Goal: Communication & Community: Answer question/provide support

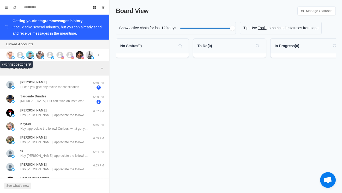
click at [11, 55] on img at bounding box center [10, 55] width 8 height 8
click at [21, 54] on icon at bounding box center [20, 55] width 7 height 7
click at [42, 54] on img at bounding box center [40, 55] width 8 height 8
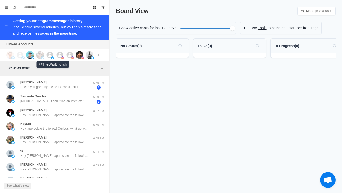
click at [51, 57] on img at bounding box center [52, 57] width 3 height 3
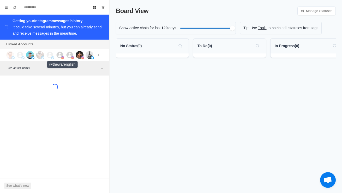
click at [57, 57] on icon at bounding box center [60, 55] width 7 height 7
click at [69, 56] on icon at bounding box center [70, 55] width 7 height 7
click at [77, 55] on img at bounding box center [80, 55] width 8 height 8
click at [92, 56] on img at bounding box center [90, 55] width 8 height 8
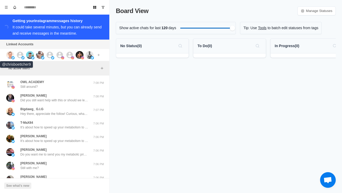
click at [11, 53] on img at bounding box center [10, 55] width 8 height 8
click at [20, 56] on icon at bounding box center [20, 55] width 7 height 7
click at [27, 54] on img at bounding box center [30, 55] width 8 height 8
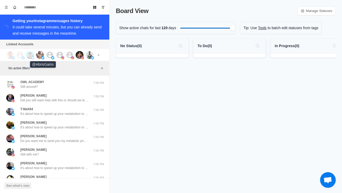
click at [40, 56] on img at bounding box center [40, 55] width 8 height 8
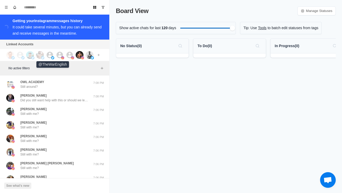
click at [51, 58] on img at bounding box center [52, 57] width 3 height 3
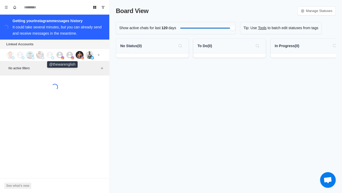
click at [56, 54] on icon at bounding box center [60, 55] width 8 height 8
click at [68, 55] on icon at bounding box center [70, 55] width 7 height 7
click at [79, 55] on img at bounding box center [80, 55] width 8 height 8
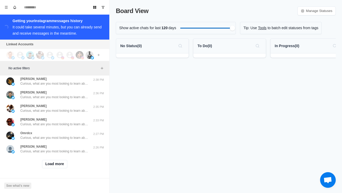
scroll to position [199, 0]
click at [51, 167] on button "Load more" at bounding box center [55, 164] width 26 height 8
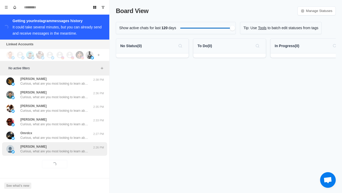
click at [40, 154] on div "Elena Wessels Curious, what are you most looking to learn about currently? Like…" at bounding box center [54, 150] width 105 height 14
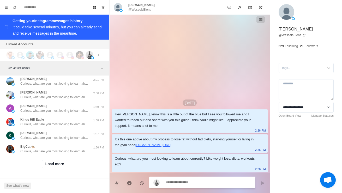
scroll to position [476, 0]
click at [46, 165] on button "Load more" at bounding box center [55, 164] width 26 height 8
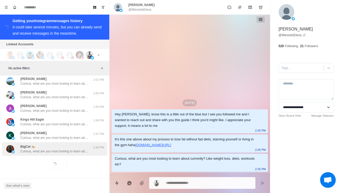
click at [36, 155] on div "BigCat 🐅 Curious, what are you most looking to learn about currently? Like weig…" at bounding box center [54, 150] width 105 height 14
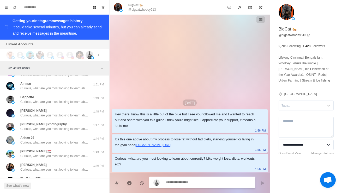
scroll to position [557, 0]
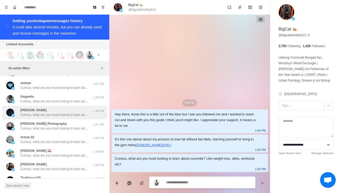
click at [19, 117] on div "Danni Jz Curious, what are you most looking to learn about currently? Like weig…" at bounding box center [49, 112] width 86 height 9
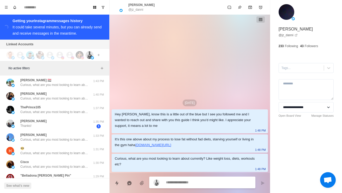
scroll to position [632, 0]
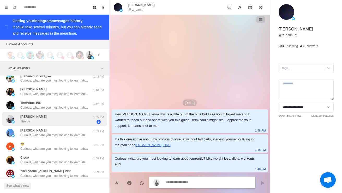
click at [21, 119] on p "Javier Merino" at bounding box center [33, 117] width 26 height 5
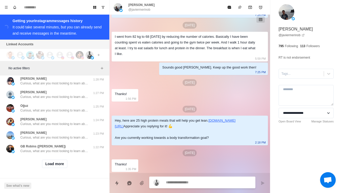
scroll to position [753, 0]
click at [47, 165] on button "Load more" at bounding box center [55, 164] width 26 height 8
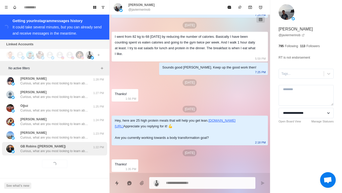
click at [32, 155] on div "GB Robins (Graham) Curious, what are you most looking to learn about currently?…" at bounding box center [54, 149] width 105 height 14
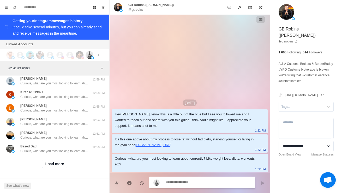
scroll to position [1030, 0]
click at [49, 165] on button "Load more" at bounding box center [55, 164] width 26 height 8
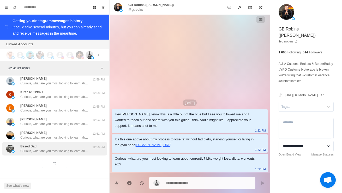
click at [37, 152] on p "Curious, what are you most looking to learn about currently? Like weight loss, …" at bounding box center [54, 151] width 68 height 5
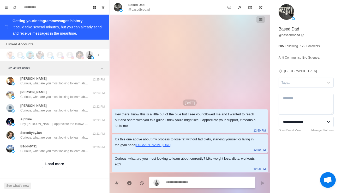
scroll to position [1307, 0]
click at [49, 165] on button "Load more" at bounding box center [55, 164] width 26 height 8
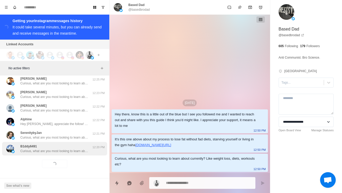
click at [35, 156] on div "B1ddy6491 Curious, what are you most looking to learn about currently? Like wei…" at bounding box center [54, 149] width 105 height 14
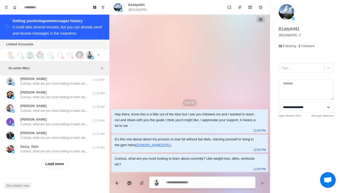
scroll to position [1584, 0]
click at [49, 167] on button "Load more" at bounding box center [55, 164] width 26 height 8
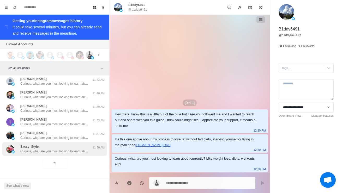
click at [35, 155] on div "Sassy_Style Curious, what are you most looking to learn about currently? Like w…" at bounding box center [54, 150] width 105 height 14
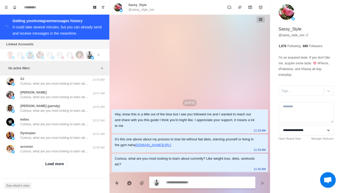
scroll to position [1860, 0]
click at [45, 167] on button "Load more" at bounding box center [55, 164] width 26 height 8
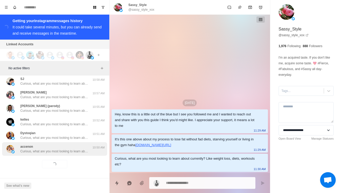
click at [33, 151] on p "Curious, what are you most looking to learn about currently? Like weight loss, …" at bounding box center [54, 151] width 68 height 5
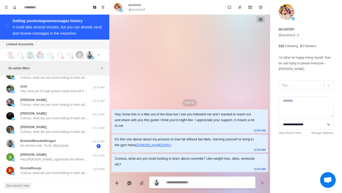
scroll to position [2036, 0]
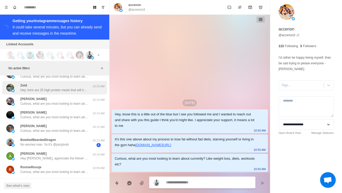
click at [20, 93] on p "Hey, here are 25 high protein meals that will help you get lean. https://chambe…" at bounding box center [54, 90] width 68 height 5
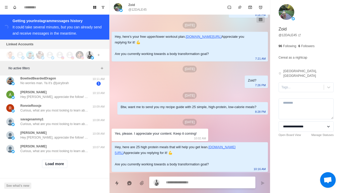
scroll to position [2137, 0]
click at [48, 165] on button "Load more" at bounding box center [55, 164] width 26 height 8
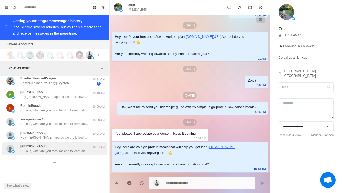
click at [37, 150] on p "Curious, what are you most looking to learn about currently? Like weight loss, …" at bounding box center [54, 151] width 68 height 5
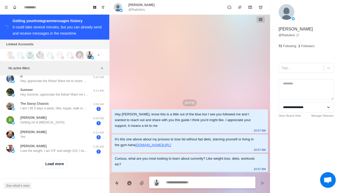
scroll to position [2415, 0]
click at [47, 167] on button "Load more" at bounding box center [55, 164] width 26 height 8
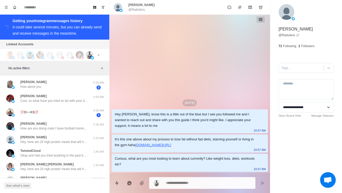
scroll to position [2490, 0]
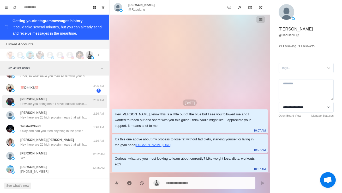
click at [28, 106] on p "How are you doing mate I have football training tonight but I’m up for a chat t…" at bounding box center [54, 104] width 68 height 5
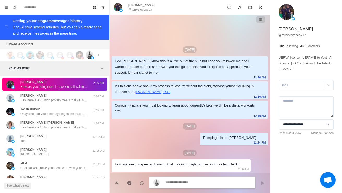
scroll to position [2507, 0]
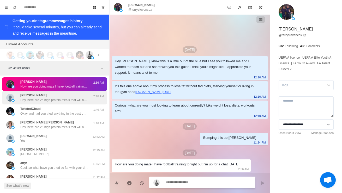
click at [25, 98] on p "Michael Figueroa" at bounding box center [33, 95] width 26 height 5
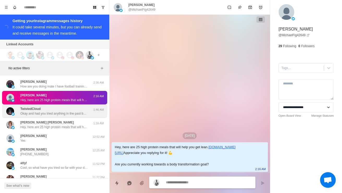
click at [23, 116] on p "Okay and had you tried anything in the past before this to lose weight and buil…" at bounding box center [54, 113] width 68 height 5
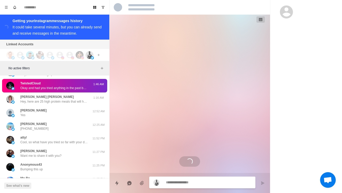
scroll to position [15, 0]
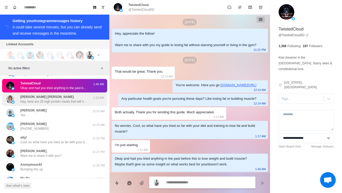
click at [20, 104] on p "Hey, here are 25 high protein meals that will help you get lean. https://chambe…" at bounding box center [54, 101] width 68 height 5
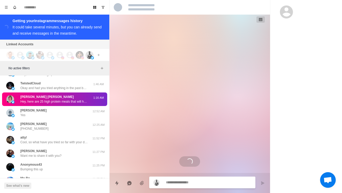
scroll to position [21, 0]
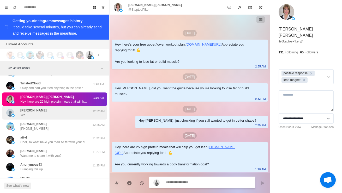
click at [20, 118] on div "kelly kursteiner Yes" at bounding box center [49, 112] width 86 height 9
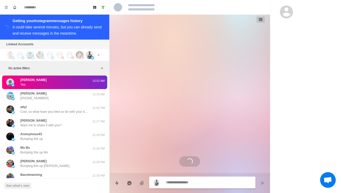
scroll to position [2564, 0]
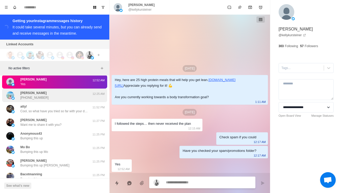
click at [19, 100] on div "Vivek Maida +919783830827" at bounding box center [49, 95] width 86 height 9
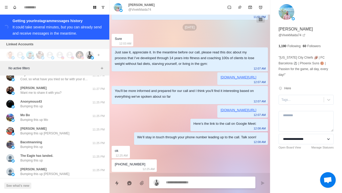
scroll to position [2596, 0]
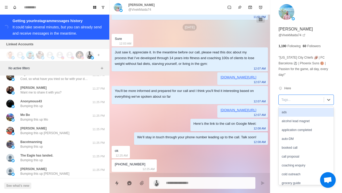
click at [302, 144] on div "booked call" at bounding box center [306, 148] width 55 height 9
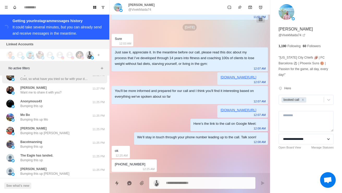
click at [71, 84] on div "atty! Cool, so what have you tried so far with your diet and training to lose f…" at bounding box center [54, 77] width 105 height 14
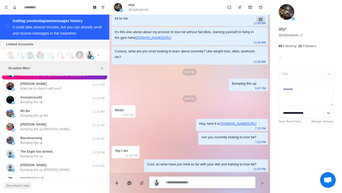
scroll to position [2600, 0]
type textarea "*"
type textarea "**"
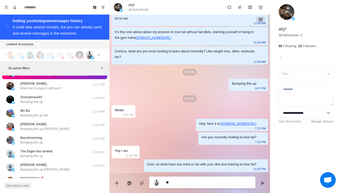
type textarea "*"
type textarea "***"
type textarea "*"
type textarea "**********"
type textarea "*"
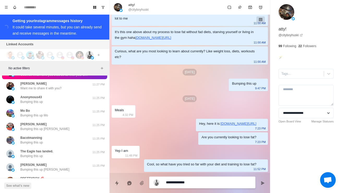
type textarea "**********"
type textarea "*"
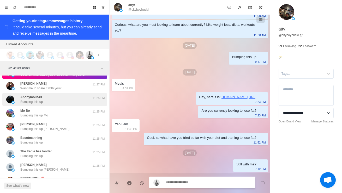
click at [23, 104] on p "Bumping this up" at bounding box center [31, 102] width 22 height 5
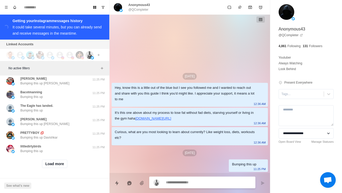
scroll to position [2673, 0]
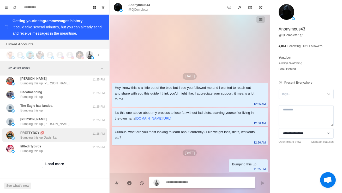
click at [18, 142] on div "PRETTYBOY 💋 Bumping this up Davishkar 11:25 PM" at bounding box center [54, 136] width 105 height 14
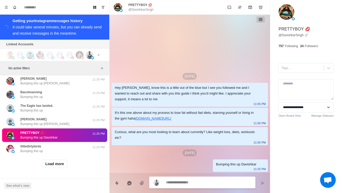
scroll to position [2693, 0]
click at [48, 168] on button "Load more" at bounding box center [55, 164] width 26 height 8
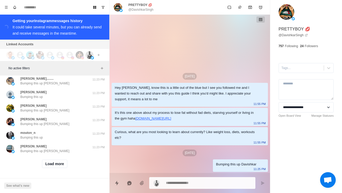
scroll to position [2969, 0]
click at [51, 167] on button "Load more" at bounding box center [55, 164] width 26 height 8
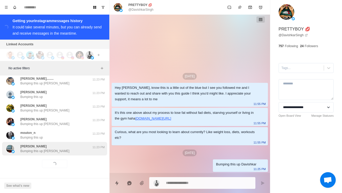
click at [34, 152] on p "Bumping this up Alex" at bounding box center [44, 151] width 49 height 5
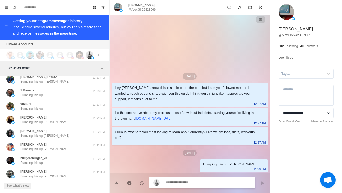
scroll to position [3055, 0]
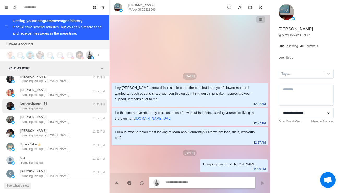
click at [26, 106] on p "burgerchurger_73" at bounding box center [33, 104] width 27 height 5
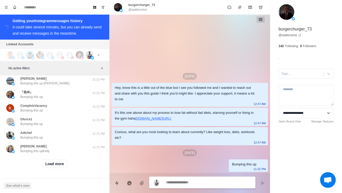
scroll to position [3246, 0]
click at [45, 166] on button "Load more" at bounding box center [55, 164] width 26 height 8
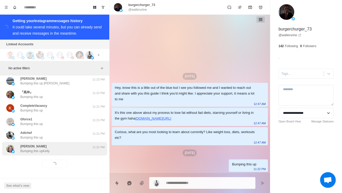
click at [35, 155] on div "Kelly Wanlass Bumping this upKelly 11:21 PM" at bounding box center [54, 149] width 105 height 14
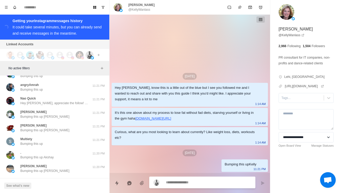
scroll to position [3333, 0]
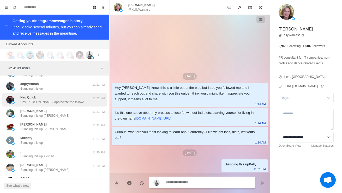
click at [22, 105] on p "Hey Nao, appreciate the follow! Want me to share with you my guide to losing fa…" at bounding box center [54, 102] width 68 height 5
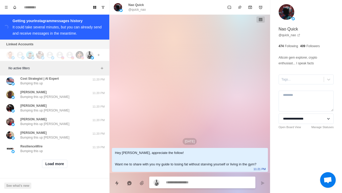
scroll to position [3523, 0]
click at [44, 167] on button "Load more" at bounding box center [55, 164] width 26 height 8
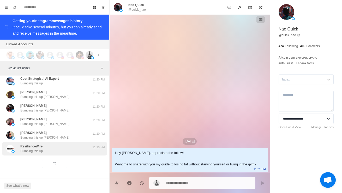
click at [32, 155] on div "ResilienceWire Bumping this up 11:19 PM" at bounding box center [54, 149] width 105 height 14
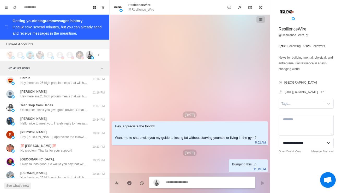
scroll to position [3704, 0]
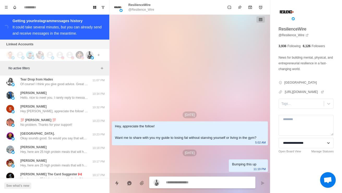
click at [21, 60] on p "Hey, here are 25 high protein meals that will help you get lean. https://chambe…" at bounding box center [54, 57] width 68 height 5
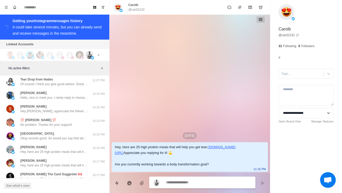
type textarea "*"
type textarea "**"
type textarea "*"
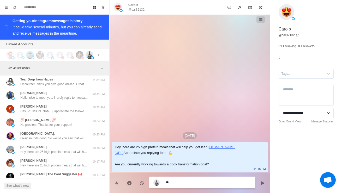
type textarea "***"
type textarea "*"
type textarea "**"
type textarea "*"
type textarea "***"
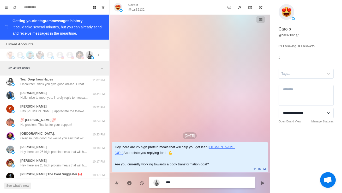
type textarea "*"
type textarea "****"
type textarea "*"
type textarea "*****"
type textarea "*"
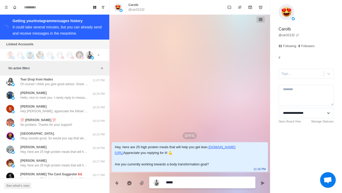
type textarea "******"
type textarea "*"
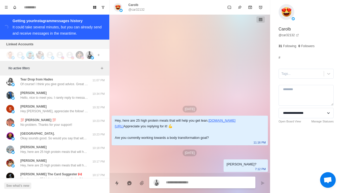
click at [29, 73] on p "Hey, here are 25 high protein meals that will help you get lean. https://chambe…" at bounding box center [54, 70] width 68 height 5
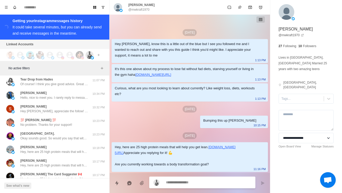
scroll to position [10, 0]
type textarea "*"
type textarea "*****"
type textarea "*"
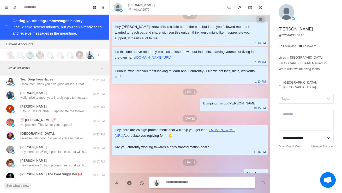
scroll to position [37, 0]
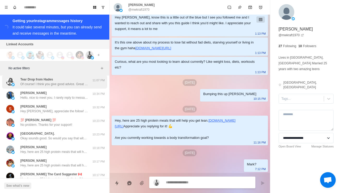
click at [57, 87] on p "Of course! I think you give good advice. Great Follow." at bounding box center [54, 84] width 68 height 5
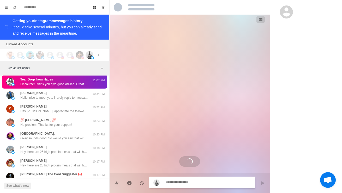
scroll to position [0, 0]
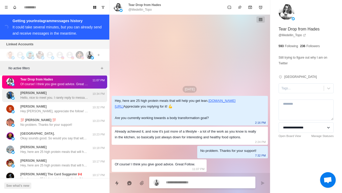
click at [54, 100] on p "Hello, nice to meet you. I rarely reply to messages on Twitter. If you want to …" at bounding box center [54, 98] width 68 height 5
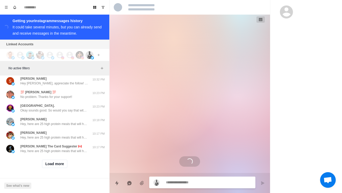
scroll to position [3765, 0]
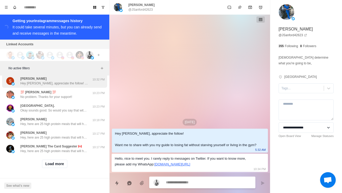
click at [70, 86] on div "Soham Kumar Hey Soham, appreciate the follow! Want me to share with you my guid…" at bounding box center [54, 80] width 68 height 9
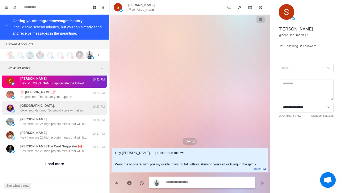
click at [58, 113] on p "Okay sounds good. So would you say that with your current approach to diet and …" at bounding box center [54, 110] width 68 height 5
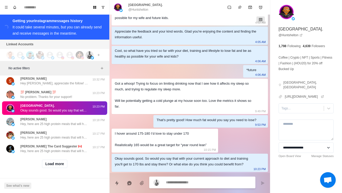
scroll to position [3799, 0]
click at [47, 167] on button "Load more" at bounding box center [55, 164] width 26 height 8
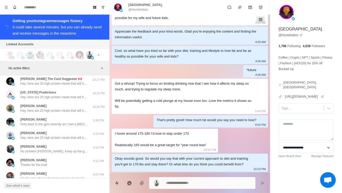
scroll to position [3893, 0]
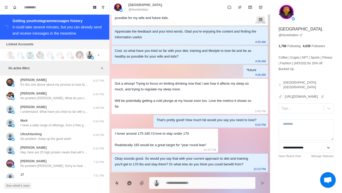
click at [210, 185] on textarea at bounding box center [208, 184] width 85 height 8
type textarea "*"
type textarea "**"
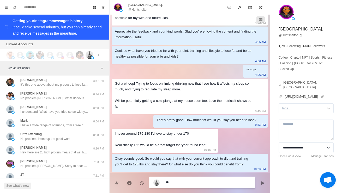
type textarea "*"
type textarea "***"
type textarea "*"
type textarea "**********"
type textarea "*"
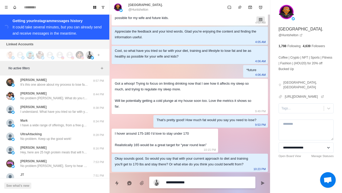
type textarea "**********"
type textarea "*"
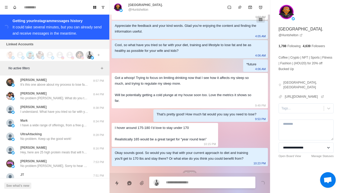
scroll to position [144, 0]
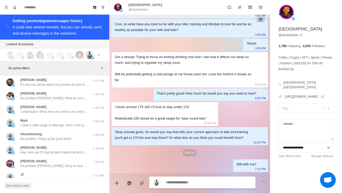
click at [69, 19] on p "Hey, here are 25 high protein meals that will help you get lean. https://chambe…" at bounding box center [54, 17] width 68 height 5
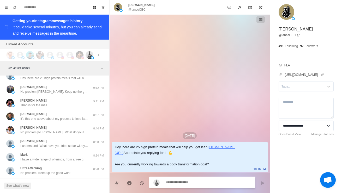
scroll to position [3859, 0]
click at [70, 40] on p "Hey, here are 25 high protein meals that will help you get lean. https://chambe…" at bounding box center [54, 38] width 68 height 5
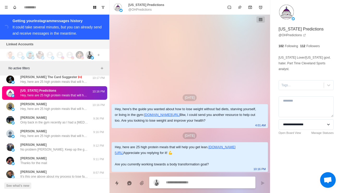
scroll to position [3799, 0]
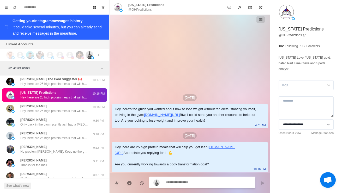
click at [67, 59] on p "Hey, here are 25 high protein meals that will help you get lean. https://chambe…" at bounding box center [54, 57] width 68 height 5
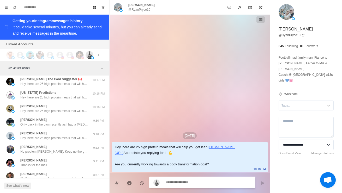
type textarea "*"
type textarea "*****"
type textarea "*"
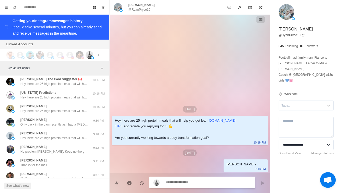
click at [54, 75] on div "Sagnik Hey, here are 25 high protein meals that will help you get lean. https:/…" at bounding box center [54, 68] width 105 height 14
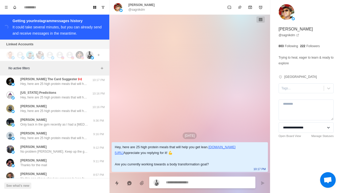
type textarea "*"
type textarea "**********"
type textarea "*"
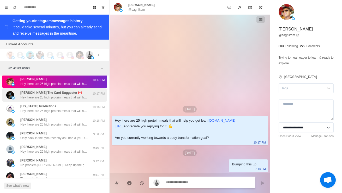
click at [73, 100] on p "Hey, here are 25 high protein meals that will help you get lean. https://chambe…" at bounding box center [54, 97] width 68 height 5
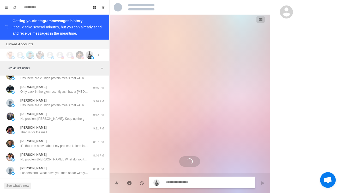
scroll to position [3852, 0]
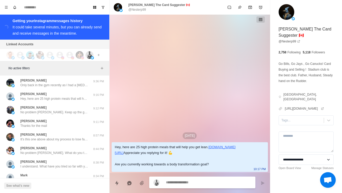
type textarea "*"
type textarea "*******"
type textarea "*"
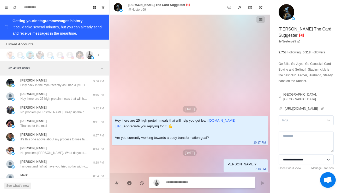
click at [76, 61] on div "Ohio Predictions Hey, here are 25 high protein meals that will help you get lea…" at bounding box center [54, 55] width 68 height 9
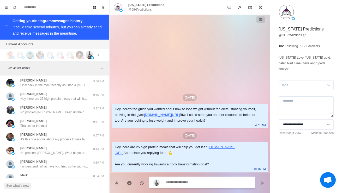
type textarea "*"
type textarea "**********"
type textarea "*"
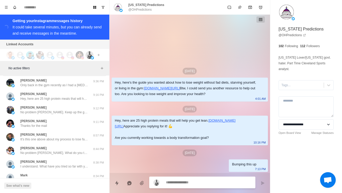
click at [77, 74] on p "Hey, here are 25 high protein meals that will help you get lean. https://chambe…" at bounding box center [54, 71] width 68 height 5
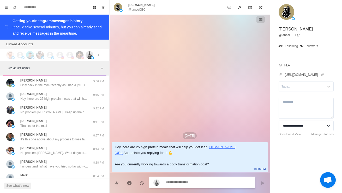
type textarea "*"
type textarea "******"
type textarea "*"
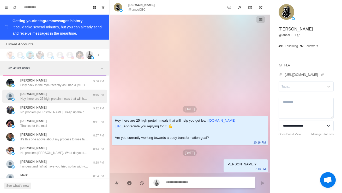
click at [65, 101] on div "Mary Donahue Hey, here are 25 high protein meals that will help you get lean. h…" at bounding box center [54, 96] width 68 height 9
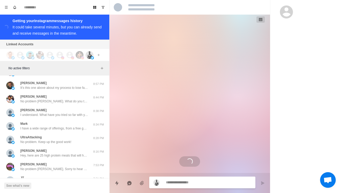
scroll to position [3904, 0]
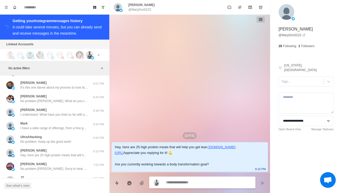
type textarea "*"
type textarea "*****"
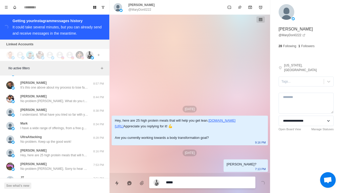
type textarea "*"
click at [69, 76] on div "Benny Watts Thanks for the mail" at bounding box center [49, 71] width 86 height 9
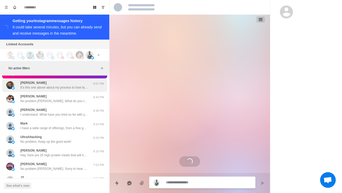
scroll to position [169, 0]
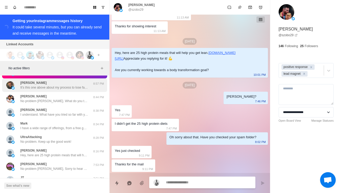
click at [79, 92] on div "Patrick Ward It's this one above about my process to lose fat without fad diets…" at bounding box center [54, 86] width 105 height 14
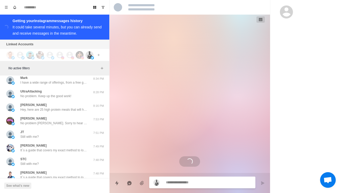
scroll to position [3950, 0]
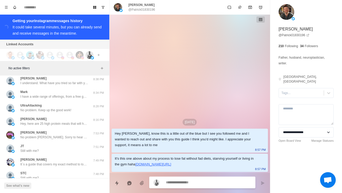
click at [76, 72] on p "No problem Jason. What do you think makes it hard for you to stay consistent?" at bounding box center [54, 69] width 68 height 5
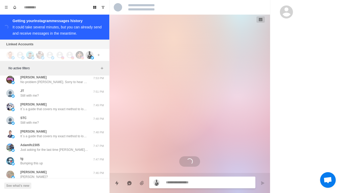
scroll to position [485, 0]
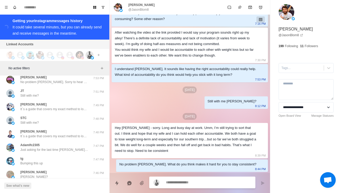
type textarea "*"
type textarea "**********"
type textarea "*"
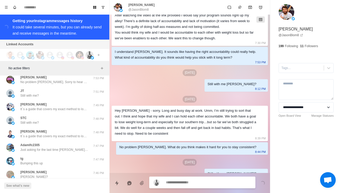
scroll to position [512, 0]
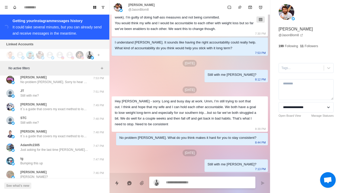
click at [65, 44] on p "I have a wide range of offerings, from a free guide all the way up to high-touc…" at bounding box center [54, 41] width 68 height 5
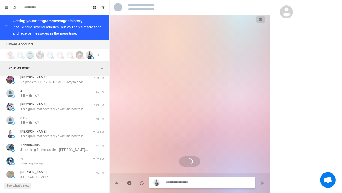
scroll to position [0, 0]
click at [69, 30] on p "I understand. What have you tried so far with your diet to lose fat and build m…" at bounding box center [54, 28] width 68 height 5
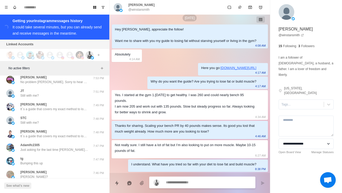
type textarea "*"
type textarea "**********"
type textarea "*"
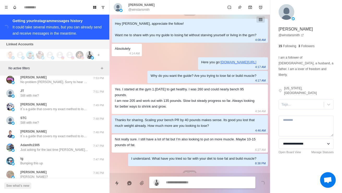
scroll to position [40, 0]
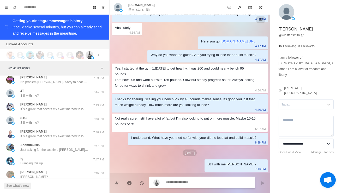
click at [64, 44] on div "Mark I have a wide range of offerings, from a free guide all the way up to high…" at bounding box center [54, 38] width 68 height 9
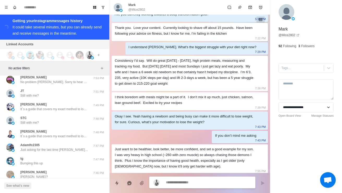
scroll to position [220, 0]
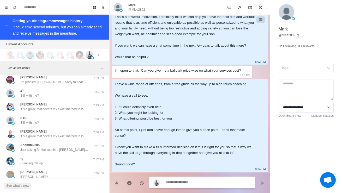
type textarea "*"
type textarea "**********"
type textarea "*"
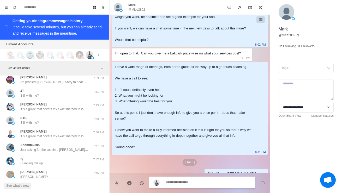
scroll to position [247, 0]
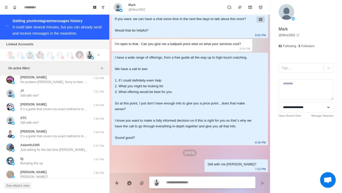
click at [69, 71] on p "Hey, here are 25 high protein meals that will help you get lean. https://chambe…" at bounding box center [54, 68] width 68 height 5
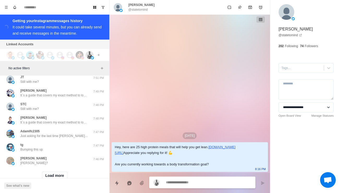
scroll to position [4047, 0]
type textarea "*"
type textarea "******"
type textarea "*"
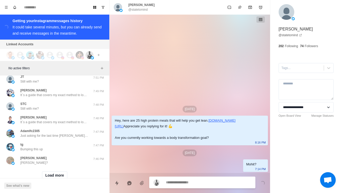
click at [72, 70] on div "Erica Cassidy No problem Erica. Sorry to hear about your dad, hope he gets bett…" at bounding box center [54, 65] width 68 height 9
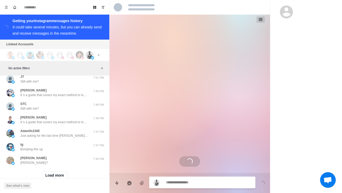
scroll to position [81, 0]
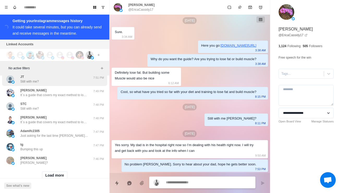
click at [74, 86] on div "JT Still with me? 7:51 PM" at bounding box center [54, 80] width 105 height 14
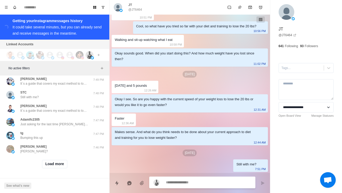
scroll to position [141, 0]
type textarea "*"
type textarea "**"
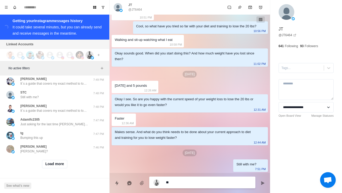
type textarea "*"
type textarea "***"
type textarea "*"
type textarea "****"
type textarea "*"
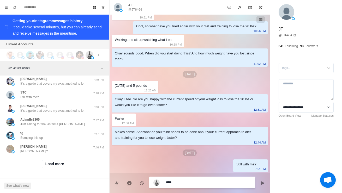
type textarea "**********"
type textarea "*"
type textarea "**********"
type textarea "*"
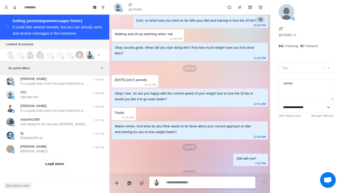
scroll to position [168, 0]
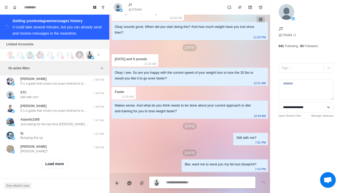
type textarea "*"
type textarea "**"
type textarea "*"
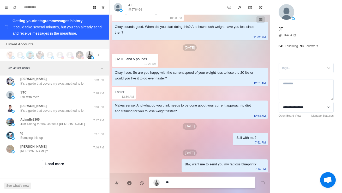
type textarea "***"
type textarea "*"
type textarea "****"
type textarea "*"
type textarea "**********"
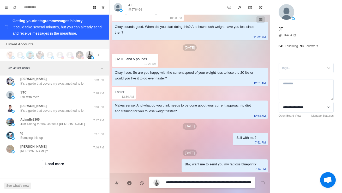
scroll to position [0, 0]
type textarea "*"
type textarea "**********"
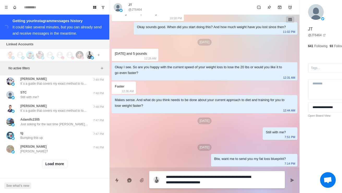
type textarea "*"
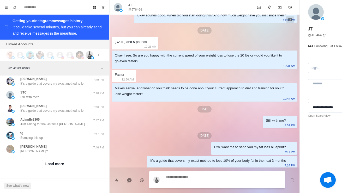
scroll to position [187, 0]
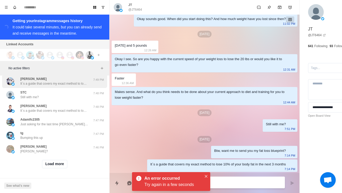
click at [74, 86] on p "It´s a guide that covers my exact method to lose 10% of your body fat in the ne…" at bounding box center [54, 83] width 68 height 5
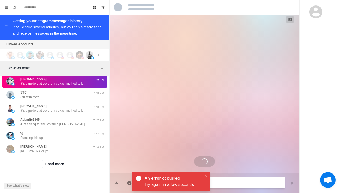
scroll to position [66, 0]
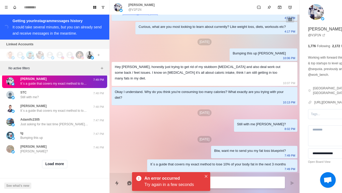
click at [74, 73] on div "JT Still with me?" at bounding box center [49, 67] width 86 height 9
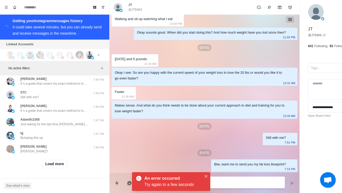
scroll to position [168, 0]
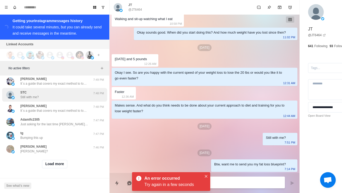
click at [64, 100] on div "STC Still with me?" at bounding box center [49, 94] width 86 height 9
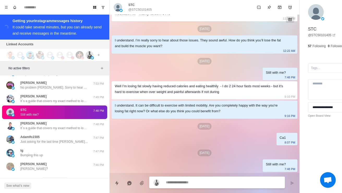
scroll to position [4082, 0]
click at [75, 63] on p "It's this one above about my process to lose fat without fad diets, starving yo…" at bounding box center [54, 60] width 68 height 5
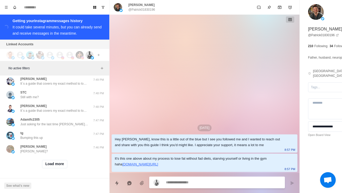
scroll to position [4132, 0]
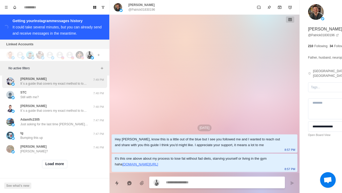
click at [74, 86] on p "It´s a guide that covers my exact method to lose 10% of your body fat in the ne…" at bounding box center [54, 83] width 68 height 5
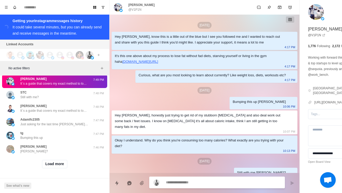
scroll to position [66, 0]
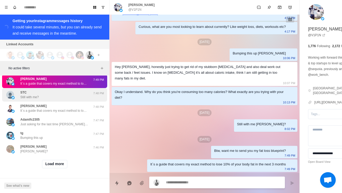
click at [67, 100] on div "STC Still with me?" at bounding box center [49, 94] width 86 height 9
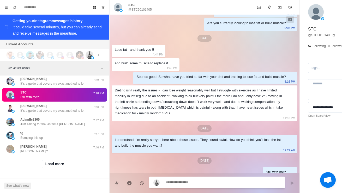
scroll to position [194, 0]
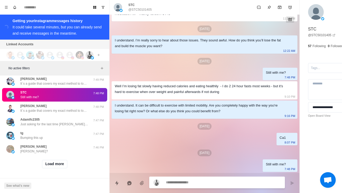
type textarea "*"
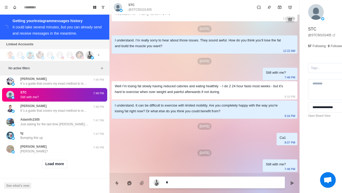
type textarea "*"
type textarea "**"
type textarea "*"
type textarea "***"
type textarea "*"
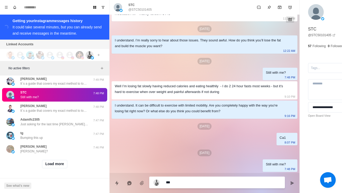
type textarea "****"
type textarea "*"
type textarea "**********"
type textarea "*"
type textarea "**********"
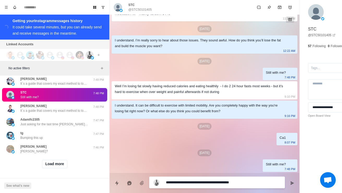
type textarea "*"
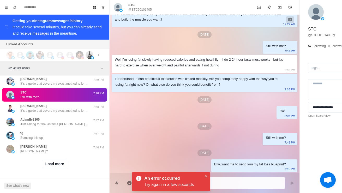
scroll to position [4173, 0]
click at [55, 163] on button "Load more" at bounding box center [55, 164] width 26 height 8
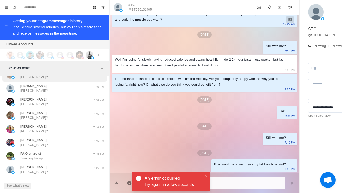
click at [72, 80] on div "Richard Hoppock Richard?" at bounding box center [49, 74] width 86 height 9
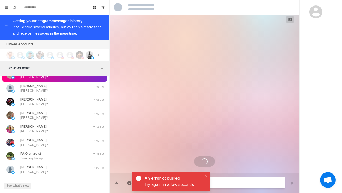
scroll to position [0, 0]
click at [74, 66] on div "tg Bumping this up" at bounding box center [49, 61] width 86 height 9
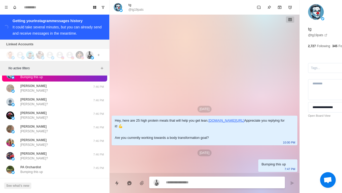
type textarea "*"
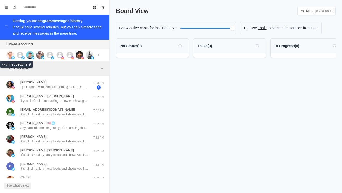
click at [10, 56] on img at bounding box center [10, 55] width 8 height 8
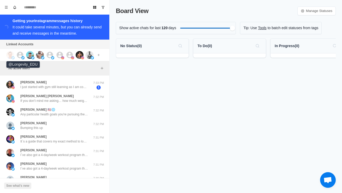
click at [20, 55] on icon at bounding box center [20, 55] width 7 height 7
click at [31, 55] on img at bounding box center [30, 55] width 8 height 8
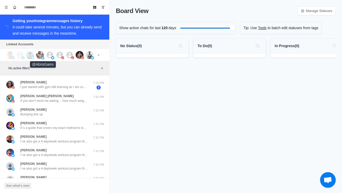
click at [44, 57] on img at bounding box center [42, 57] width 3 height 3
click at [48, 55] on icon at bounding box center [50, 55] width 7 height 7
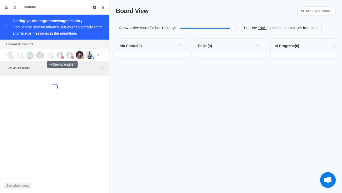
click at [62, 54] on icon at bounding box center [60, 55] width 7 height 7
click at [70, 56] on icon at bounding box center [70, 55] width 8 height 8
click at [78, 56] on img at bounding box center [80, 55] width 8 height 8
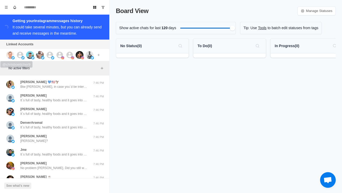
click at [7, 54] on img at bounding box center [10, 55] width 8 height 8
click at [33, 56] on img at bounding box center [30, 55] width 8 height 8
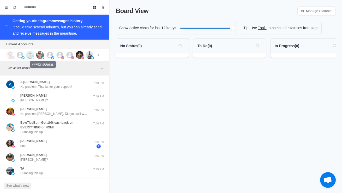
click at [41, 54] on img at bounding box center [40, 55] width 8 height 8
click at [49, 57] on icon at bounding box center [50, 55] width 8 height 8
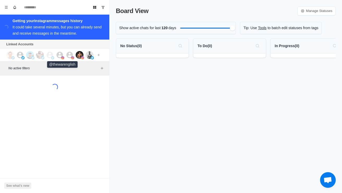
click at [62, 57] on img at bounding box center [62, 57] width 3 height 3
click at [69, 55] on icon at bounding box center [70, 55] width 7 height 7
click at [77, 55] on img at bounding box center [80, 55] width 8 height 8
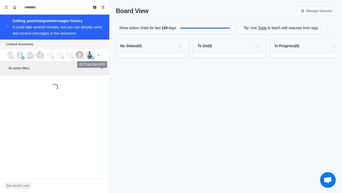
click at [88, 54] on img at bounding box center [90, 55] width 8 height 8
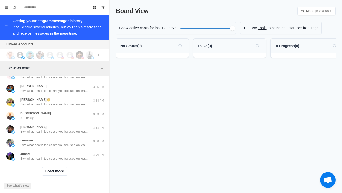
scroll to position [192, 0]
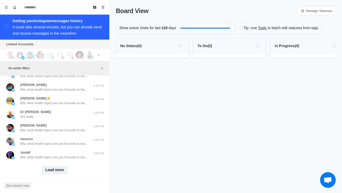
click at [60, 174] on button "Load more" at bounding box center [55, 170] width 26 height 8
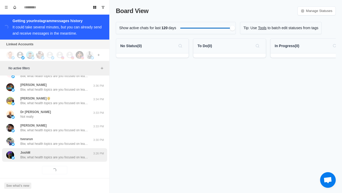
click at [72, 160] on p "Btw, what health topics are you focused on learning about currently? Weight los…" at bounding box center [54, 157] width 68 height 5
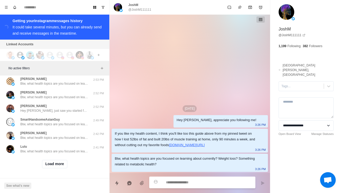
scroll to position [476, 0]
click at [63, 165] on button "Load more" at bounding box center [55, 164] width 26 height 8
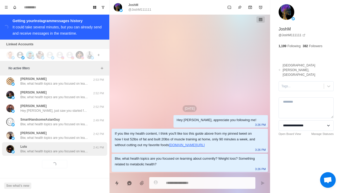
click at [76, 156] on div "Lulu Btw, what health topics are you focused on learning about currently? Weigh…" at bounding box center [54, 150] width 105 height 14
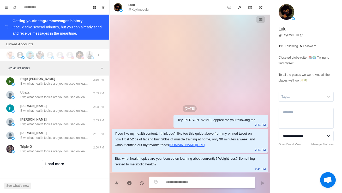
scroll to position [752, 0]
click at [54, 165] on button "Load more" at bounding box center [55, 164] width 26 height 8
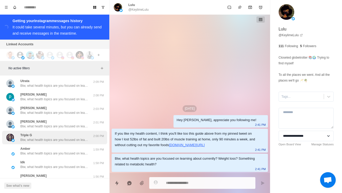
click at [39, 143] on p "Btw, what health topics are you focused on learning about currently? Weight los…" at bounding box center [54, 140] width 68 height 5
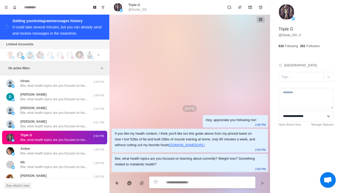
type textarea "*"
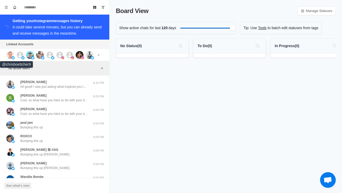
click at [9, 54] on img at bounding box center [10, 55] width 8 height 8
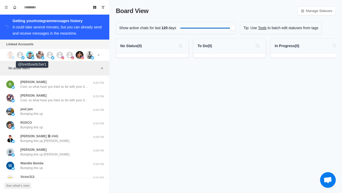
click at [32, 55] on img at bounding box center [30, 55] width 8 height 8
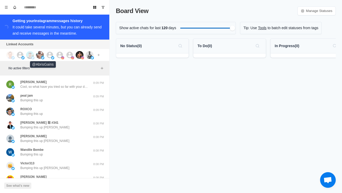
click at [43, 55] on img at bounding box center [40, 55] width 8 height 8
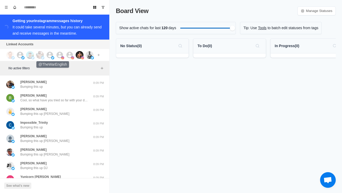
click at [54, 55] on div at bounding box center [53, 55] width 14 height 8
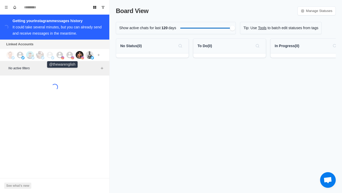
click at [64, 58] on img at bounding box center [62, 57] width 3 height 3
click at [73, 55] on icon at bounding box center [70, 55] width 7 height 7
click at [83, 56] on img at bounding box center [80, 55] width 8 height 8
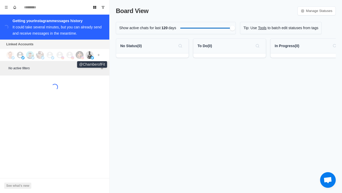
click at [93, 57] on img at bounding box center [92, 57] width 3 height 3
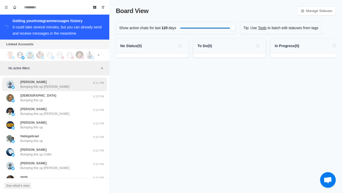
click at [85, 87] on div "[PERSON_NAME] Bumping this up [PERSON_NAME]" at bounding box center [49, 84] width 86 height 9
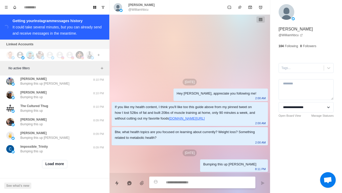
scroll to position [199, 0]
click at [57, 168] on button "Load more" at bounding box center [55, 164] width 26 height 8
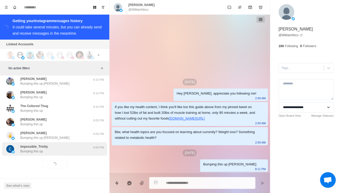
click at [71, 152] on div "Impossible_Trinity Bumping this up" at bounding box center [49, 149] width 86 height 9
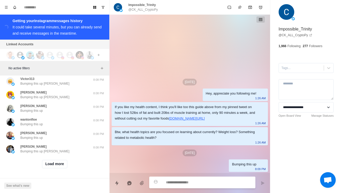
scroll to position [476, 0]
click at [58, 166] on button "Load more" at bounding box center [55, 164] width 26 height 8
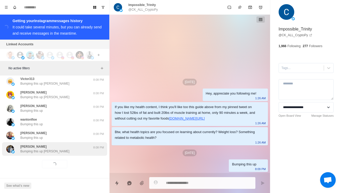
click at [66, 153] on div "[PERSON_NAME] Bumping this up [PERSON_NAME]" at bounding box center [49, 149] width 86 height 9
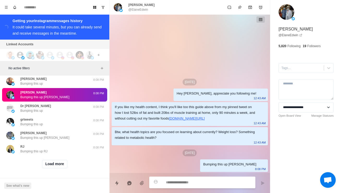
scroll to position [752, 0]
click at [62, 165] on button "Load more" at bounding box center [55, 164] width 26 height 8
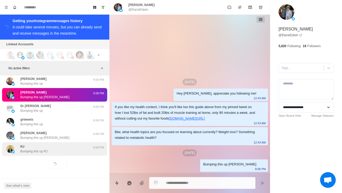
click at [70, 155] on div "RJ Bumping this up RJ 8:08 PM" at bounding box center [54, 150] width 105 height 14
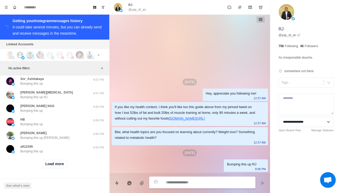
scroll to position [1029, 0]
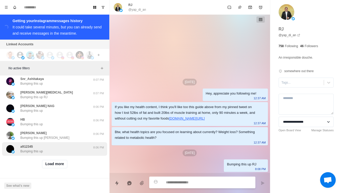
click at [68, 148] on div "aft12345 Bumping this up" at bounding box center [49, 149] width 86 height 9
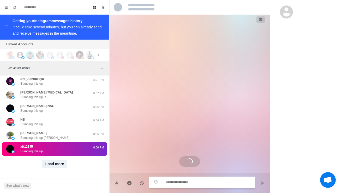
click at [62, 164] on button "Load more" at bounding box center [55, 164] width 26 height 8
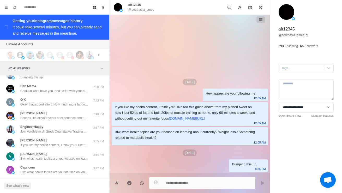
scroll to position [1119, 0]
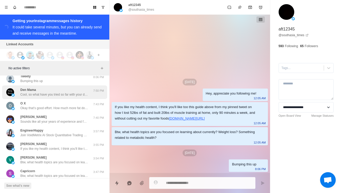
click at [76, 97] on p "Cool, so what have you tried so far with your diet and training to lose fat and…" at bounding box center [54, 94] width 68 height 5
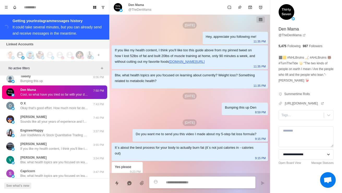
scroll to position [76, 0]
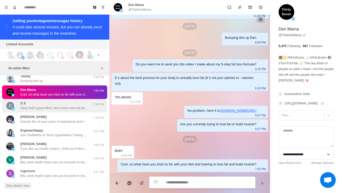
click at [67, 111] on p "Okay that's good effort. How much more fat do you think you need to lose?" at bounding box center [54, 108] width 68 height 5
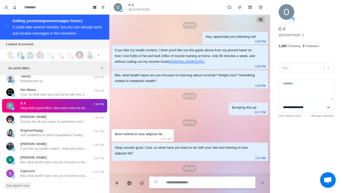
scroll to position [73, 0]
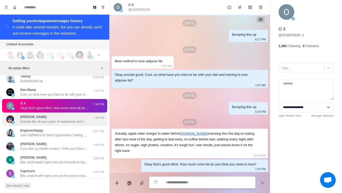
click at [62, 124] on p "Sounds like all your years of experience and focus on health have really paid o…" at bounding box center [54, 122] width 68 height 5
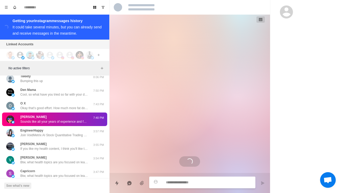
scroll to position [81, 0]
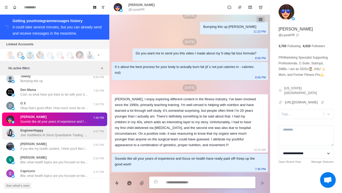
click at [57, 140] on div "EngineerHappy Join VoidMetrix AI Stock Quantitative Trading Platform and embark…" at bounding box center [54, 133] width 105 height 14
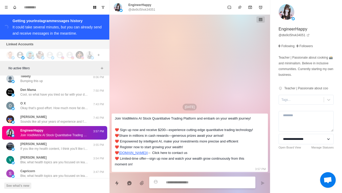
scroll to position [1143, 0]
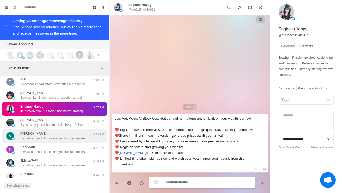
click at [59, 141] on div "[PERSON_NAME] Btw, what health topics are you focused on learning about current…" at bounding box center [54, 136] width 68 height 9
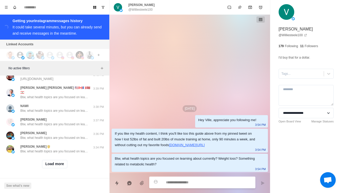
scroll to position [1306, 0]
click at [54, 168] on button "Load more" at bounding box center [55, 164] width 26 height 8
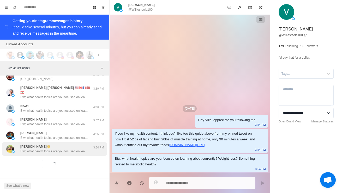
click at [67, 152] on p "Btw, what health topics are you focused on learning about currently? Weight los…" at bounding box center [54, 151] width 68 height 5
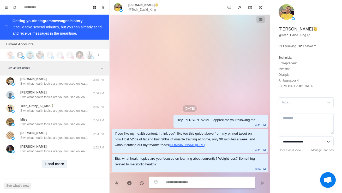
click at [62, 168] on button "Load more" at bounding box center [55, 164] width 26 height 8
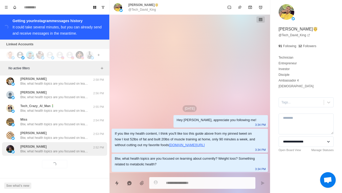
click at [73, 151] on p "Btw, what health topics are you focused on learning about currently? Weight los…" at bounding box center [54, 151] width 68 height 5
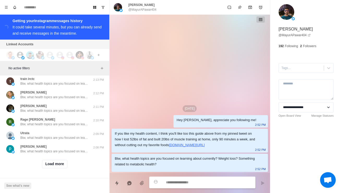
scroll to position [1859, 0]
click at [62, 166] on button "Load more" at bounding box center [55, 164] width 26 height 8
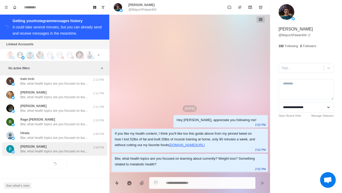
click at [70, 153] on p "Btw, what health topics are you focused on learning about currently? Weight los…" at bounding box center [54, 151] width 68 height 5
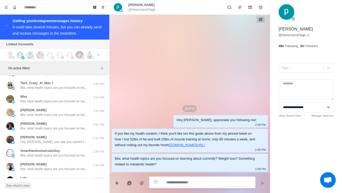
scroll to position [2031, 0]
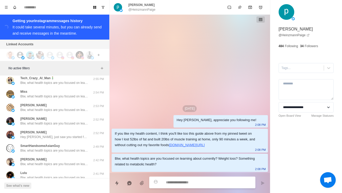
click at [138, 76] on div "[DATE] Hey [PERSON_NAME], appreciate you following me! 2:08 PM If you like my h…" at bounding box center [190, 94] width 161 height 159
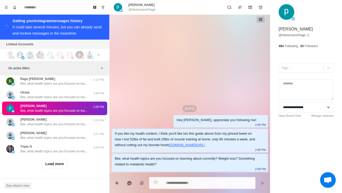
scroll to position [2357, 0]
click at [58, 168] on button "Load more" at bounding box center [55, 164] width 26 height 8
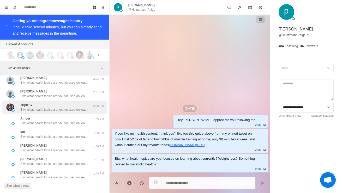
click at [74, 112] on p "Btw, what health topics are you focused on learning about currently? Weight los…" at bounding box center [54, 110] width 68 height 5
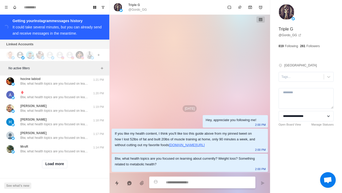
scroll to position [2633, 0]
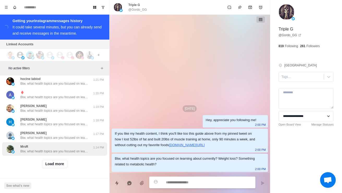
click at [66, 151] on p "Btw, what health topics are you focused on learning about currently? Weight los…" at bounding box center [54, 151] width 68 height 5
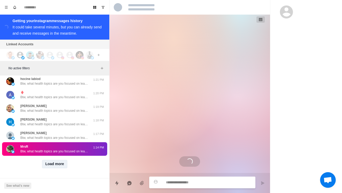
click at [61, 167] on button "Load more" at bounding box center [55, 164] width 26 height 8
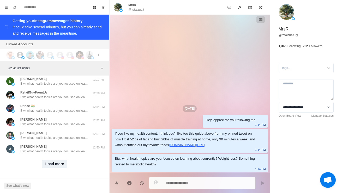
scroll to position [2910, 0]
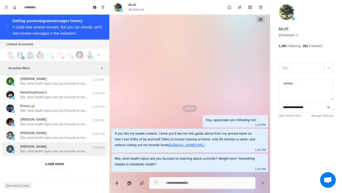
click at [60, 156] on div "[PERSON_NAME], what health topics are you focused on learning about currently? …" at bounding box center [54, 150] width 105 height 14
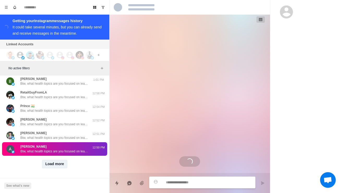
click at [61, 165] on button "Load more" at bounding box center [55, 164] width 26 height 8
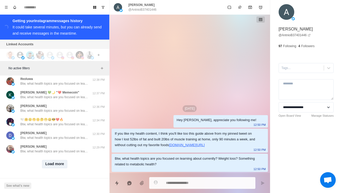
scroll to position [3187, 0]
click at [56, 164] on button "Load more" at bounding box center [55, 164] width 26 height 8
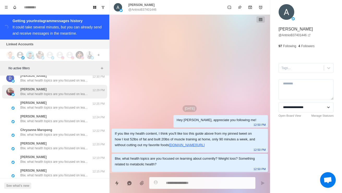
click at [60, 97] on div "[PERSON_NAME], what health topics are you focused on learning about currently? …" at bounding box center [54, 91] width 68 height 9
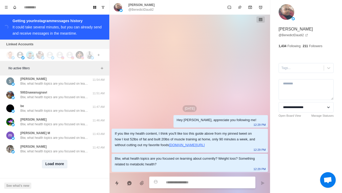
click at [58, 165] on button "Load more" at bounding box center [55, 164] width 26 height 8
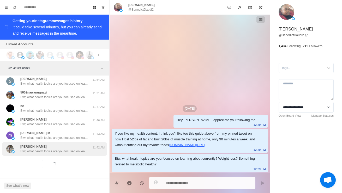
click at [66, 153] on p "Btw, what health topics are you focused on learning about currently? Weight los…" at bounding box center [54, 151] width 68 height 5
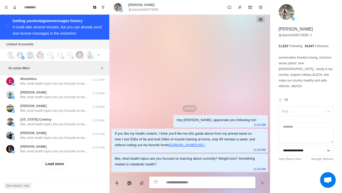
scroll to position [3740, 0]
click at [61, 168] on button "Load more" at bounding box center [55, 164] width 26 height 8
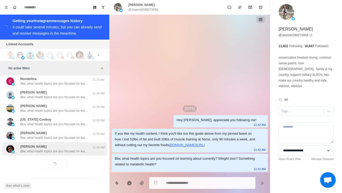
click at [71, 154] on div "[PERSON_NAME], what health topics are you focused on learning about currently? …" at bounding box center [54, 150] width 105 height 14
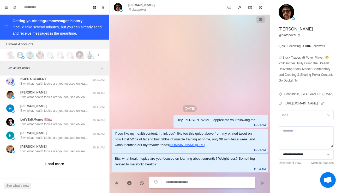
scroll to position [4017, 0]
click at [64, 167] on button "Load more" at bounding box center [55, 164] width 26 height 8
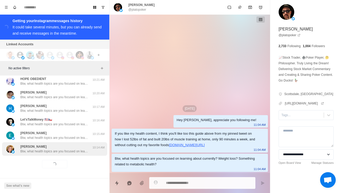
click at [71, 151] on p "Btw, what health topics are you focused on learning about currently? Weight los…" at bounding box center [54, 151] width 68 height 5
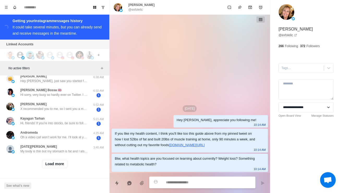
scroll to position [4279, 0]
click at [85, 72] on div "[PERSON_NAME] hii, do i know you? u literally just turned up on my featured fri…" at bounding box center [54, 65] width 105 height 14
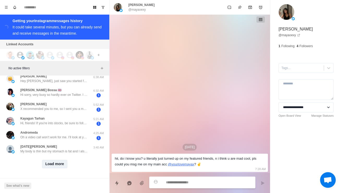
click at [63, 163] on button "Load more" at bounding box center [55, 164] width 26 height 8
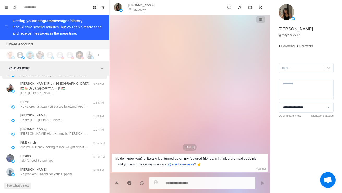
click at [68, 77] on p "My body is thin but my stomach is fat and I also produce gas." at bounding box center [54, 75] width 68 height 5
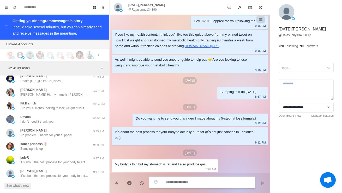
scroll to position [4343, 0]
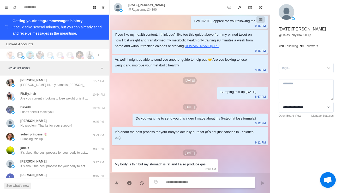
click at [54, 47] on p "https://twitter.com/mahmoudfrompal/status/1965861071945871407" at bounding box center [36, 44] width 33 height 5
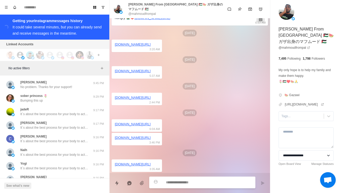
scroll to position [4382, 0]
click at [71, 48] on p "Andrew Panella Hi, my name is Teresa, I'm 37 years old and single. I'm original…" at bounding box center [54, 46] width 68 height 5
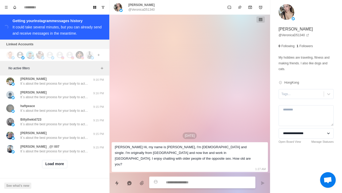
scroll to position [4576, 0]
click at [58, 167] on button "Load more" at bounding box center [55, 164] width 26 height 8
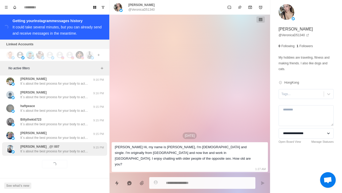
click at [61, 153] on p "It´s about the best process for your body to actually burn fat (it´s not just c…" at bounding box center [54, 151] width 68 height 5
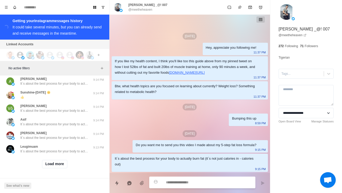
scroll to position [4816, 0]
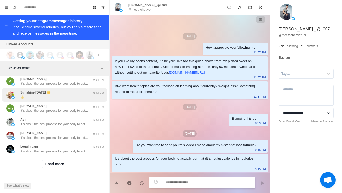
click at [83, 100] on div "Sunshine-today 🌞 👍" at bounding box center [49, 94] width 86 height 9
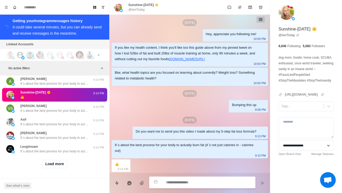
scroll to position [4853, 0]
click at [62, 166] on button "Load more" at bounding box center [55, 164] width 26 height 8
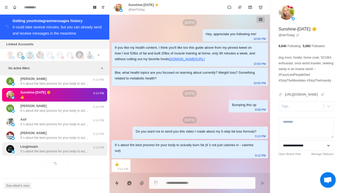
click at [66, 155] on div "Leugimuam It´s about the best process for your body to actually burn fat (it´s …" at bounding box center [54, 150] width 105 height 14
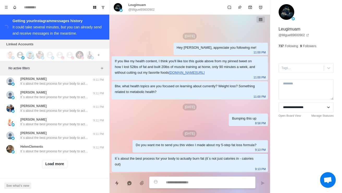
scroll to position [5129, 0]
click at [59, 166] on button "Load more" at bounding box center [55, 164] width 26 height 8
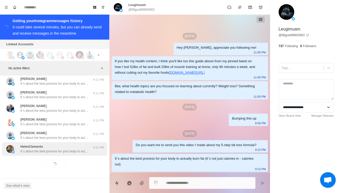
click at [68, 153] on p "It´s about the best process for your body to actually burn fat (it´s not just c…" at bounding box center [54, 151] width 68 height 5
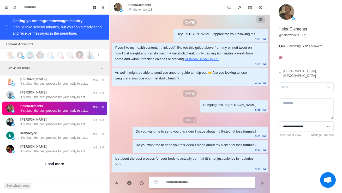
scroll to position [5393, 0]
click at [62, 169] on button "Load more" at bounding box center [55, 164] width 26 height 8
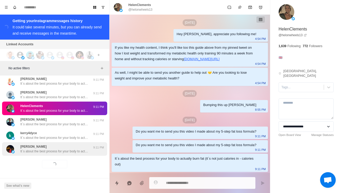
click at [60, 154] on p "It´s about the best process for your body to actually burn fat (it´s not just c…" at bounding box center [54, 151] width 68 height 5
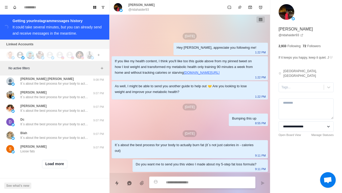
scroll to position [5682, 0]
click at [56, 167] on button "Load more" at bounding box center [55, 164] width 26 height 8
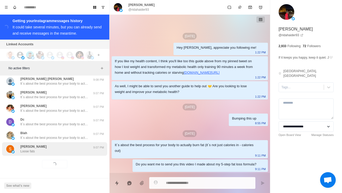
click at [57, 152] on div "Sarah Awa Loose fats" at bounding box center [49, 149] width 86 height 9
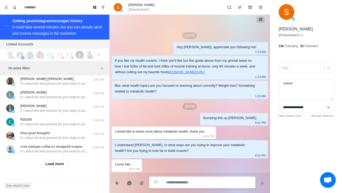
scroll to position [5959, 0]
click at [56, 168] on button "Load more" at bounding box center [55, 164] width 26 height 8
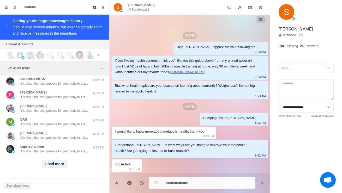
scroll to position [6236, 0]
click at [62, 163] on button "Load more" at bounding box center [55, 164] width 26 height 8
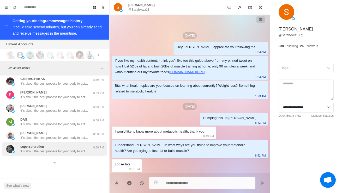
click at [64, 153] on p "It´s about the best process for your body to actually burn fat (it´s not just c…" at bounding box center [54, 151] width 68 height 5
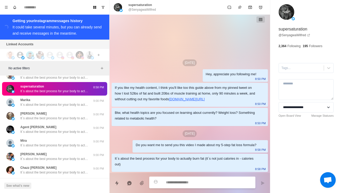
scroll to position [6661, 0]
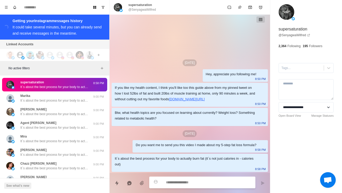
click at [73, 24] on div "GoldenCircle AK It´s about the best process for your body to actually burn fat …" at bounding box center [54, 17] width 105 height 14
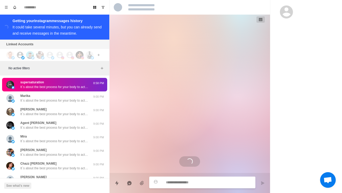
click at [81, 8] on p "Do you want me to send you this video I made about my 5-step fat loss formula?" at bounding box center [54, 5] width 68 height 5
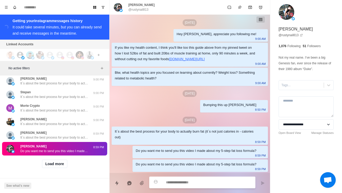
scroll to position [6996, 0]
click at [58, 162] on button "Load more" at bounding box center [55, 164] width 26 height 8
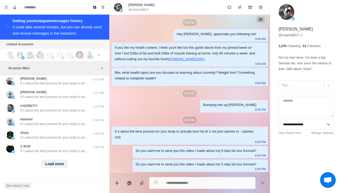
scroll to position [7270, 0]
click at [61, 166] on button "Load more" at bounding box center [55, 164] width 26 height 8
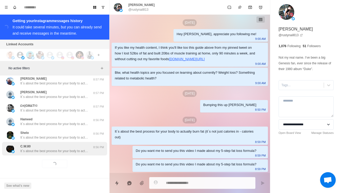
click at [66, 151] on div "C.W.80 It´s about the best process for your body to actually burn fat (it´s not…" at bounding box center [54, 148] width 68 height 9
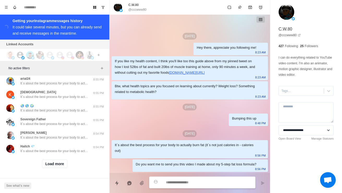
scroll to position [7550, 0]
click at [61, 164] on button "Load more" at bounding box center [55, 164] width 26 height 8
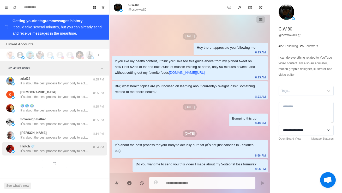
click at [67, 153] on p "It´s about the best process for your body to actually burn fat (it´s not just c…" at bounding box center [54, 151] width 68 height 5
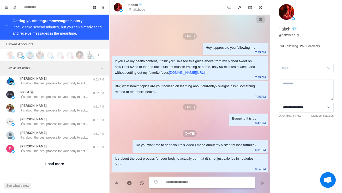
scroll to position [7826, 0]
click at [65, 165] on button "Load more" at bounding box center [55, 164] width 26 height 8
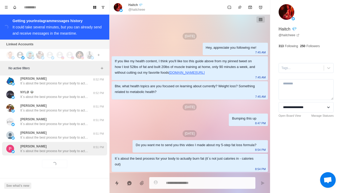
click at [69, 152] on p "It´s about the best process for your body to actually burn fat (it´s not just c…" at bounding box center [54, 151] width 68 height 5
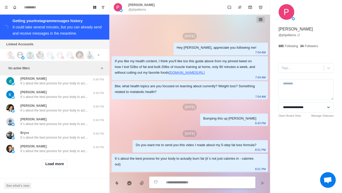
scroll to position [8103, 0]
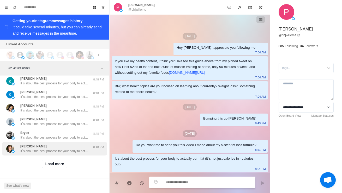
click at [73, 151] on p "It´s about the best process for your body to actually burn fat (it´s not just c…" at bounding box center [54, 151] width 68 height 5
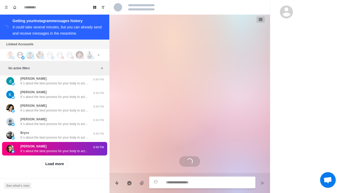
scroll to position [3, 0]
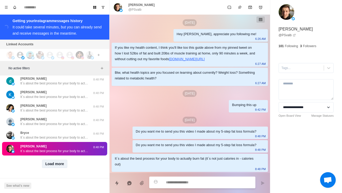
click at [62, 164] on button "Load more" at bounding box center [55, 164] width 26 height 8
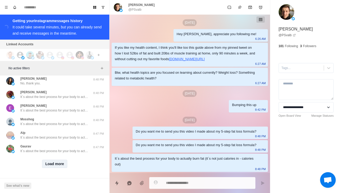
scroll to position [8371, 0]
click at [61, 168] on button "Load more" at bounding box center [55, 164] width 26 height 8
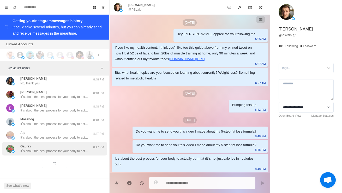
click at [72, 154] on div "Gaurav It´s about the best process for your body to actually burn fat (it´s not…" at bounding box center [54, 148] width 68 height 9
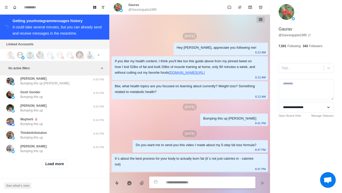
scroll to position [8509, 0]
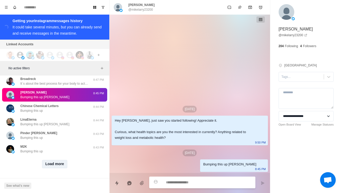
click at [54, 165] on button "Load more" at bounding box center [55, 164] width 26 height 8
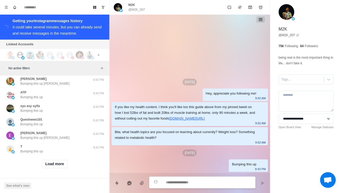
scroll to position [9182, 0]
click at [59, 164] on button "Load more" at bounding box center [55, 164] width 26 height 8
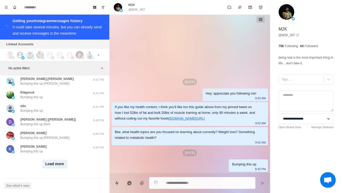
scroll to position [9569, 0]
click at [59, 167] on button "Load more" at bounding box center [55, 164] width 26 height 8
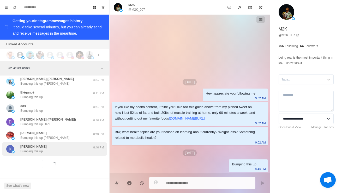
click at [66, 156] on div "Kaoruko Ando Bumping this up 8:40 PM" at bounding box center [54, 150] width 105 height 14
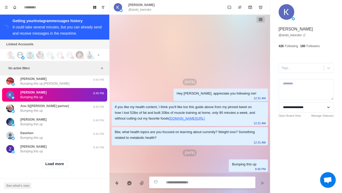
scroll to position [9846, 0]
click at [56, 165] on button "Load more" at bounding box center [55, 164] width 26 height 8
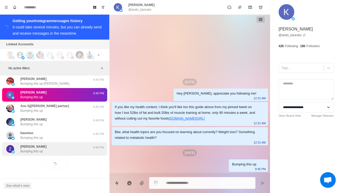
click at [72, 152] on div "Zbigniew Majewski Bumping this up" at bounding box center [49, 149] width 86 height 9
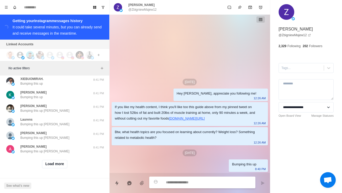
scroll to position [10122, 0]
click at [59, 165] on button "Load more" at bounding box center [55, 164] width 26 height 8
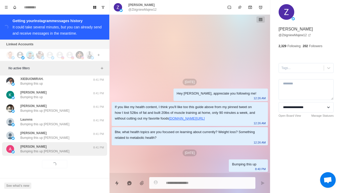
click at [68, 152] on div "Andrea Carinci Bumping this up Andrea" at bounding box center [49, 149] width 86 height 9
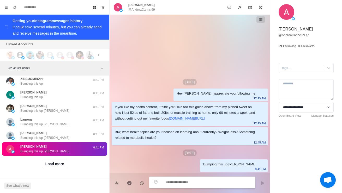
scroll to position [10399, 0]
click at [57, 166] on button "Load more" at bounding box center [55, 164] width 26 height 8
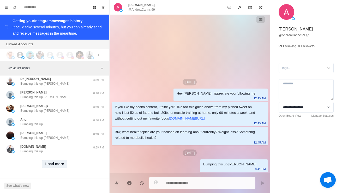
scroll to position [10676, 0]
click at [63, 165] on button "Load more" at bounding box center [55, 164] width 26 height 8
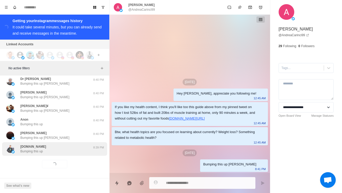
click at [72, 152] on div "Cryptomerch.cash Bumping this up" at bounding box center [49, 149] width 86 height 9
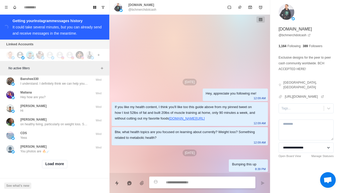
scroll to position [10948, 0]
click at [60, 168] on button "Load more" at bounding box center [55, 164] width 26 height 8
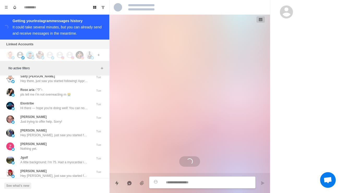
scroll to position [624, 0]
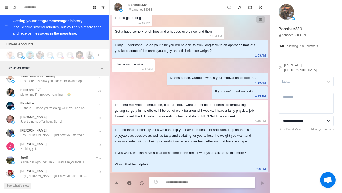
type textarea "*"
type textarea "**"
type textarea "*"
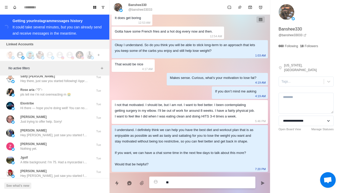
type textarea "***"
type textarea "*"
type textarea "**********"
type textarea "*"
type textarea "**********"
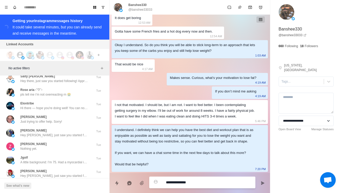
type textarea "*"
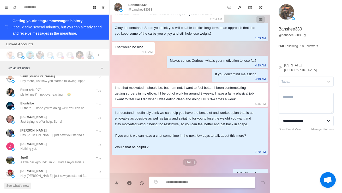
scroll to position [650, 0]
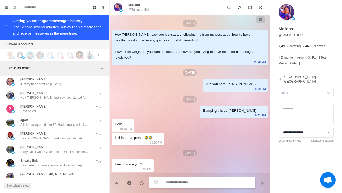
scroll to position [10953, 0]
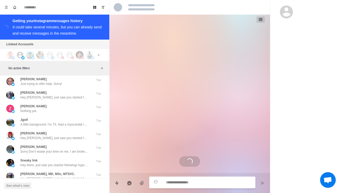
scroll to position [0, 0]
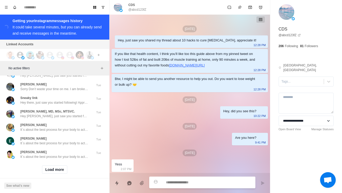
scroll to position [11966, 0]
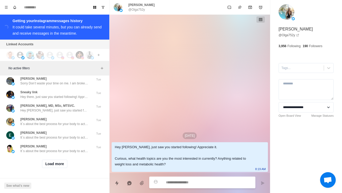
scroll to position [11994, 0]
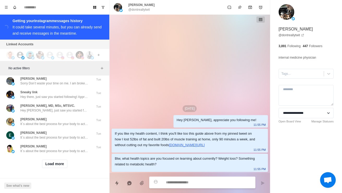
scroll to position [12055, 0]
click at [61, 7] on div "Elontribe Hi there — hope you're doing well! You can now access original shares…" at bounding box center [54, 0] width 105 height 14
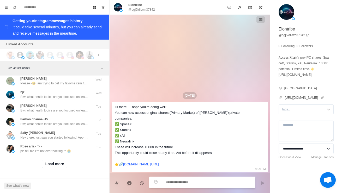
scroll to position [12211, 0]
click at [57, 167] on button "Load more" at bounding box center [55, 164] width 26 height 8
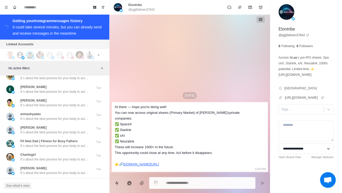
scroll to position [12192, 0]
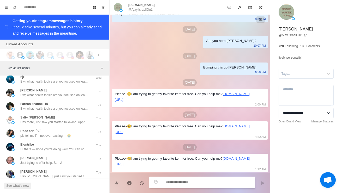
scroll to position [11999, 0]
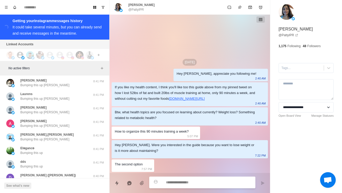
scroll to position [10475, 0]
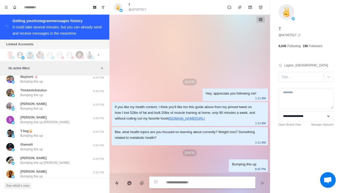
scroll to position [10128, 0]
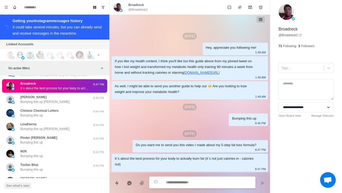
scroll to position [9978, 0]
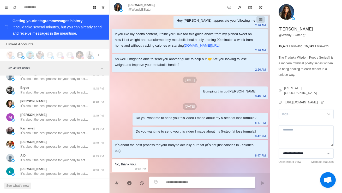
scroll to position [9598, 0]
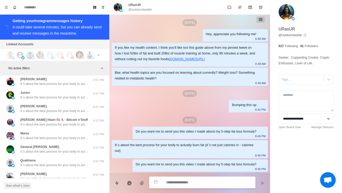
scroll to position [8642, 0]
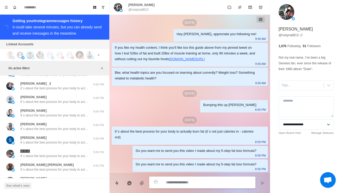
scroll to position [7948, 0]
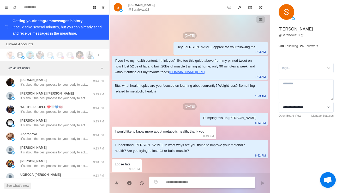
scroll to position [7395, 0]
click at [60, 20] on div "Sunshine-today 🌞 👍" at bounding box center [49, 14] width 86 height 9
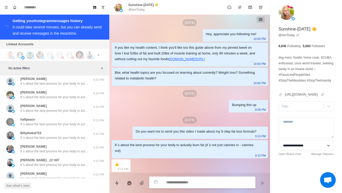
scroll to position [6880, 0]
click at [75, 5] on div "sober princess 🌷 Bumping this up" at bounding box center [49, 0] width 86 height 9
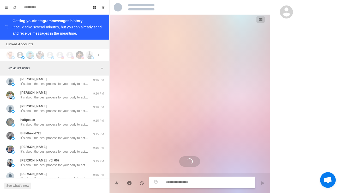
scroll to position [0, 0]
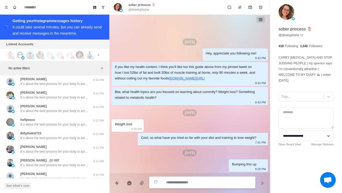
click at [54, 21] on div "jadeR It´s about the best process for your body to actually burn fat (it´s not …" at bounding box center [54, 14] width 105 height 14
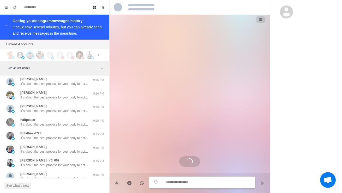
click at [63, 5] on div "sober princess 🌷 Bumping this up" at bounding box center [49, 0] width 86 height 9
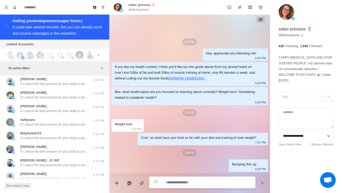
click at [229, 185] on textarea at bounding box center [208, 183] width 85 height 8
type textarea "*"
type textarea "**"
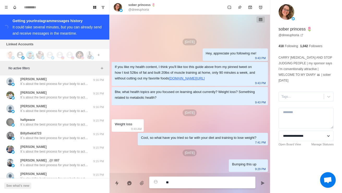
type textarea "*"
type textarea "***"
type textarea "*"
type textarea "****"
type textarea "*"
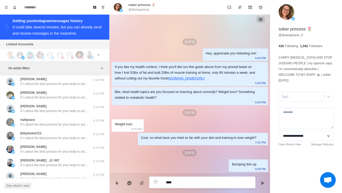
type textarea "*****"
type textarea "*"
type textarea "**********"
type textarea "*"
type textarea "**********"
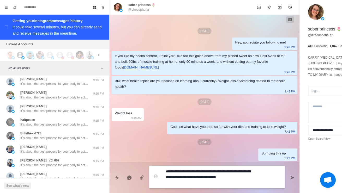
type textarea "*"
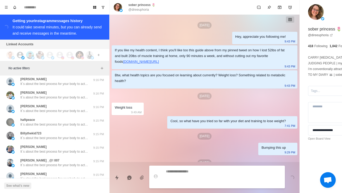
scroll to position [16, 0]
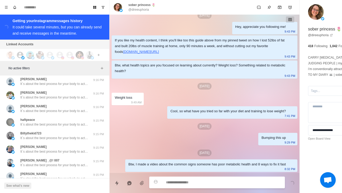
type textarea "*"
type textarea "**"
type textarea "*"
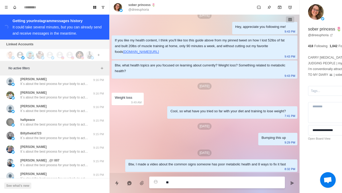
type textarea "***"
type textarea "*"
type textarea "****"
type textarea "*"
type textarea "*****"
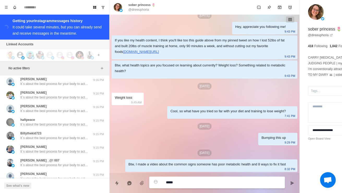
type textarea "*"
type textarea "**********"
type textarea "*"
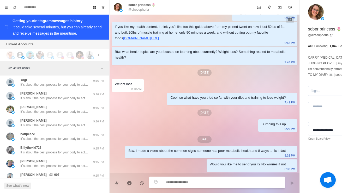
scroll to position [6864, 0]
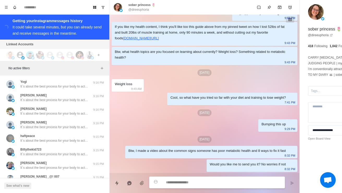
click at [67, 10] on div "Teresa D. No problem. Thanks for your support! 9:45 PM" at bounding box center [54, 3] width 105 height 14
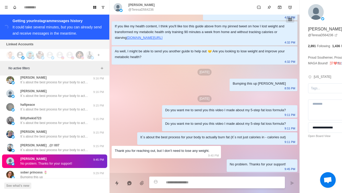
scroll to position [6704, 0]
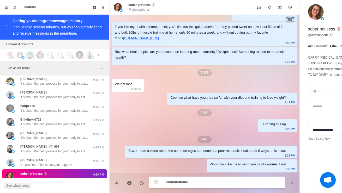
scroll to position [29, 0]
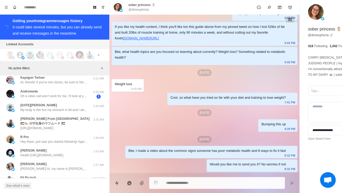
scroll to position [6631, 0]
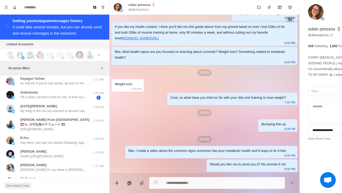
click at [71, 4] on p "Btw, what health topics are you focused on learning about currently? Weight los…" at bounding box center [54, 2] width 68 height 5
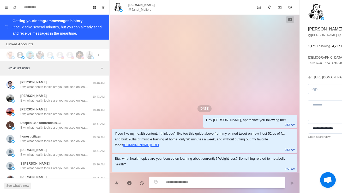
scroll to position [6207, 0]
click at [73, 10] on div "Larry Landay Btw, what health topics are you focused on learning about currentl…" at bounding box center [54, 4] width 105 height 14
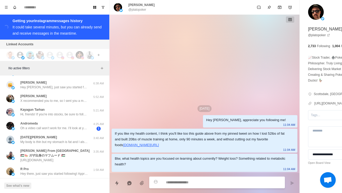
scroll to position [6607, 0]
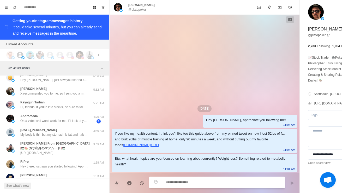
type textarea "*"
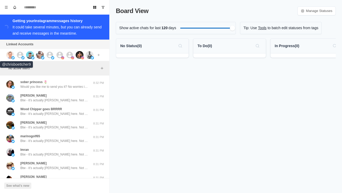
click at [13, 53] on img at bounding box center [10, 55] width 8 height 8
click at [22, 57] on img at bounding box center [22, 57] width 3 height 3
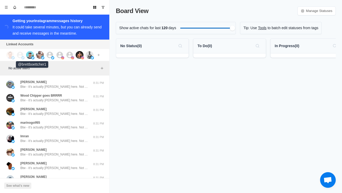
click at [31, 57] on img at bounding box center [30, 55] width 8 height 8
click at [51, 58] on img at bounding box center [52, 57] width 3 height 3
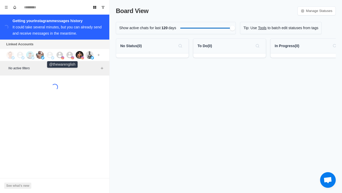
click at [60, 57] on icon at bounding box center [60, 55] width 8 height 8
click at [68, 56] on icon at bounding box center [70, 55] width 7 height 7
click at [77, 53] on img at bounding box center [80, 55] width 8 height 8
click at [88, 58] on img at bounding box center [90, 55] width 8 height 8
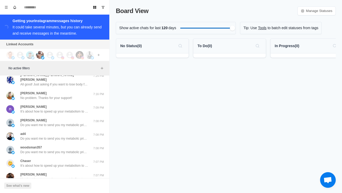
scroll to position [49, 0]
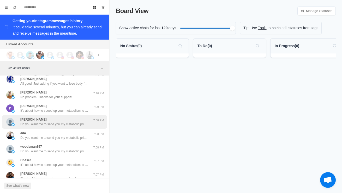
click at [80, 118] on div "Anas Hashmi Do you want me to send you my metabolic priming blueprint?" at bounding box center [54, 121] width 68 height 9
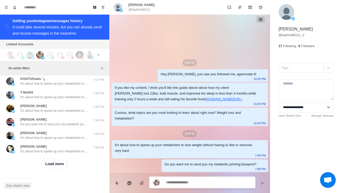
scroll to position [199, 0]
click at [59, 164] on button "Load more" at bounding box center [55, 164] width 26 height 8
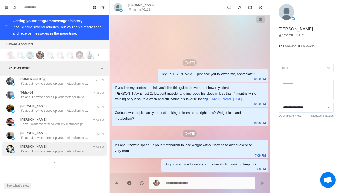
click at [61, 148] on div "David Anthony It's about how to speed up your metabolism to lose weight without…" at bounding box center [54, 149] width 68 height 9
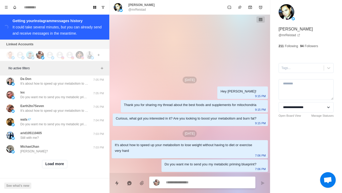
scroll to position [476, 0]
click at [60, 167] on button "Load more" at bounding box center [55, 164] width 26 height 8
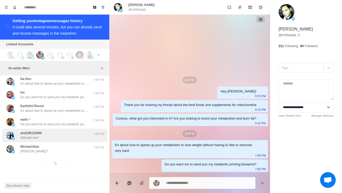
click at [71, 132] on div "arid105110405 Still with me?" at bounding box center [49, 135] width 86 height 9
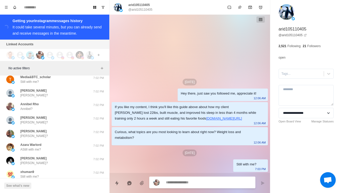
scroll to position [590, 0]
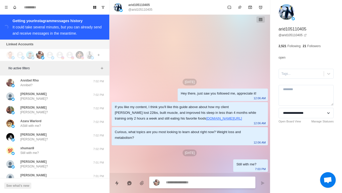
click at [152, 69] on div "Sep 10 Hey there, just saw you followed me, appreciate it! 12:06 AM If you like…" at bounding box center [190, 94] width 161 height 159
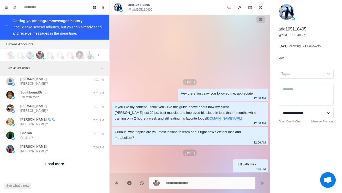
scroll to position [752, 0]
click at [61, 165] on button "Load more" at bounding box center [55, 164] width 26 height 8
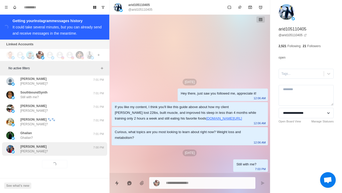
click at [72, 155] on div "Eli Lambert Eli? 7:00 PM" at bounding box center [54, 150] width 105 height 14
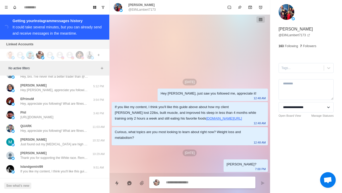
scroll to position [908, 0]
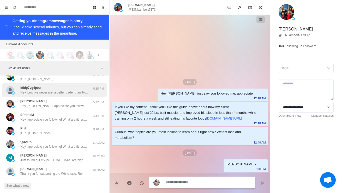
click at [82, 95] on p "Hey, bro. I've never met a better trader than @haile47621993. He specializes in…" at bounding box center [54, 92] width 68 height 5
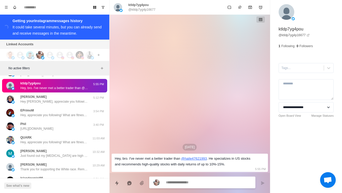
scroll to position [916, 0]
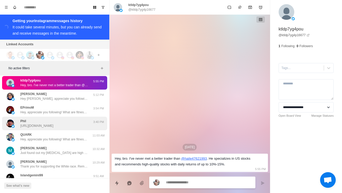
click at [54, 128] on div "Phil https://twitter.com/charise_lee/status/1960365079112614254" at bounding box center [36, 123] width 33 height 9
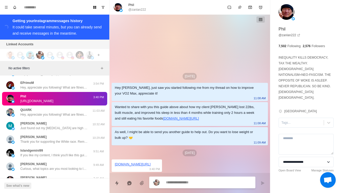
scroll to position [948, 0]
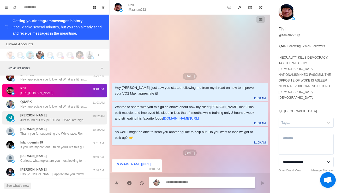
click at [78, 123] on p "Just found out my triglycerides are high and my testosterone levels are low. I’…" at bounding box center [54, 120] width 68 height 5
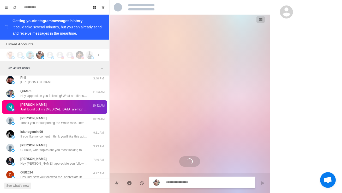
scroll to position [962, 0]
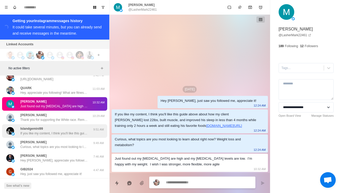
click at [81, 138] on div "Islandgemini99 If you like my content, I think you'll like this guide above abo…" at bounding box center [54, 131] width 105 height 14
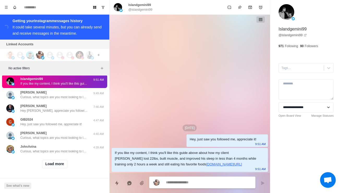
scroll to position [1029, 0]
click at [62, 167] on button "Load more" at bounding box center [55, 164] width 26 height 8
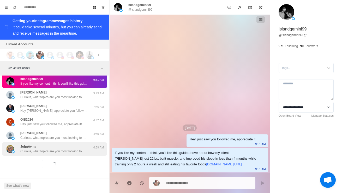
click at [69, 154] on div "JohnAvina Curious, what topics are you most looking to learn about right now? W…" at bounding box center [54, 150] width 105 height 14
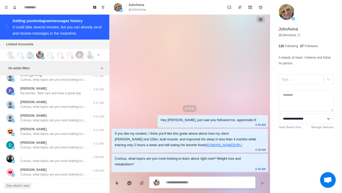
scroll to position [1177, 0]
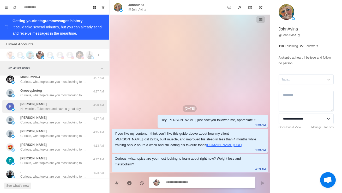
click at [25, 111] on p "No worries. Take care and have a great day" at bounding box center [50, 109] width 61 height 5
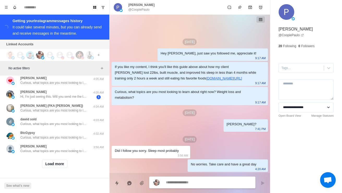
scroll to position [1306, 0]
click at [52, 167] on button "Load more" at bounding box center [55, 164] width 26 height 8
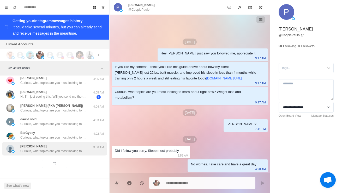
click at [42, 153] on p "Curious, what topics are you most looking to learn about right now? Weight loss…" at bounding box center [54, 151] width 68 height 5
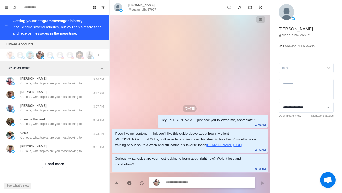
scroll to position [1582, 0]
click at [50, 166] on button "Load more" at bounding box center [55, 164] width 26 height 8
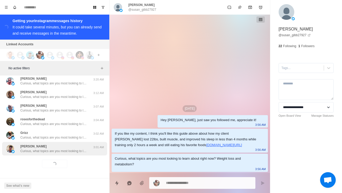
click at [35, 153] on p "Curious, what topics are you most looking to learn about right now? Weight loss…" at bounding box center [54, 151] width 68 height 5
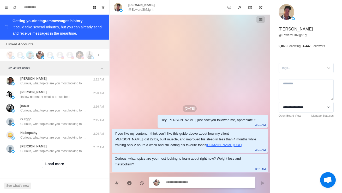
scroll to position [1859, 0]
click at [49, 167] on button "Load more" at bounding box center [55, 164] width 26 height 8
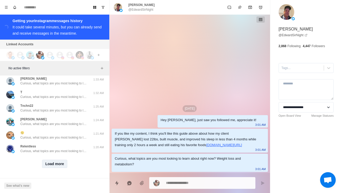
scroll to position [2136, 0]
click at [49, 168] on button "Load more" at bounding box center [55, 164] width 26 height 8
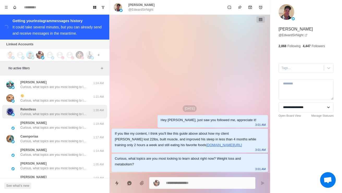
click at [34, 117] on p "Curious, what topics are you most looking to learn about right now? Weight loss…" at bounding box center [54, 114] width 68 height 5
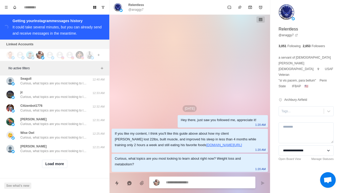
scroll to position [2412, 0]
click at [45, 165] on button "Load more" at bounding box center [55, 164] width 26 height 8
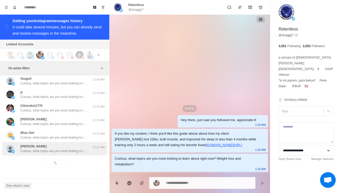
click at [35, 154] on div "Taplett Mark Curious, what topics are you most looking to learn about right now…" at bounding box center [54, 149] width 105 height 14
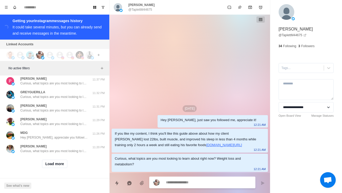
scroll to position [2645, 0]
click at [13, 44] on img at bounding box center [10, 41] width 8 height 8
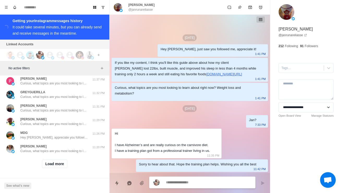
scroll to position [2689, 0]
click at [51, 167] on button "Load more" at bounding box center [55, 164] width 26 height 8
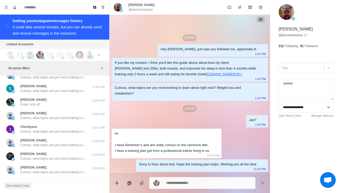
scroll to position [2784, 0]
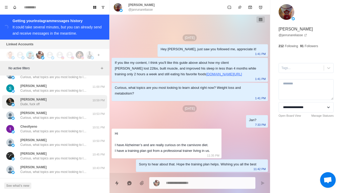
click at [30, 107] on div "Bert Dude, fuck off" at bounding box center [33, 101] width 26 height 9
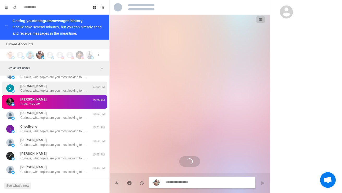
click at [26, 93] on p "Curious, what topics are you most looking to learn about right now? Weight loss…" at bounding box center [54, 90] width 68 height 5
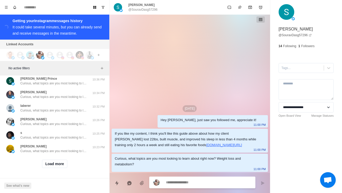
scroll to position [2966, 0]
click at [58, 168] on button "Load more" at bounding box center [55, 164] width 26 height 8
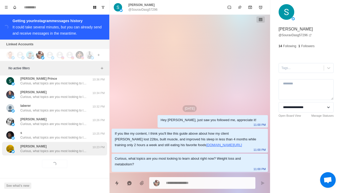
click at [74, 152] on p "Curious, what topics are you most looking to learn about right now? Weight loss…" at bounding box center [54, 151] width 68 height 5
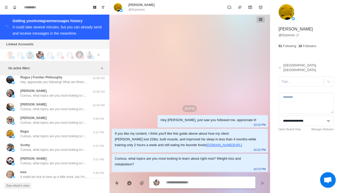
scroll to position [3096, 0]
click at [162, 70] on div "Sep 10 Hey Grayson, just saw you followed me, appreciate it! 10:23 PM If you li…" at bounding box center [190, 94] width 161 height 159
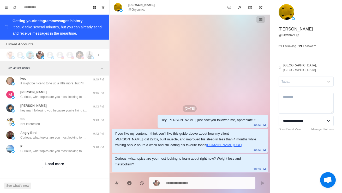
scroll to position [3247, 0]
click at [58, 164] on button "Load more" at bounding box center [55, 164] width 26 height 8
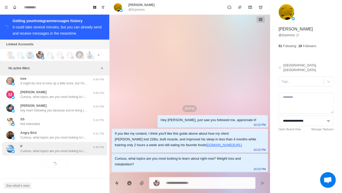
click at [75, 151] on p "Curious, what topics are you most looking to learn about right now? Weight loss…" at bounding box center [54, 151] width 68 height 5
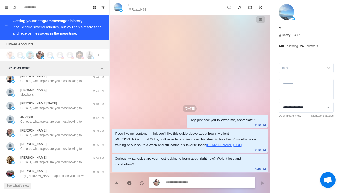
scroll to position [3421, 0]
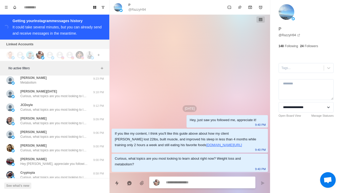
click at [79, 58] on div "mehmet10 Efendim kanka" at bounding box center [49, 53] width 86 height 9
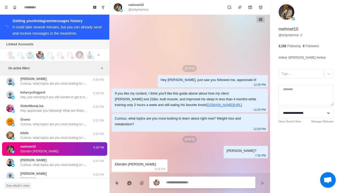
scroll to position [3323, 0]
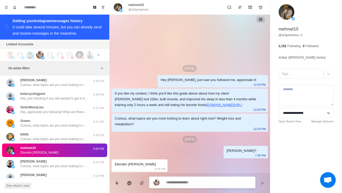
click at [75, 60] on div "John Still with me John?" at bounding box center [49, 55] width 86 height 9
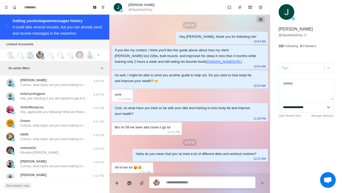
scroll to position [354, 0]
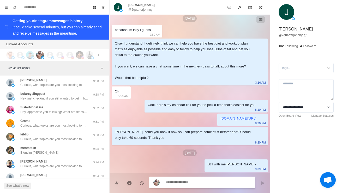
type textarea "*"
type textarea "**********"
type textarea "*"
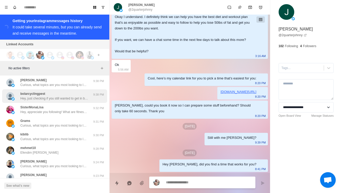
click at [69, 101] on p "Hey, just checking if you still wanted to get in better shape?" at bounding box center [54, 98] width 68 height 5
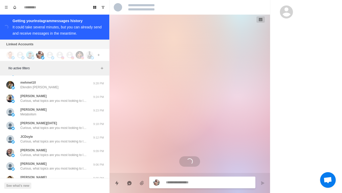
scroll to position [3391, 0]
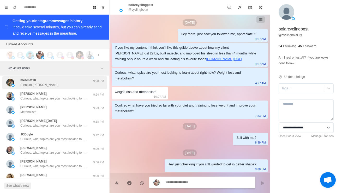
click at [77, 87] on div "mehmet10 Efendim kanka" at bounding box center [49, 82] width 86 height 9
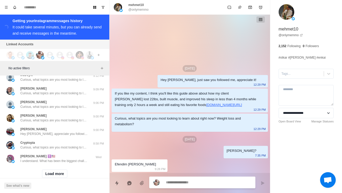
scroll to position [3453, 0]
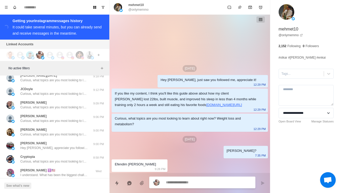
click at [83, 69] on div "david chein Metabolism" at bounding box center [49, 64] width 86 height 9
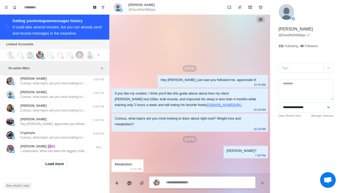
scroll to position [3538, 0]
click at [56, 165] on button "Load more" at bounding box center [55, 164] width 26 height 8
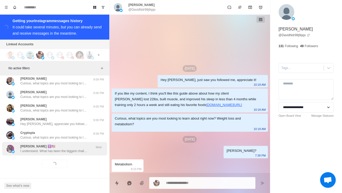
click at [76, 153] on p "I understand. What has been the biggest challenge for you to get back on track?" at bounding box center [54, 151] width 68 height 5
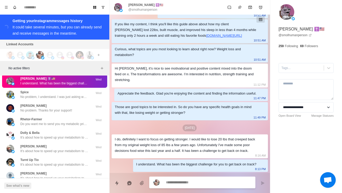
scroll to position [3543, 0]
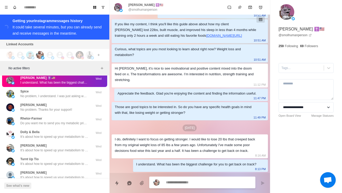
type textarea "*"
type textarea "**********"
type textarea "*"
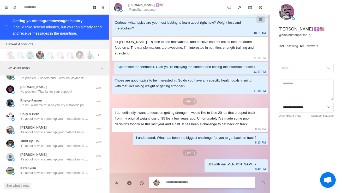
scroll to position [3561, 0]
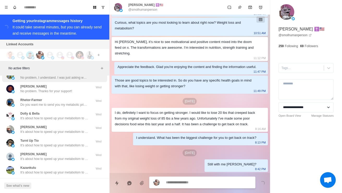
click at [79, 80] on p "No problem, I understand. I was just asking what topics are you most looking to…" at bounding box center [54, 77] width 68 height 5
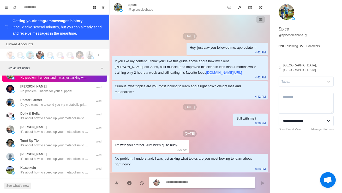
type textarea "*"
type textarea "**********"
type textarea "*"
type textarea "**********"
type textarea "*"
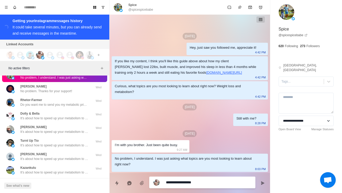
type textarea "**********"
type textarea "*"
type textarea "**********"
type textarea "*"
type textarea "**********"
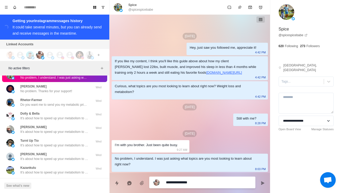
type textarea "*"
type textarea "**********"
type textarea "*"
type textarea "**********"
type textarea "*"
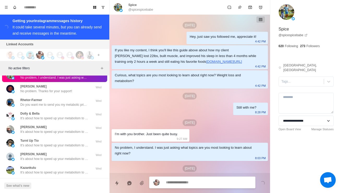
scroll to position [16, 0]
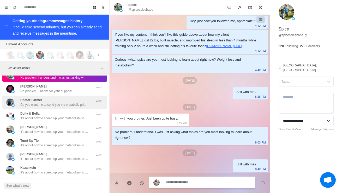
click at [85, 107] on p "Do you want me to send you my metabolic priming blueprint?" at bounding box center [54, 105] width 68 height 5
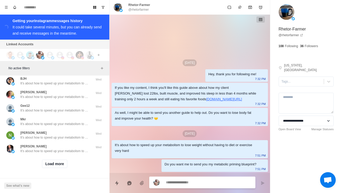
scroll to position [3814, 0]
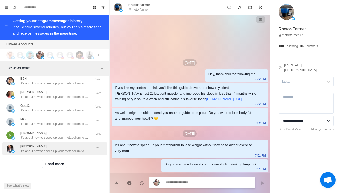
click at [72, 153] on p "It's about how to speed up your metabolism to lose weight without having to die…" at bounding box center [54, 151] width 68 height 5
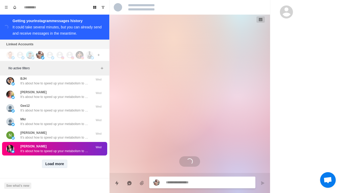
click at [61, 167] on button "Load more" at bounding box center [55, 164] width 26 height 8
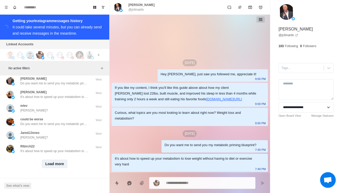
scroll to position [4091, 0]
click at [60, 167] on button "Load more" at bounding box center [55, 164] width 26 height 8
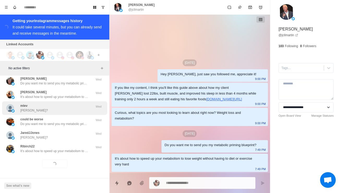
click at [77, 107] on div "mlev Mindy?" at bounding box center [49, 108] width 86 height 9
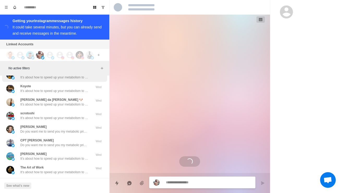
click at [74, 80] on p "It's about how to speed up your metabolism to lose weight without having to die…" at bounding box center [54, 77] width 68 height 5
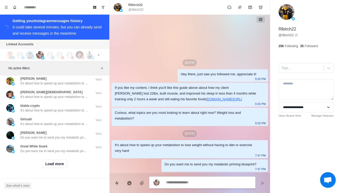
scroll to position [4368, 0]
click at [65, 167] on button "Load more" at bounding box center [55, 164] width 26 height 8
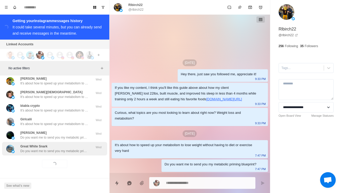
click at [78, 152] on p "Do you want me to send you my metabolic priming blueprint?" at bounding box center [54, 151] width 68 height 5
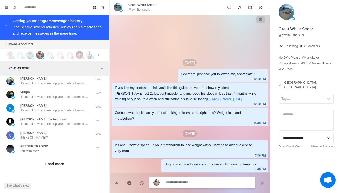
scroll to position [4624, 0]
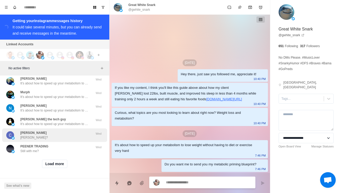
click at [85, 140] on div "CHRIS CHRISTIAN Chris?" at bounding box center [49, 135] width 86 height 9
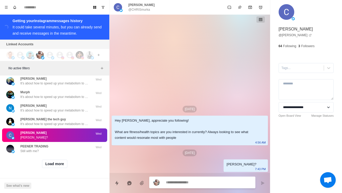
scroll to position [4644, 0]
click at [58, 165] on button "Load more" at bounding box center [55, 164] width 26 height 8
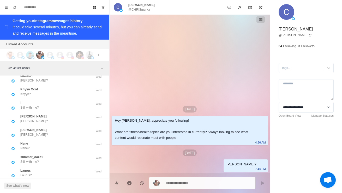
click at [70, 72] on div "PEENER TRADING Still with me? Wed" at bounding box center [54, 65] width 105 height 14
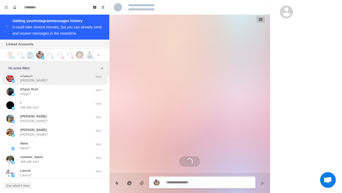
click at [71, 83] on div "Lisa2LA Lisa?" at bounding box center [49, 78] width 86 height 9
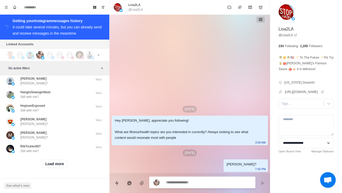
scroll to position [4921, 0]
click at [64, 165] on button "Load more" at bounding box center [55, 164] width 26 height 8
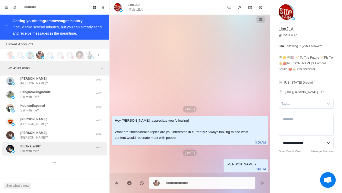
click at [67, 153] on div "RibTickler907 Still with me?" at bounding box center [49, 148] width 86 height 9
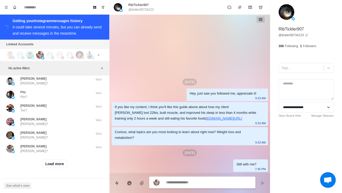
scroll to position [5198, 0]
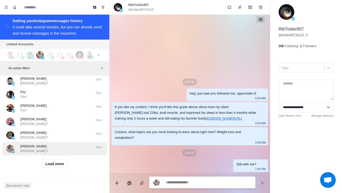
click at [71, 152] on div "Edward Edward?" at bounding box center [49, 148] width 86 height 9
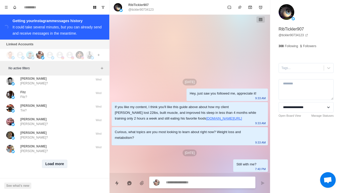
click at [63, 166] on button "Load more" at bounding box center [55, 164] width 26 height 8
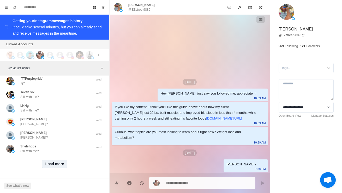
scroll to position [5474, 0]
click at [63, 168] on button "Load more" at bounding box center [55, 164] width 26 height 8
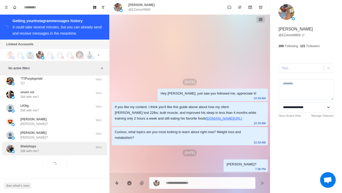
click at [71, 155] on div "Shelshops Still with me? Wed" at bounding box center [54, 149] width 105 height 14
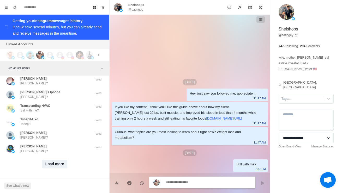
click at [57, 166] on button "Load more" at bounding box center [55, 164] width 26 height 8
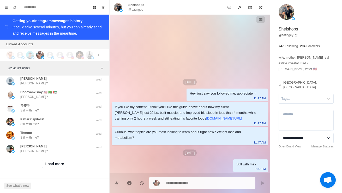
click at [62, 165] on button "Load more" at bounding box center [55, 164] width 26 height 8
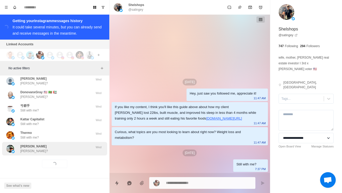
click at [79, 154] on div "Ron Olsen Ron? Wed" at bounding box center [54, 149] width 105 height 14
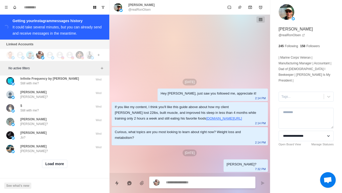
scroll to position [6304, 0]
click at [61, 165] on button "Load more" at bounding box center [55, 164] width 26 height 8
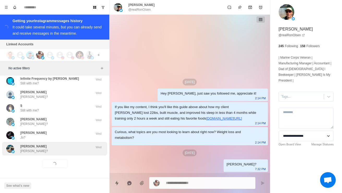
click at [72, 153] on div "David Taylor David?" at bounding box center [49, 148] width 86 height 9
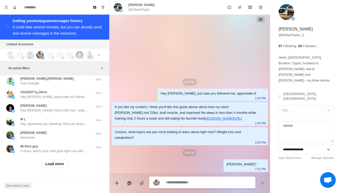
scroll to position [6580, 0]
click at [58, 168] on button "Load more" at bounding box center [55, 164] width 26 height 8
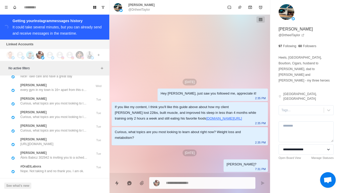
click at [68, 38] on p "Curious, what’s your main goal right now with your fitness?" at bounding box center [54, 35] width 68 height 5
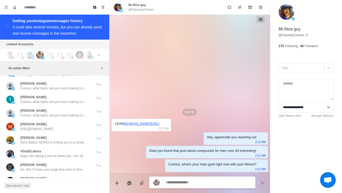
scroll to position [6610, 0]
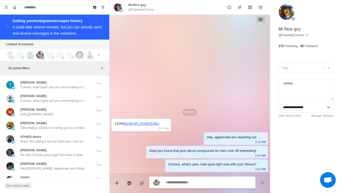
click at [81, 51] on div "Mark McGuire Nice! Take care and have a great day Wed" at bounding box center [54, 45] width 105 height 14
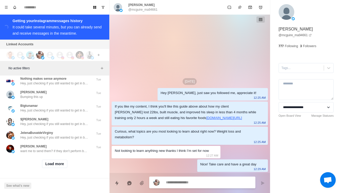
scroll to position [6743, 0]
click at [81, 4] on p "Ábris Babicz 302942 is inviting you to a scheduled Zoom meeting. Topic: Timothy…" at bounding box center [54, 2] width 68 height 5
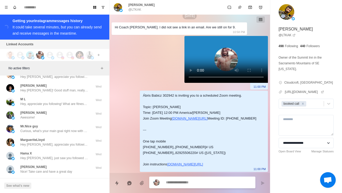
scroll to position [6474, 0]
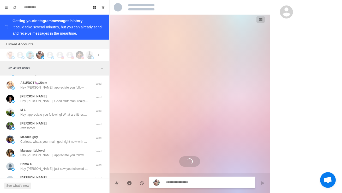
scroll to position [0, 0]
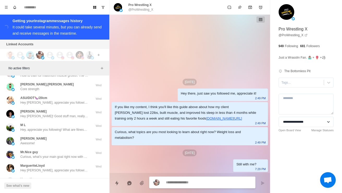
scroll to position [6452, 0]
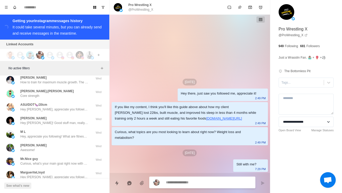
type textarea "*"
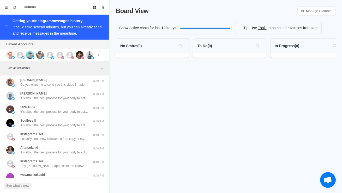
scroll to position [16, 0]
click at [9, 56] on img at bounding box center [10, 55] width 8 height 8
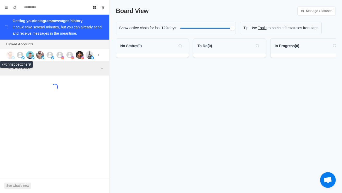
scroll to position [0, 0]
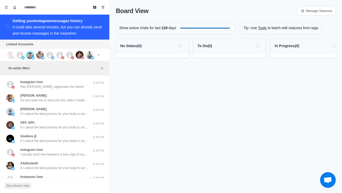
click at [12, 52] on img at bounding box center [10, 55] width 8 height 8
click at [22, 52] on icon at bounding box center [20, 55] width 8 height 8
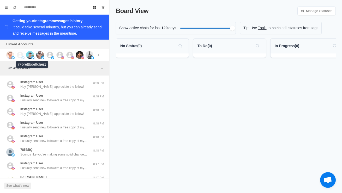
click at [32, 56] on img at bounding box center [30, 55] width 8 height 8
click at [43, 55] on img at bounding box center [40, 55] width 8 height 8
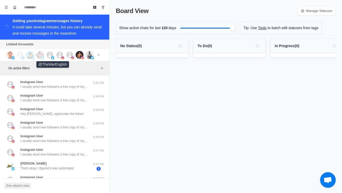
click at [51, 52] on icon at bounding box center [50, 55] width 7 height 7
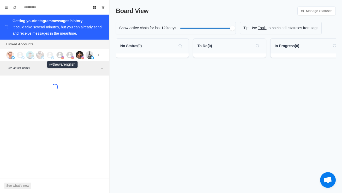
click at [62, 54] on icon at bounding box center [60, 55] width 7 height 7
click at [71, 54] on icon at bounding box center [70, 55] width 7 height 7
click at [80, 54] on img at bounding box center [80, 55] width 8 height 8
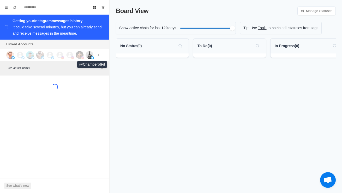
click at [89, 58] on img at bounding box center [90, 55] width 8 height 8
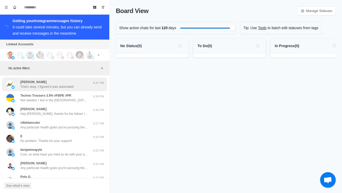
click at [91, 85] on div "[PERSON_NAME] That's okay, I figured it was automated" at bounding box center [49, 84] width 86 height 9
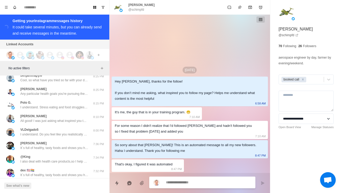
scroll to position [75, 0]
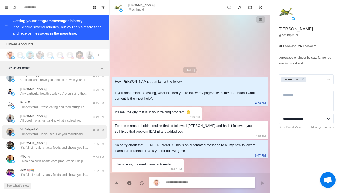
click at [87, 139] on div "VLDelgado5 I understand. Do you feel like you realistically have the time to pr…" at bounding box center [54, 132] width 105 height 14
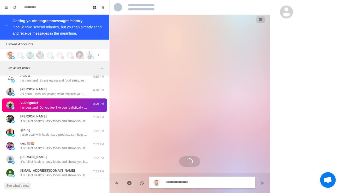
scroll to position [102, 0]
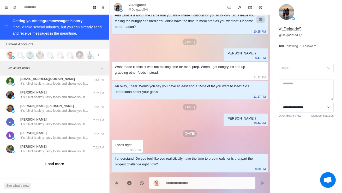
scroll to position [199, 0]
click at [57, 166] on button "Load more" at bounding box center [55, 164] width 26 height 8
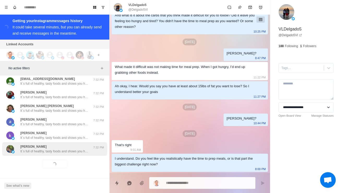
click at [69, 154] on div "[PERSON_NAME] It´s full of healthy, tasty foods and shows you how to avoid food…" at bounding box center [54, 150] width 105 height 14
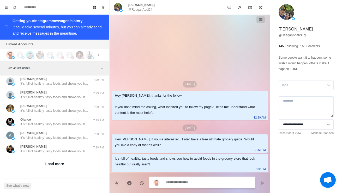
scroll to position [476, 0]
click at [66, 166] on button "Load more" at bounding box center [55, 164] width 26 height 8
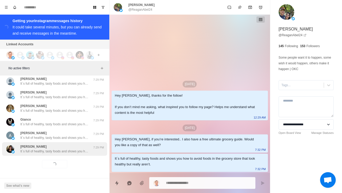
click at [76, 154] on div "Bernadette Moore It´s full of healthy, tasty foods and shows you how to avoid f…" at bounding box center [54, 150] width 105 height 14
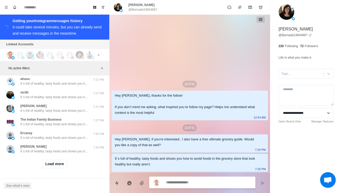
scroll to position [752, 0]
click at [66, 167] on button "Load more" at bounding box center [55, 164] width 26 height 8
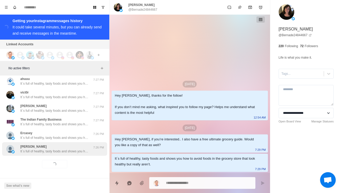
click at [76, 155] on div "Nguyen Tram It´s full of healthy, tasty foods and shows you how to avoid foods …" at bounding box center [54, 150] width 105 height 14
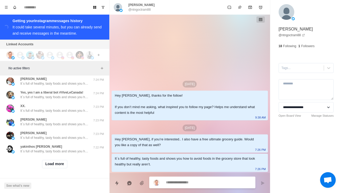
scroll to position [1029, 0]
click at [61, 160] on button "Load more" at bounding box center [55, 164] width 26 height 8
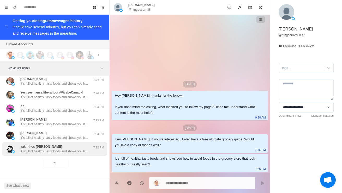
click at [80, 145] on div "yakinthos kritikos It´s full of healthy, tasty foods and shows you how to avoid…" at bounding box center [54, 149] width 68 height 9
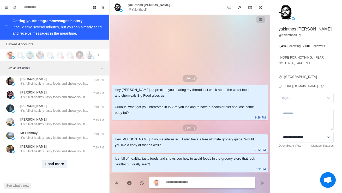
click at [61, 162] on button "Load more" at bounding box center [55, 164] width 26 height 8
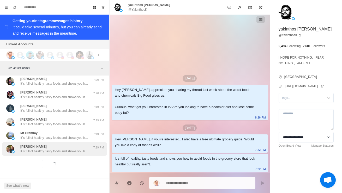
click at [73, 149] on p "It´s full of healthy, tasty foods and shows you how to avoid foods in the groce…" at bounding box center [54, 151] width 68 height 5
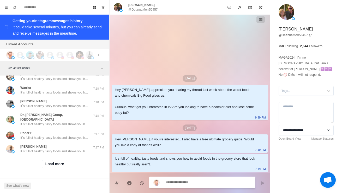
scroll to position [1582, 0]
click at [62, 162] on button "Load more" at bounding box center [55, 164] width 26 height 8
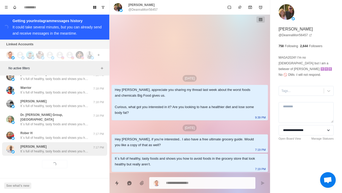
click at [74, 151] on div "Okullo Akello It´s full of healthy, tasty foods and shows you how to avoid food…" at bounding box center [54, 150] width 105 height 14
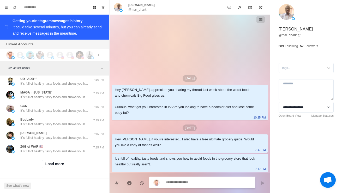
scroll to position [1859, 0]
click at [58, 164] on button "Load more" at bounding box center [55, 164] width 26 height 8
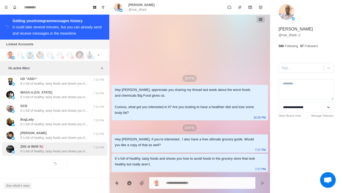
click at [73, 150] on p "It´s full of healthy, tasty foods and shows you how to avoid foods in the groce…" at bounding box center [54, 151] width 68 height 5
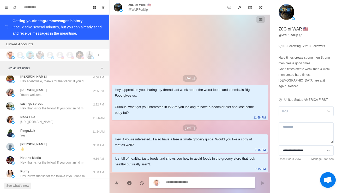
scroll to position [2037, 0]
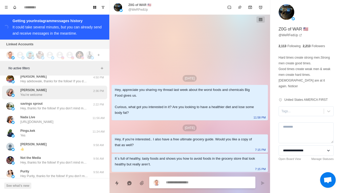
click at [83, 97] on div "Lucy MKe You’re welcome" at bounding box center [49, 92] width 86 height 9
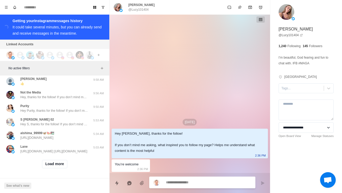
scroll to position [2140, 0]
click at [55, 164] on button "Load more" at bounding box center [55, 164] width 26 height 8
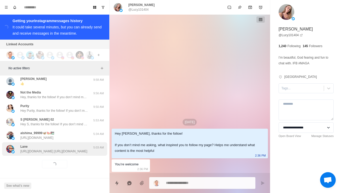
click at [79, 149] on p "https://x.com/LaneTinAmerica/status/1965860275963441581?t=0q3JTFdyTdVwBeFq0wV8G…" at bounding box center [53, 151] width 67 height 5
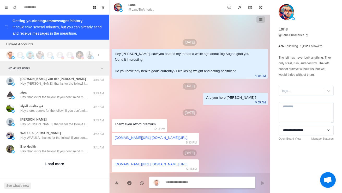
scroll to position [2417, 0]
click at [62, 162] on button "Load more" at bounding box center [55, 164] width 26 height 8
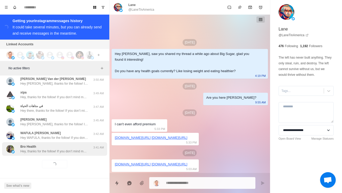
click at [78, 150] on div "Bro Health Hey, thanks for the follow! If you don’t mind me asking, what inspir…" at bounding box center [54, 150] width 105 height 14
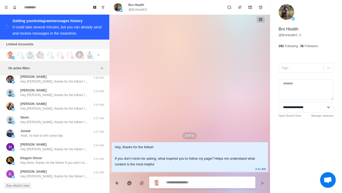
scroll to position [2580, 0]
click at [86, 70] on div "Robert Mortimore I understand. Wishing you all the best" at bounding box center [49, 65] width 86 height 9
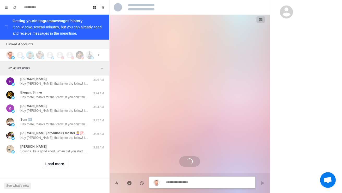
scroll to position [2685, 0]
click at [57, 169] on button "Load more" at bounding box center [55, 164] width 26 height 8
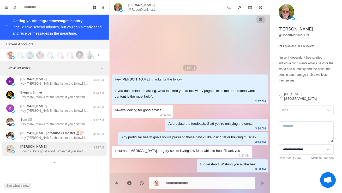
click at [70, 154] on p "Sounds like a good effort. When did you start doing all this? And how much weig…" at bounding box center [54, 151] width 68 height 5
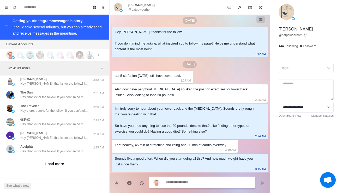
scroll to position [2970, 0]
click at [60, 163] on button "Load more" at bounding box center [55, 164] width 26 height 8
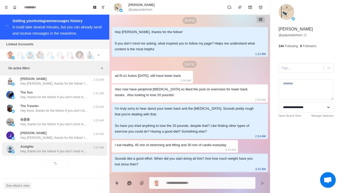
click at [72, 149] on p "Hey, thanks for the follow! If you don’t mind me asking, what inspired you to f…" at bounding box center [54, 151] width 68 height 5
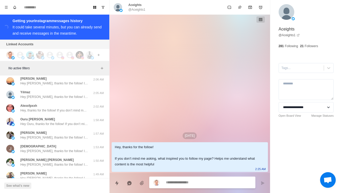
scroll to position [3139, 0]
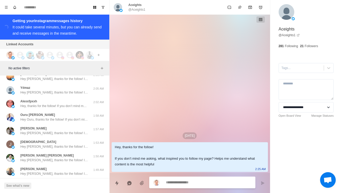
click at [82, 68] on div "Yusuf Perfect.I want" at bounding box center [49, 62] width 86 height 9
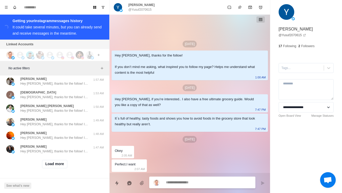
scroll to position [3247, 0]
click at [58, 162] on button "Load more" at bounding box center [55, 164] width 26 height 8
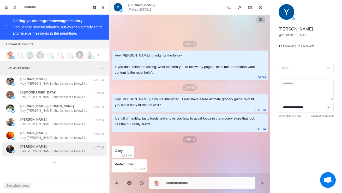
click at [72, 149] on p "Hey Renate, thanks for the follow! If you don’t mind me asking, what inspired y…" at bounding box center [54, 151] width 68 height 5
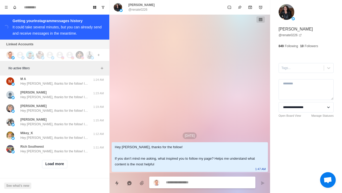
scroll to position [3523, 0]
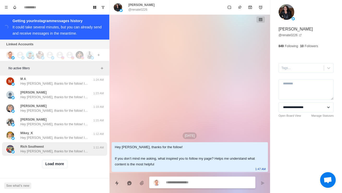
click at [74, 149] on p "Hey Rich, thanks for the follow! If you don’t mind me asking, what inspired you…" at bounding box center [54, 151] width 68 height 5
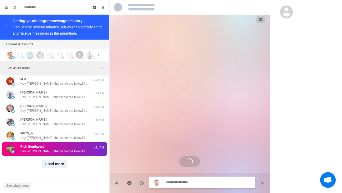
click at [62, 161] on button "Load more" at bounding box center [55, 164] width 26 height 8
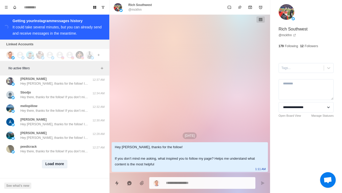
scroll to position [3795, 0]
click at [61, 168] on button "Load more" at bounding box center [55, 164] width 26 height 8
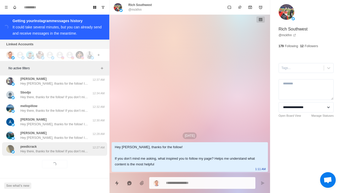
click at [70, 156] on div "peedicrack Hey there, thanks for the follow! If you don’t mind me asking, what …" at bounding box center [54, 150] width 105 height 14
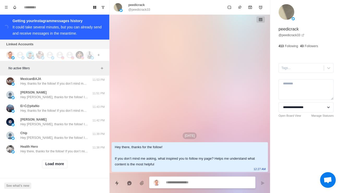
scroll to position [4077, 0]
click at [62, 162] on button "Load more" at bounding box center [55, 164] width 26 height 8
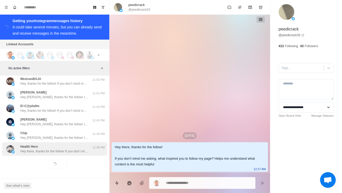
click at [74, 149] on p "Hey there, thanks for the follow! If you don’t mind me asking, what inspired yo…" at bounding box center [54, 151] width 68 height 5
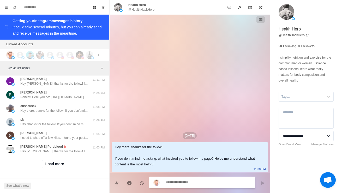
scroll to position [4353, 0]
click at [63, 162] on button "Load more" at bounding box center [55, 164] width 26 height 8
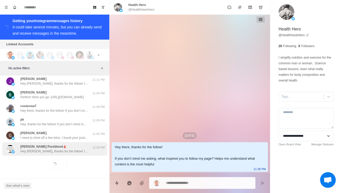
click at [72, 150] on div "Byron Pureblood🩸 Hey Byron, thanks for the follow! If you don’t mind me asking,…" at bounding box center [54, 150] width 105 height 14
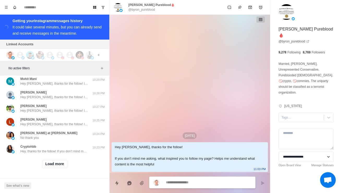
scroll to position [4630, 0]
click at [61, 164] on button "Load more" at bounding box center [55, 164] width 26 height 8
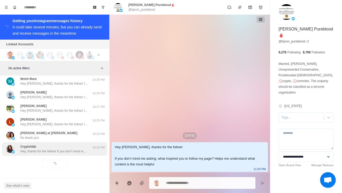
click at [70, 151] on div "Cryptohbb Hey, thanks for the follow! If you don’t mind me asking, what inspire…" at bounding box center [54, 150] width 105 height 14
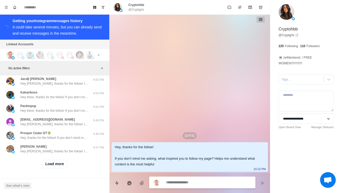
scroll to position [4907, 0]
click at [61, 161] on button "Load more" at bounding box center [55, 164] width 26 height 8
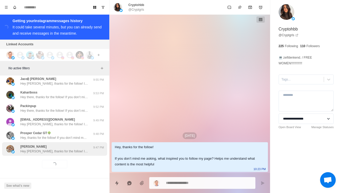
click at [76, 149] on p "Hey Corey, thanks for the follow! If you don’t mind me asking, what inspired yo…" at bounding box center [54, 151] width 68 height 5
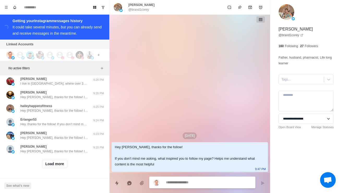
scroll to position [5183, 0]
click at [61, 160] on button "Load more" at bounding box center [55, 164] width 26 height 8
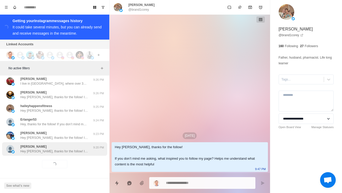
click at [71, 149] on p "Hey Jeff, thanks for the follow! If you don’t mind me asking, what inspired you…" at bounding box center [54, 151] width 68 height 5
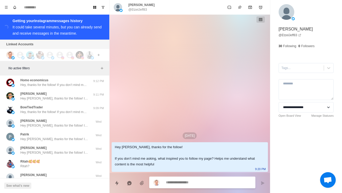
scroll to position [5256, 0]
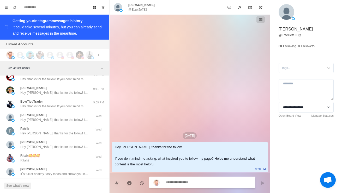
click at [79, 41] on div "Shshkebav Hey there, thanks for the follow! If you don’t mind me asking, what i…" at bounding box center [54, 36] width 68 height 9
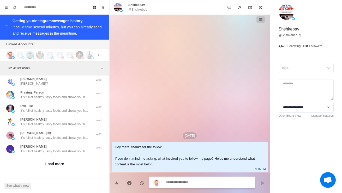
scroll to position [5391, 0]
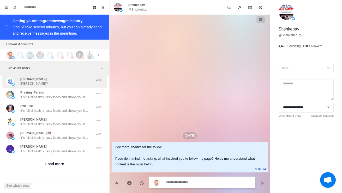
click at [79, 86] on div "Billy Musa Billy?" at bounding box center [49, 81] width 86 height 9
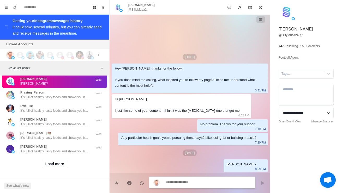
click at [76, 59] on div "Ritah🥰🥰🥰 Ritah?" at bounding box center [49, 54] width 86 height 9
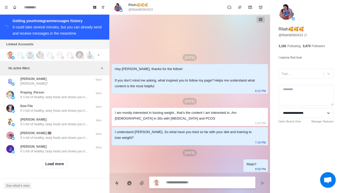
type textarea "*"
type textarea "**"
type textarea "*"
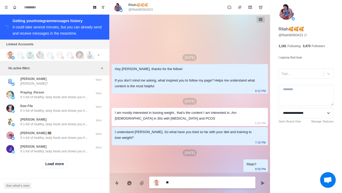
type textarea "***"
type textarea "*"
type textarea "****"
type textarea "*"
type textarea "*****"
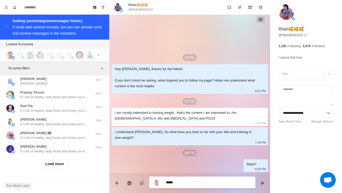
type textarea "*"
type textarea "**********"
type textarea "*"
type textarea "**********"
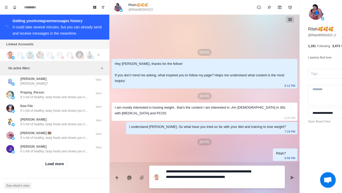
type textarea "*"
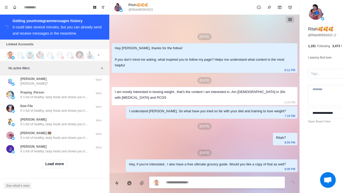
type textarea "*"
type textarea "**"
type textarea "*"
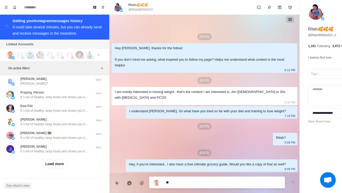
type textarea "***"
type textarea "*"
type textarea "****"
type textarea "*"
type textarea "*****"
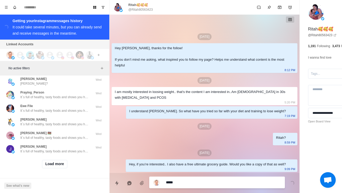
type textarea "*"
type textarea "**********"
type textarea "*"
type textarea "**********"
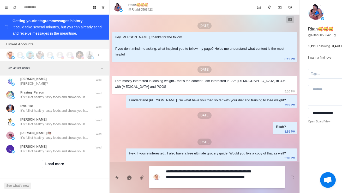
type textarea "*"
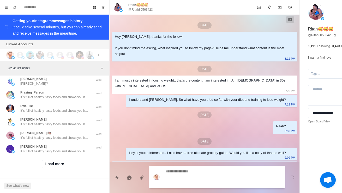
scroll to position [19, 0]
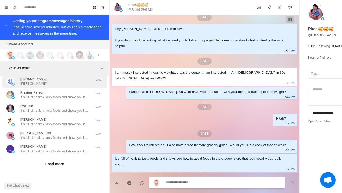
click at [63, 86] on div "Billy Musa Billy?" at bounding box center [49, 81] width 86 height 9
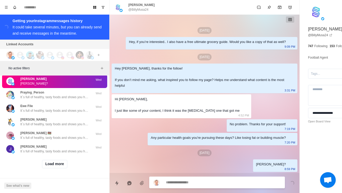
scroll to position [6, 0]
type textarea "*"
type textarea "**"
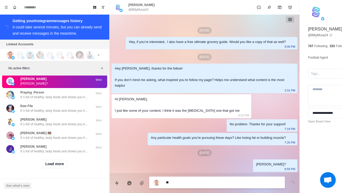
type textarea "*"
type textarea "***"
type textarea "*"
type textarea "*****"
type textarea "*"
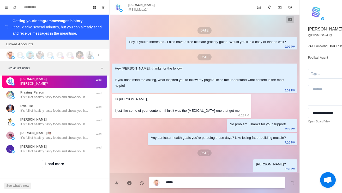
type textarea "**********"
type textarea "*"
type textarea "**********"
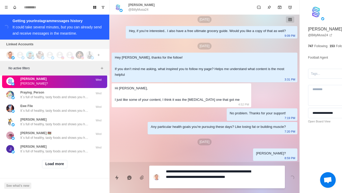
type textarea "*"
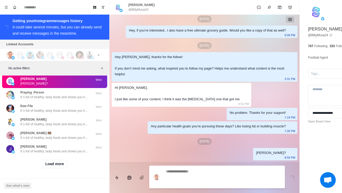
scroll to position [39, 0]
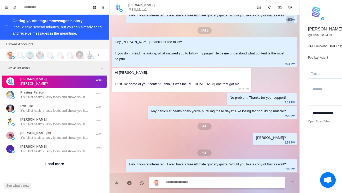
type textarea "*"
type textarea "**"
type textarea "*"
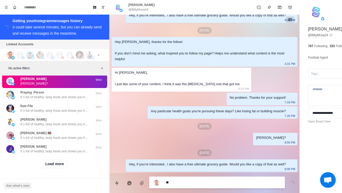
type textarea "***"
type textarea "*"
type textarea "****"
type textarea "*"
type textarea "*****"
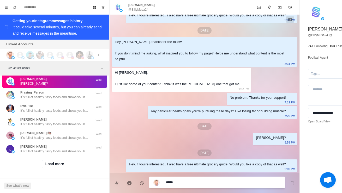
type textarea "*"
type textarea "**********"
type textarea "*"
type textarea "**********"
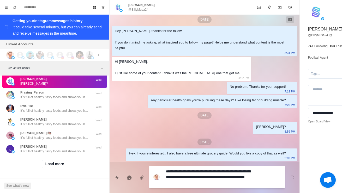
type textarea "*"
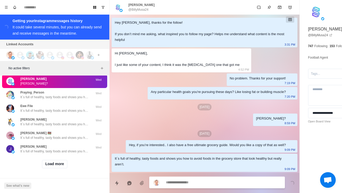
scroll to position [5460, 0]
click at [57, 162] on button "Load more" at bounding box center [55, 164] width 26 height 8
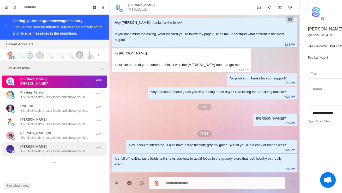
click at [73, 149] on p "It´s full of healthy, tasty foods and shows you how to avoid foods in the groce…" at bounding box center [54, 151] width 68 height 5
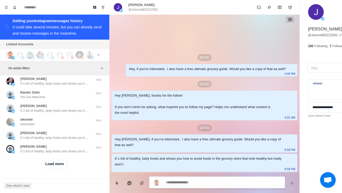
scroll to position [5737, 0]
click at [62, 163] on button "Load more" at bounding box center [55, 164] width 26 height 8
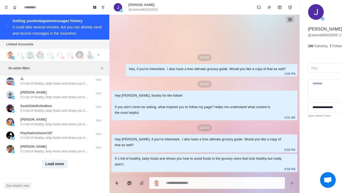
scroll to position [6013, 0]
click at [64, 163] on button "Load more" at bounding box center [55, 164] width 26 height 8
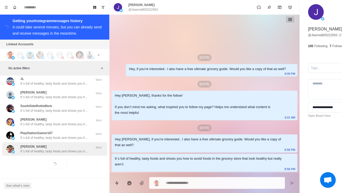
click at [75, 149] on p "It´s full of healthy, tasty foods and shows you how to avoid foods in the groce…" at bounding box center [54, 151] width 68 height 5
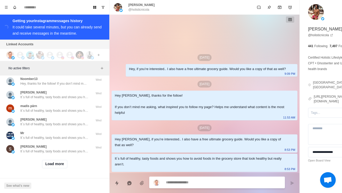
scroll to position [6290, 0]
click at [60, 162] on button "Load more" at bounding box center [55, 164] width 26 height 8
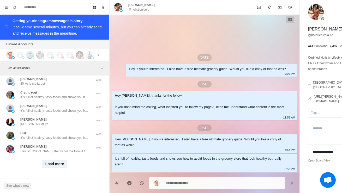
scroll to position [6567, 0]
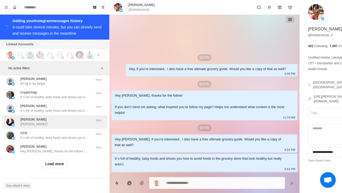
click at [64, 117] on div "Donald Hammond Donald?" at bounding box center [49, 121] width 86 height 9
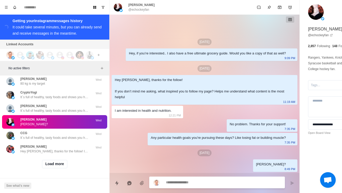
type textarea "*"
type textarea "**"
type textarea "*"
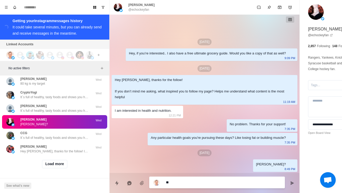
type textarea "***"
type textarea "*"
type textarea "****"
type textarea "*"
type textarea "*****"
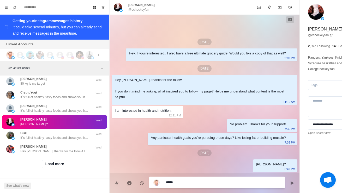
type textarea "*"
type textarea "**********"
type textarea "*"
type textarea "**********"
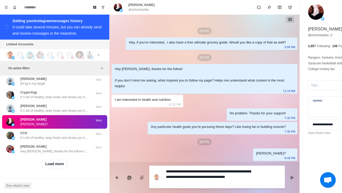
type textarea "*"
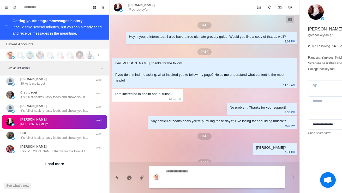
scroll to position [27, 0]
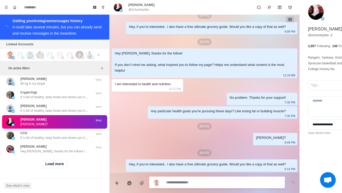
type textarea "*"
type textarea "**"
type textarea "*"
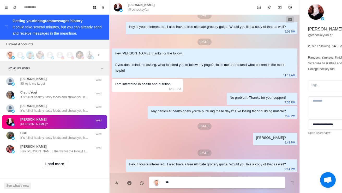
type textarea "***"
type textarea "*"
type textarea "****"
type textarea "*"
type textarea "*****"
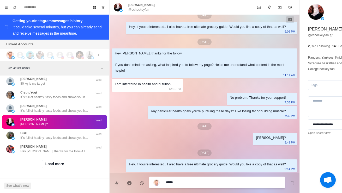
type textarea "*"
type textarea "**********"
type textarea "*"
type textarea "**********"
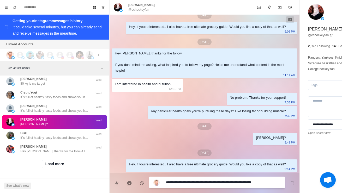
type textarea "*"
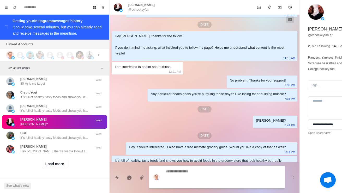
scroll to position [46, 0]
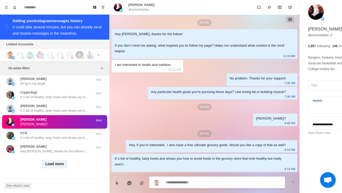
click at [52, 163] on button "Load more" at bounding box center [55, 164] width 26 height 8
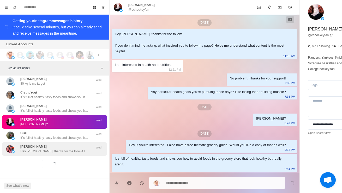
click at [34, 149] on p "Hey Mark, thanks for the follow! If you don’t mind me asking, what inspired you…" at bounding box center [54, 151] width 68 height 5
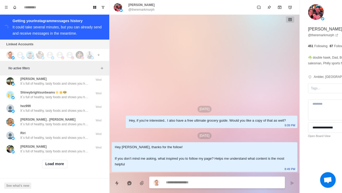
scroll to position [6843, 0]
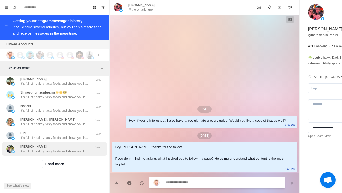
click at [66, 150] on p "It´s full of healthy, tasty foods and shows you how to avoid foods in the groce…" at bounding box center [54, 151] width 68 height 5
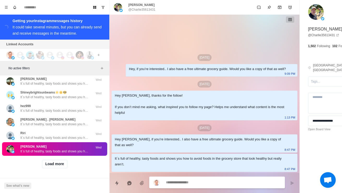
click at [63, 168] on div "Load more" at bounding box center [54, 164] width 105 height 17
click at [58, 160] on button "Load more" at bounding box center [55, 164] width 26 height 8
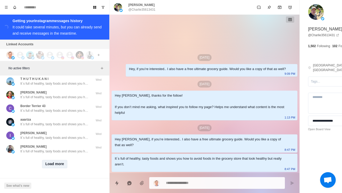
scroll to position [7120, 0]
click at [60, 164] on button "Load more" at bounding box center [55, 164] width 26 height 8
click at [62, 163] on button "Load more" at bounding box center [55, 164] width 26 height 8
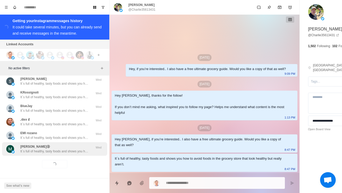
click at [67, 151] on div "Muhammad KasujiⒷ It´s full of healthy, tasty foods and shows you how to avoid f…" at bounding box center [54, 150] width 105 height 14
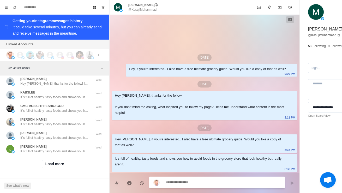
scroll to position [7663, 0]
click at [61, 169] on button "Load more" at bounding box center [55, 164] width 26 height 8
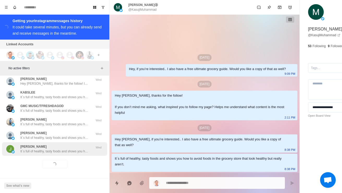
click at [67, 156] on div "Ja It´s full of healthy, tasty foods and shows you how to avoid foods in the gr…" at bounding box center [54, 150] width 105 height 14
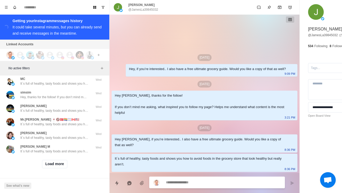
scroll to position [7950, 0]
click at [62, 160] on button "Load more" at bounding box center [55, 164] width 26 height 8
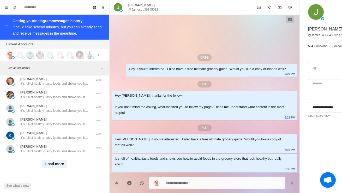
scroll to position [8227, 0]
click at [60, 160] on button "Load more" at bounding box center [55, 164] width 26 height 8
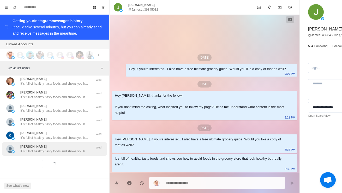
click at [68, 145] on div "Daniel O'Keefe It´s full of healthy, tasty foods and shows you how to avoid foo…" at bounding box center [54, 149] width 68 height 9
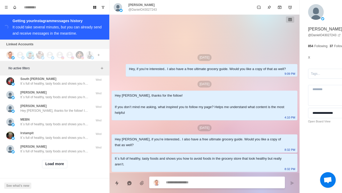
scroll to position [8503, 0]
click at [57, 163] on button "Load more" at bounding box center [55, 164] width 26 height 8
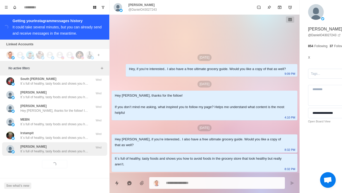
click at [66, 149] on p "It´s full of healthy, tasty foods and shows you how to avoid foods in the groce…" at bounding box center [54, 151] width 68 height 5
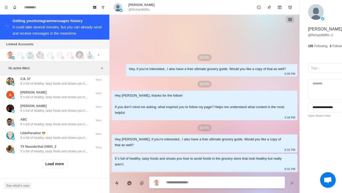
scroll to position [8780, 0]
click at [61, 161] on button "Load more" at bounding box center [55, 164] width 26 height 8
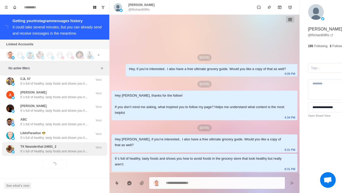
click at [71, 149] on p "It´s full of healthy, tasty foods and shows you how to avoid foods in the groce…" at bounding box center [54, 151] width 68 height 5
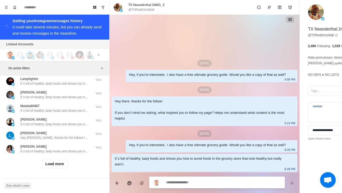
scroll to position [9057, 0]
click at [61, 161] on button "Load more" at bounding box center [55, 164] width 26 height 8
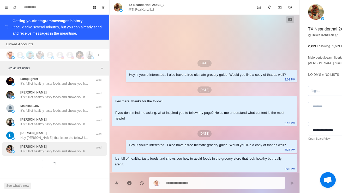
click at [64, 149] on p "It´s full of healthy, tasty foods and shows you how to avoid foods in the groce…" at bounding box center [54, 151] width 68 height 5
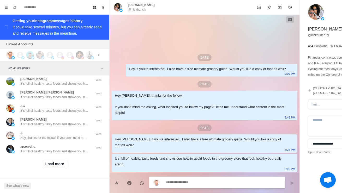
scroll to position [9333, 0]
click at [59, 160] on button "Load more" at bounding box center [55, 164] width 26 height 8
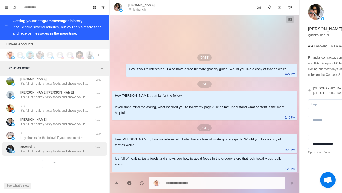
click at [67, 150] on p "It´s full of healthy, tasty foods and shows you how to avoid foods in the groce…" at bounding box center [54, 151] width 68 height 5
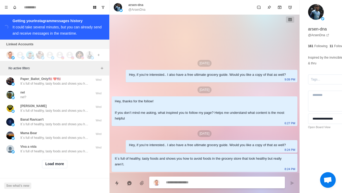
scroll to position [9610, 0]
click at [57, 163] on button "Load more" at bounding box center [55, 164] width 26 height 8
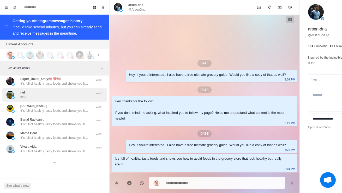
click at [66, 90] on div "nel nel?" at bounding box center [49, 94] width 86 height 9
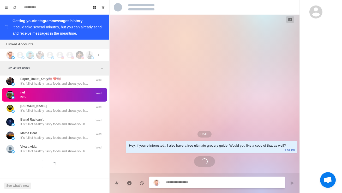
scroll to position [206, 0]
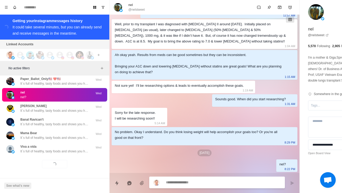
click at [208, 181] on textarea at bounding box center [208, 183] width 85 height 8
type textarea "*"
type textarea "**"
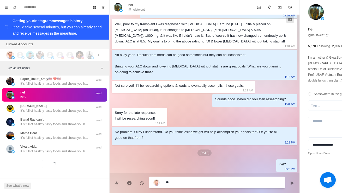
type textarea "*"
type textarea "***"
type textarea "*"
type textarea "****"
type textarea "*"
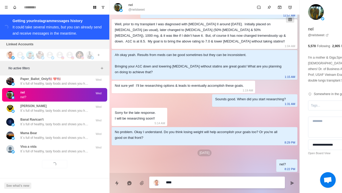
type textarea "*****"
type textarea "*"
type textarea "**********"
type textarea "*"
type textarea "**********"
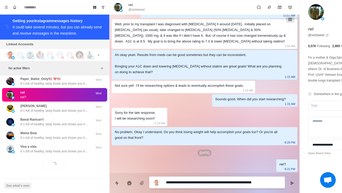
scroll to position [0, 0]
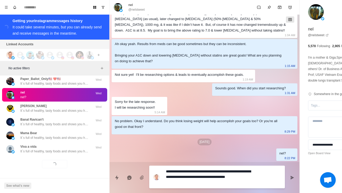
type textarea "*"
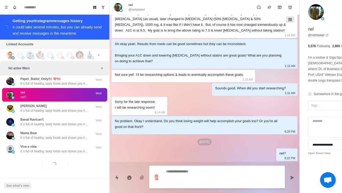
scroll to position [239, 0]
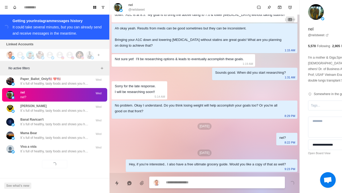
type textarea "*"
type textarea "**"
type textarea "*"
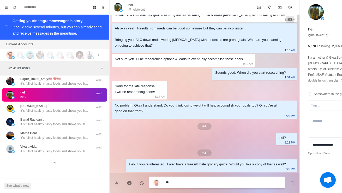
type textarea "***"
type textarea "*"
type textarea "****"
type textarea "*"
type textarea "*****"
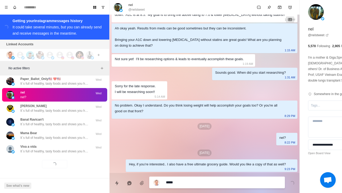
type textarea "*"
type textarea "**********"
type textarea "*"
type textarea "**********"
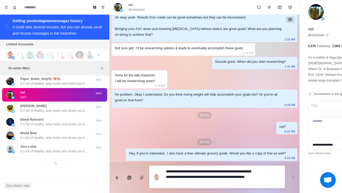
type textarea "*"
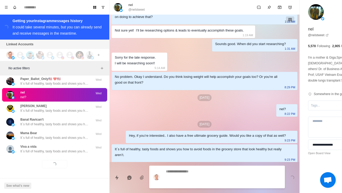
scroll to position [258, 0]
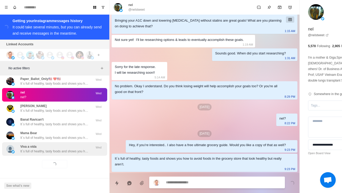
click at [74, 145] on div "Viva a vida It´s full of healthy, tasty foods and shows you how to avoid foods …" at bounding box center [54, 149] width 68 height 9
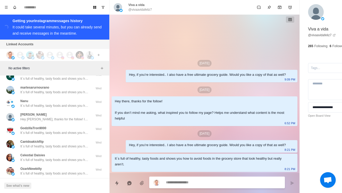
scroll to position [9649, 0]
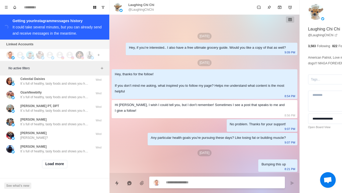
scroll to position [9881, 0]
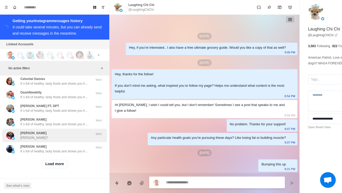
click at [68, 138] on div "Tony Donato Tony?" at bounding box center [49, 135] width 86 height 9
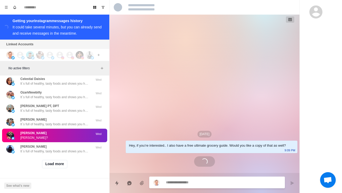
scroll to position [0, 0]
click at [61, 165] on button "Load more" at bounding box center [55, 164] width 26 height 8
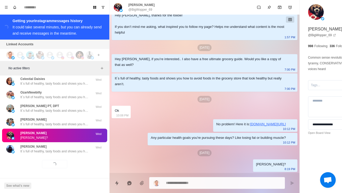
click at [220, 182] on textarea at bounding box center [208, 184] width 85 height 8
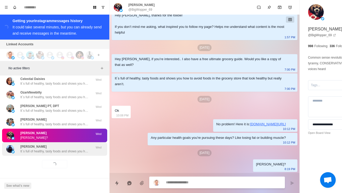
click at [74, 146] on div "Kliff Boothlesh It´s full of healthy, tasty foods and shows you how to avoid fo…" at bounding box center [54, 149] width 68 height 9
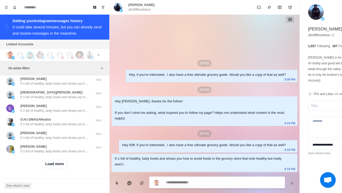
scroll to position [10163, 0]
click at [62, 162] on button "Load more" at bounding box center [55, 164] width 26 height 8
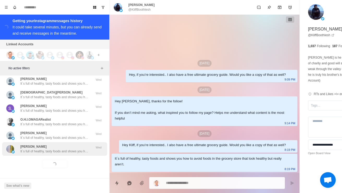
click at [72, 152] on div "Richard Hawley It´s full of healthy, tasty foods and shows you how to avoid foo…" at bounding box center [54, 150] width 105 height 14
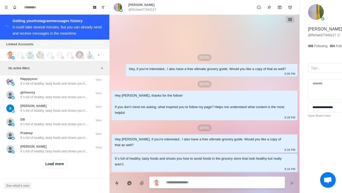
scroll to position [10440, 0]
click at [60, 161] on button "Load more" at bounding box center [55, 164] width 26 height 8
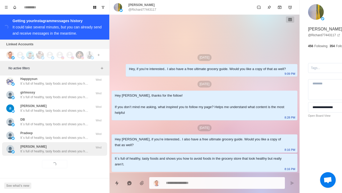
click at [66, 149] on p "It´s full of healthy, tasty foods and shows you how to avoid foods in the groce…" at bounding box center [54, 151] width 68 height 5
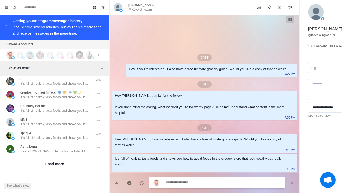
scroll to position [10717, 0]
click at [62, 161] on button "Load more" at bounding box center [55, 164] width 26 height 8
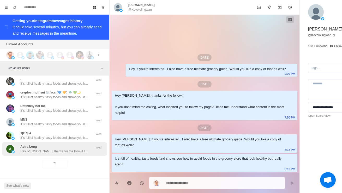
click at [77, 149] on p "Hey Astra, thanks for the follow! If you don’t mind me asking, what inspired yo…" at bounding box center [54, 151] width 68 height 5
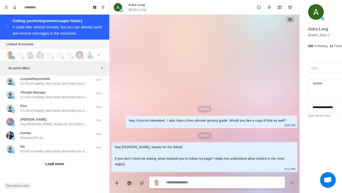
scroll to position [10993, 0]
click at [60, 162] on button "Load more" at bounding box center [55, 164] width 26 height 8
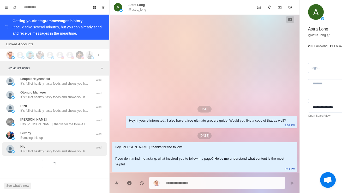
click at [67, 149] on p "It´s full of healthy, tasty foods and shows you how to avoid foods in the groce…" at bounding box center [54, 151] width 68 height 5
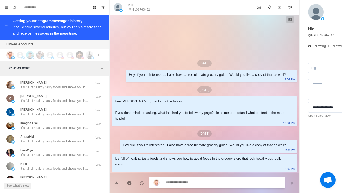
scroll to position [11025, 0]
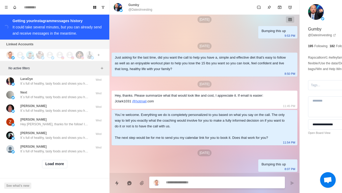
scroll to position [11270, 0]
click at [59, 161] on button "Load more" at bounding box center [55, 164] width 26 height 8
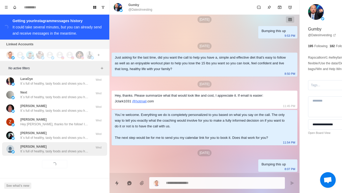
click at [62, 152] on div "Kristoffer Roos It´s full of healthy, tasty foods and shows you how to avoid fo…" at bounding box center [54, 150] width 105 height 14
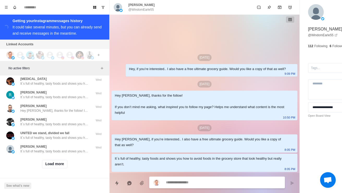
scroll to position [11547, 0]
click at [58, 160] on button "Load more" at bounding box center [55, 164] width 26 height 8
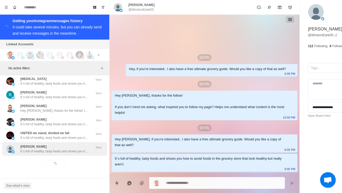
click at [69, 149] on p "It´s full of healthy, tasty foods and shows you how to avoid foods in the groce…" at bounding box center [54, 151] width 68 height 5
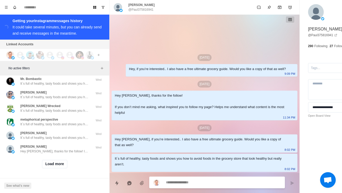
scroll to position [11823, 0]
click at [60, 164] on button "Load more" at bounding box center [55, 164] width 26 height 8
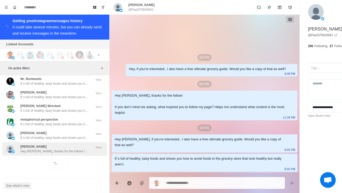
click at [64, 151] on div "Moritz Spindler Hey Moritz, thanks for the follow! If you don’t mind me asking,…" at bounding box center [54, 150] width 105 height 14
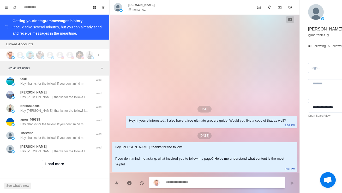
scroll to position [12100, 0]
click at [68, 161] on button "Load more" at bounding box center [55, 164] width 26 height 8
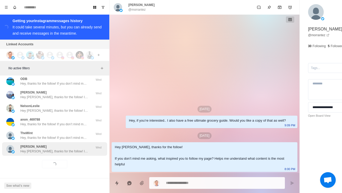
click at [83, 145] on div "Bryce Cartwright Hey Bryce, thanks for the follow! If you don’t mind me asking,…" at bounding box center [54, 149] width 68 height 9
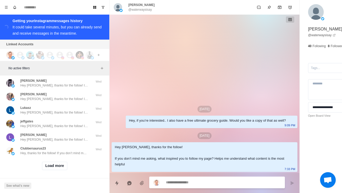
scroll to position [12148, 0]
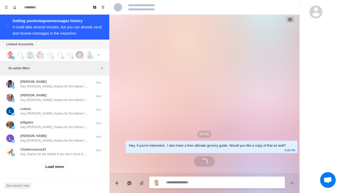
scroll to position [33, 0]
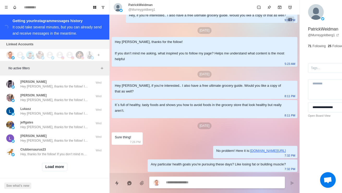
type textarea "*"
type textarea "**********"
type textarea "*"
type textarea "**********"
type textarea "*"
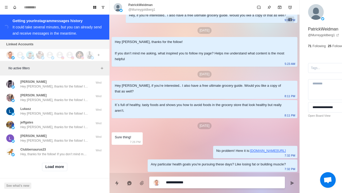
type textarea "**********"
type textarea "*"
type textarea "**********"
type textarea "*"
type textarea "**********"
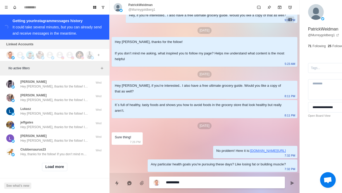
type textarea "*"
type textarea "*********"
type textarea "*"
type textarea "********"
type textarea "*"
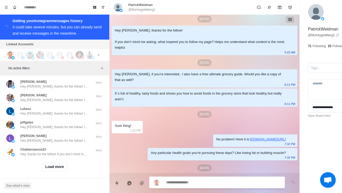
scroll to position [60, 0]
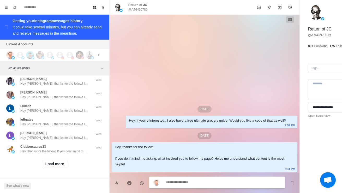
scroll to position [12221, 0]
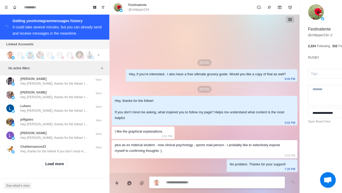
scroll to position [12360, 0]
click at [64, 169] on button "Load more" at bounding box center [55, 164] width 26 height 8
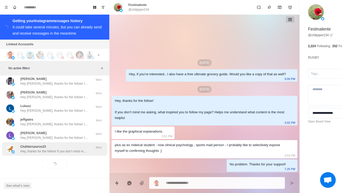
click at [74, 154] on p "Hey, thanks for the follow! If you don’t mind me asking, what inspired you to f…" at bounding box center [54, 151] width 68 height 5
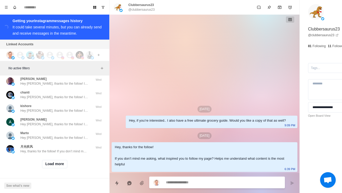
scroll to position [12653, 0]
click at [62, 162] on button "Load more" at bounding box center [55, 164] width 26 height 8
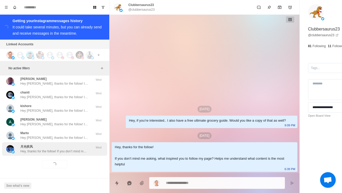
click at [68, 149] on p "Hey, thanks for the follow! If you don’t mind me asking, what inspired you to f…" at bounding box center [54, 151] width 68 height 5
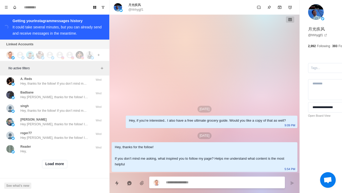
scroll to position [12930, 0]
click at [60, 164] on button "Load more" at bounding box center [55, 164] width 26 height 8
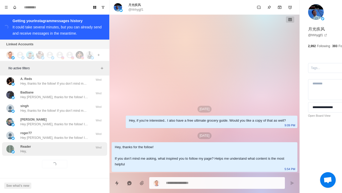
click at [68, 148] on div "Reader Hey," at bounding box center [49, 149] width 86 height 9
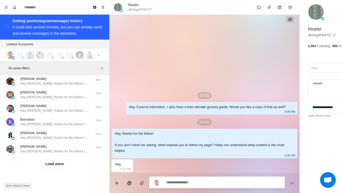
scroll to position [13045, 0]
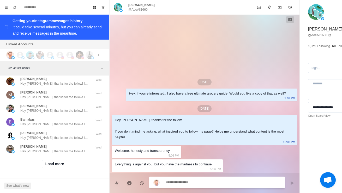
scroll to position [13207, 0]
click at [59, 162] on button "Load more" at bounding box center [55, 164] width 26 height 8
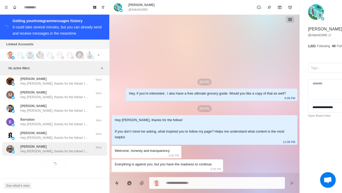
click at [69, 149] on p "Hey Angela, thanks for the follow! If you don’t mind me asking, what inspired y…" at bounding box center [54, 151] width 68 height 5
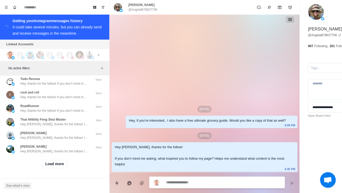
scroll to position [13483, 0]
click at [62, 160] on button "Load more" at bounding box center [55, 164] width 26 height 8
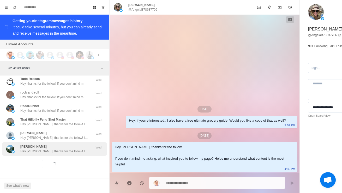
click at [73, 145] on div "Len Nguyen Hey Len, thanks for the follow! If you don’t mind me asking, what in…" at bounding box center [54, 149] width 68 height 9
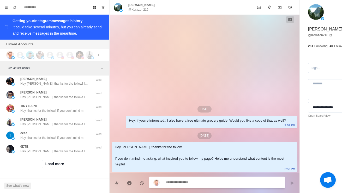
scroll to position [13757, 0]
click at [60, 167] on button "Load more" at bounding box center [55, 164] width 26 height 8
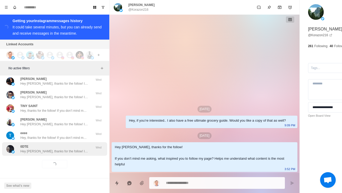
click at [65, 154] on div "0DTE Hey Steve, thanks for the follow! If you don’t mind me asking, what inspir…" at bounding box center [54, 150] width 105 height 14
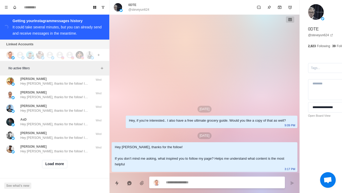
scroll to position [14037, 0]
click at [62, 161] on button "Load more" at bounding box center [55, 164] width 26 height 8
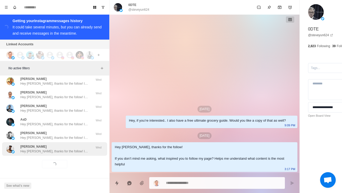
click at [71, 149] on p "Hey Ritesh, thanks for the follow! If you don’t mind me asking, what inspired y…" at bounding box center [54, 151] width 68 height 5
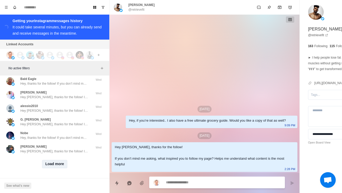
click at [60, 162] on button "Load more" at bounding box center [55, 164] width 26 height 8
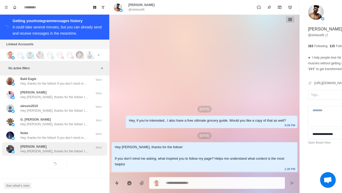
click at [65, 149] on p "Hey Brennan, thanks for the follow! If you don’t mind me asking, what inspired …" at bounding box center [54, 151] width 68 height 5
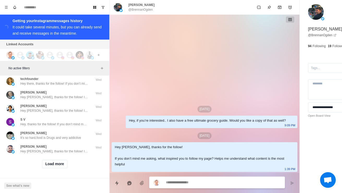
scroll to position [14590, 0]
click at [57, 164] on button "Load more" at bounding box center [55, 164] width 26 height 8
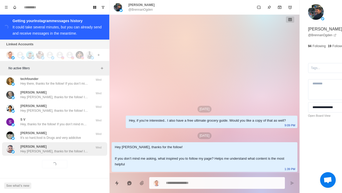
click at [70, 151] on div "Anand Mahilange Hey Anand, thanks for the follow! If you don’t mind me asking, …" at bounding box center [54, 150] width 105 height 14
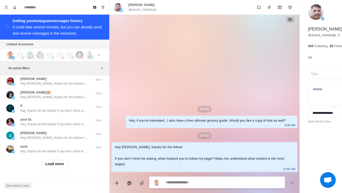
scroll to position [14867, 0]
click at [60, 164] on button "Load more" at bounding box center [55, 164] width 26 height 8
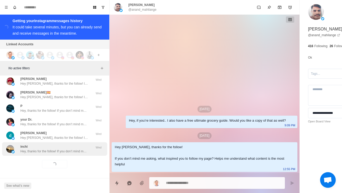
click at [71, 151] on div "inchi Hey, thanks for the follow! If you don’t mind me asking, what inspired yo…" at bounding box center [54, 150] width 105 height 14
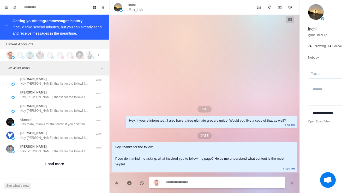
scroll to position [14875, 0]
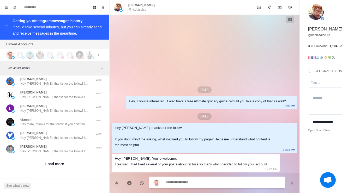
scroll to position [15143, 0]
click at [60, 164] on button "Load more" at bounding box center [55, 164] width 26 height 8
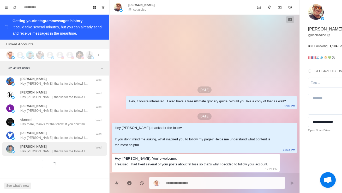
click at [74, 150] on p "Hey Glen, thanks for the follow! If you don’t mind me asking, what inspired you…" at bounding box center [54, 151] width 68 height 5
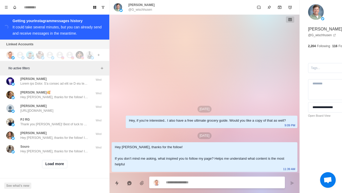
scroll to position [15420, 0]
click at [58, 164] on button "Load more" at bounding box center [55, 164] width 26 height 8
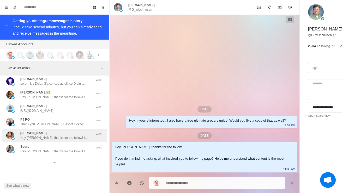
click at [72, 136] on p "Hey Alexa, thanks for the follow! If you don’t mind me asking, what inspired yo…" at bounding box center [54, 138] width 68 height 5
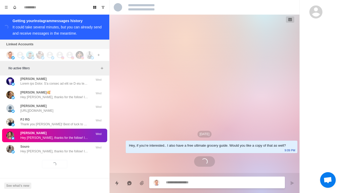
scroll to position [15356, 0]
click at [81, 45] on div "Trishul Zade Keep it up👍" at bounding box center [49, 40] width 86 height 9
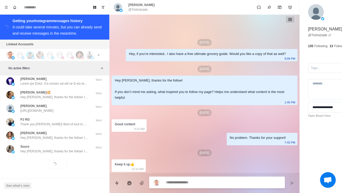
scroll to position [15372, 0]
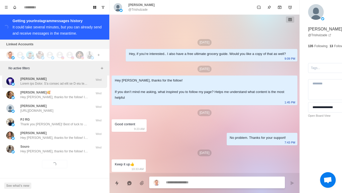
click at [73, 86] on div "Joyce" at bounding box center [54, 81] width 68 height 9
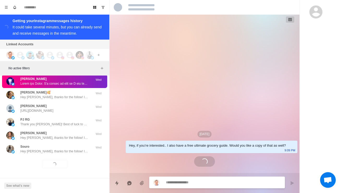
scroll to position [258, 0]
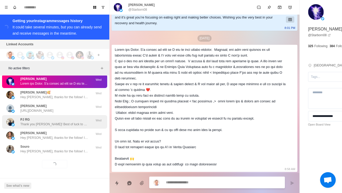
click at [66, 127] on div "PJ RG Thank you Chris! Best of luck to you" at bounding box center [54, 121] width 68 height 9
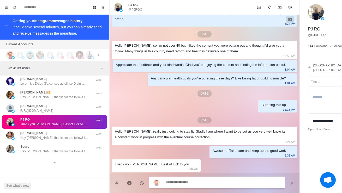
scroll to position [15420, 0]
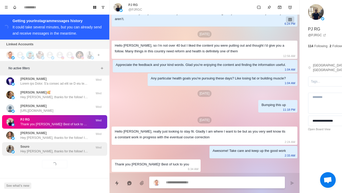
click at [80, 149] on p "Hey Souro, thanks for the follow! If you don’t mind me asking, what inspired yo…" at bounding box center [54, 151] width 68 height 5
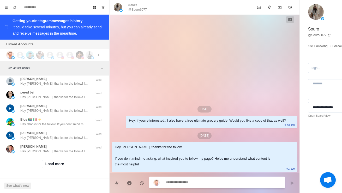
scroll to position [15510, 0]
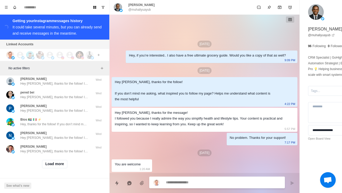
scroll to position [15697, 0]
click at [61, 164] on button "Load more" at bounding box center [55, 164] width 26 height 8
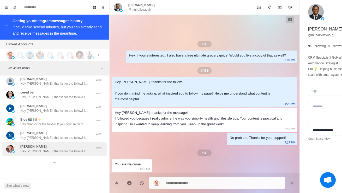
click at [75, 149] on p "Hey Jeff, thanks for the follow! If you don’t mind me asking, what inspired you…" at bounding box center [54, 151] width 68 height 5
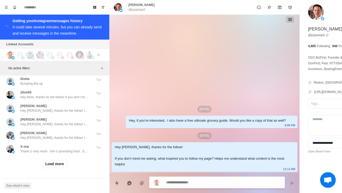
scroll to position [15915, 0]
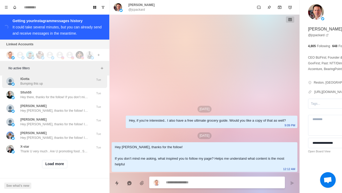
click at [72, 86] on div "IGotta Bumping this up" at bounding box center [49, 81] width 86 height 9
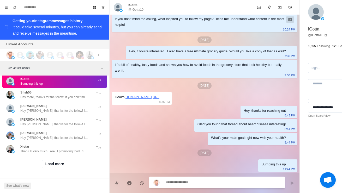
scroll to position [15956, 0]
click at [59, 169] on button "Load more" at bounding box center [55, 164] width 26 height 8
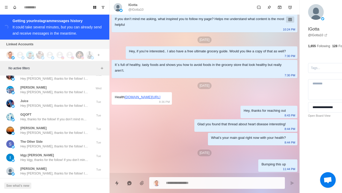
scroll to position [15547, 0]
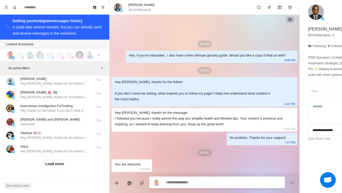
scroll to position [16106, 0]
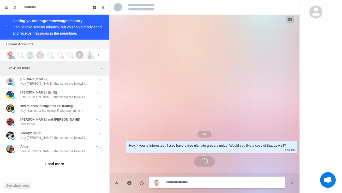
scroll to position [16112, 0]
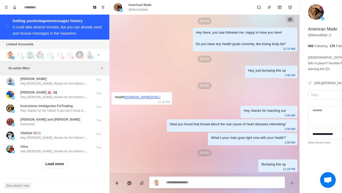
scroll to position [16196, 0]
click at [72, 73] on div "Robert RN Not really, I left the building" at bounding box center [49, 67] width 86 height 9
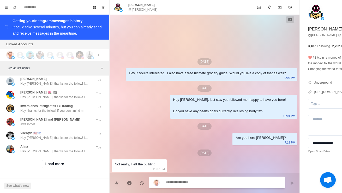
scroll to position [16201, 0]
click at [62, 160] on button "Load more" at bounding box center [55, 164] width 26 height 8
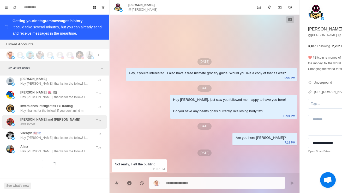
click at [75, 120] on div "Barnes and Beau Awesome!" at bounding box center [49, 121] width 86 height 9
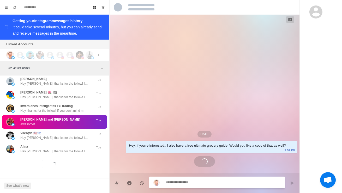
scroll to position [53, 0]
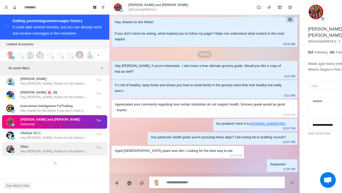
click at [78, 145] on div "Alina Hey Alina, thanks for the follow! If you don’t mind me asking, what inspi…" at bounding box center [54, 149] width 68 height 9
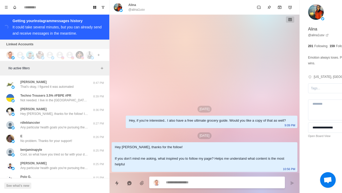
scroll to position [0, 0]
type textarea "*"
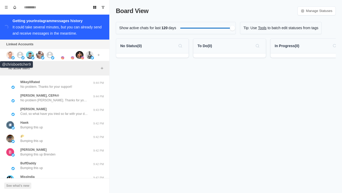
click at [10, 55] on img at bounding box center [10, 55] width 8 height 8
click at [24, 54] on div at bounding box center [23, 55] width 14 height 8
click at [30, 58] on img at bounding box center [30, 55] width 8 height 8
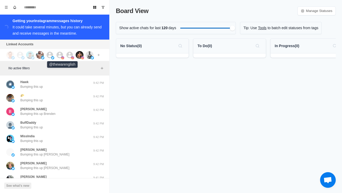
click at [61, 58] on img at bounding box center [62, 57] width 3 height 3
click at [73, 57] on img at bounding box center [72, 57] width 3 height 3
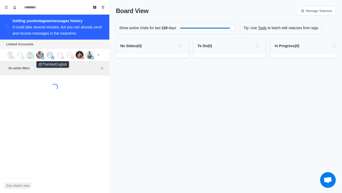
click at [49, 58] on icon at bounding box center [50, 55] width 7 height 7
click at [81, 58] on img at bounding box center [80, 55] width 8 height 8
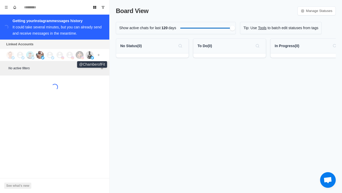
click at [87, 58] on img at bounding box center [90, 55] width 8 height 8
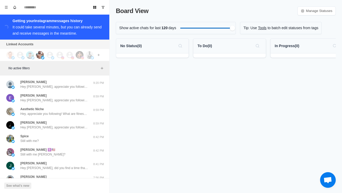
scroll to position [5, 0]
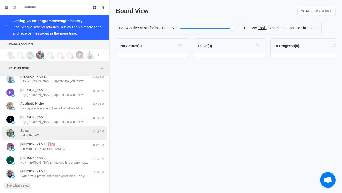
click at [74, 134] on div "Spice Still with me?" at bounding box center [49, 133] width 86 height 9
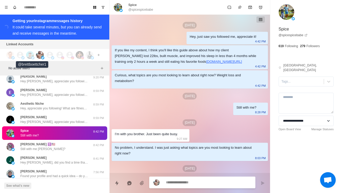
scroll to position [16, 0]
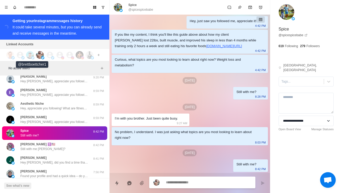
click at [33, 58] on img at bounding box center [32, 57] width 3 height 3
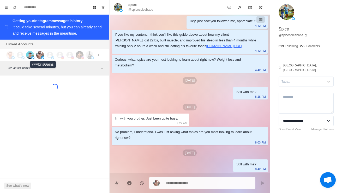
click at [43, 57] on img at bounding box center [42, 57] width 3 height 3
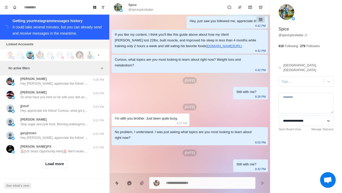
scroll to position [199, 0]
click at [62, 165] on button "Load more" at bounding box center [55, 164] width 26 height 8
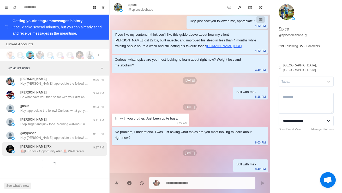
click at [73, 155] on div "[PERSON_NAME]/FX 🚨[US Stock Opportunity Alert]🚨 We'll receive daily notificatio…" at bounding box center [54, 150] width 105 height 14
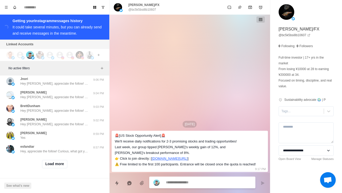
scroll to position [476, 0]
click at [60, 164] on button "Load more" at bounding box center [55, 164] width 26 height 8
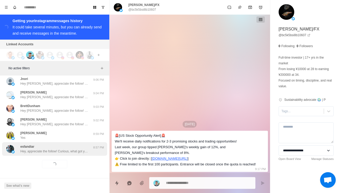
click at [75, 147] on div "esfandiar Hey, appreciate the follow! Curious, what got you interested in my ac…" at bounding box center [54, 149] width 68 height 9
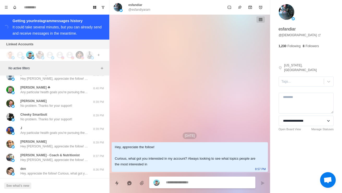
scroll to position [675, 0]
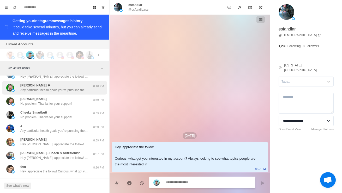
click at [86, 93] on div "[PERSON_NAME] ☘ Any particular health goals you're pursuing these days? Like lo…" at bounding box center [54, 87] width 68 height 9
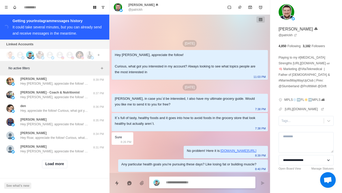
scroll to position [752, 0]
click at [59, 163] on button "Load more" at bounding box center [55, 164] width 26 height 8
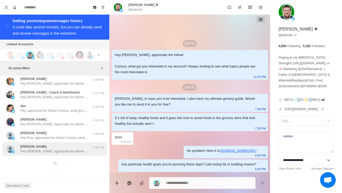
click at [73, 152] on p "Hey [PERSON_NAME], appreciate the follow! Curious, what got you interested in m…" at bounding box center [54, 151] width 68 height 5
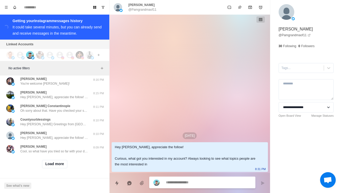
scroll to position [1029, 0]
click at [61, 164] on button "Load more" at bounding box center [55, 164] width 26 height 8
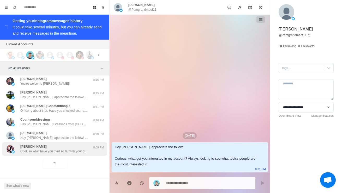
click at [77, 152] on p "Cool, so what have you tried so far with your diet to lose the 10-15 lbs?" at bounding box center [54, 151] width 68 height 5
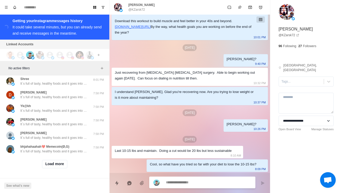
scroll to position [1306, 0]
click at [54, 168] on button "Load more" at bounding box center [55, 164] width 26 height 8
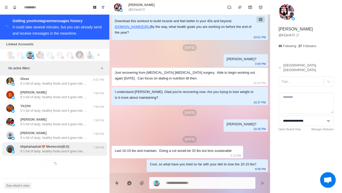
click at [60, 152] on p "It´s full of tasty, healthy foods and it goes into how to avoid foods in the gr…" at bounding box center [54, 151] width 68 height 5
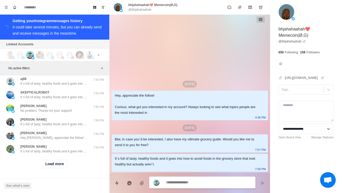
scroll to position [1582, 0]
click at [60, 166] on button "Load more" at bounding box center [55, 164] width 26 height 8
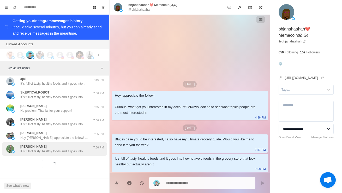
click at [76, 152] on p "It´s full of tasty, healthy foods and it goes into how to avoid foods in the gr…" at bounding box center [54, 151] width 68 height 5
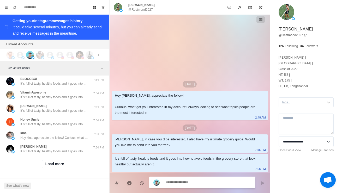
scroll to position [1859, 0]
click at [59, 165] on button "Load more" at bounding box center [55, 164] width 26 height 8
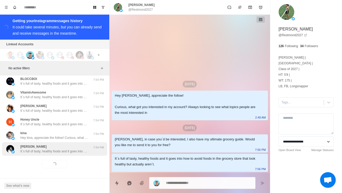
click at [67, 156] on div "[PERSON_NAME] It´s full of tasty, healthy foods and it goes into how to avoid f…" at bounding box center [54, 150] width 105 height 14
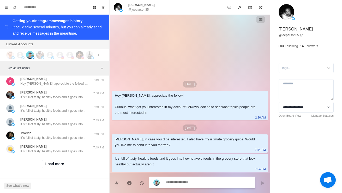
scroll to position [2135, 0]
click at [60, 164] on button "Load more" at bounding box center [55, 164] width 26 height 8
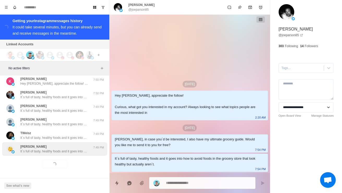
click at [66, 153] on p "It´s full of tasty, healthy foods and it goes into how to avoid foods in the gr…" at bounding box center [54, 151] width 68 height 5
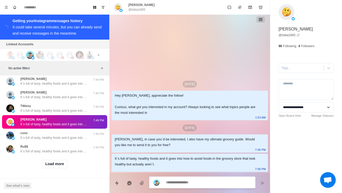
scroll to position [2412, 0]
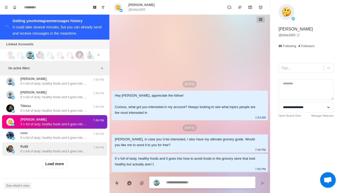
click at [69, 152] on p "It´s full of tasty, healthy foods and it goes into how to avoid foods in the gr…" at bounding box center [54, 151] width 68 height 5
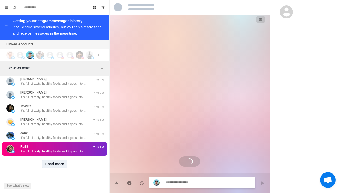
click at [60, 168] on button "Load more" at bounding box center [55, 164] width 26 height 8
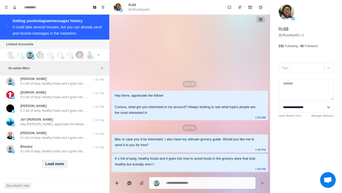
scroll to position [2685, 0]
click at [62, 169] on button "Load more" at bounding box center [55, 164] width 26 height 8
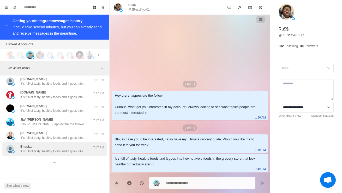
click at [69, 153] on p "It´s full of tasty, healthy foods and it goes into how to avoid foods in the gr…" at bounding box center [54, 151] width 68 height 5
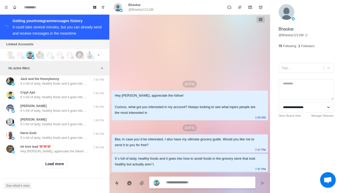
scroll to position [2965, 0]
click at [61, 163] on button "Load more" at bounding box center [55, 164] width 26 height 8
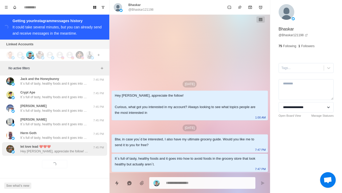
click at [79, 149] on p "Hey [PERSON_NAME], appreciate the follow! Curious, what got you interested in m…" at bounding box center [54, 151] width 68 height 5
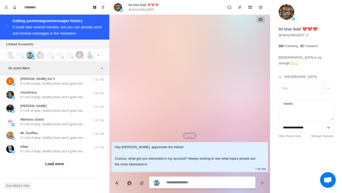
scroll to position [3247, 0]
click at [58, 168] on button "Load more" at bounding box center [55, 164] width 26 height 8
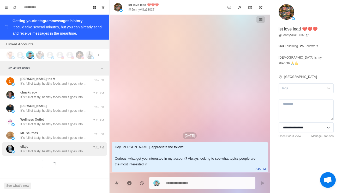
click at [74, 153] on p "It´s full of tasty, healthy foods and it goes into how to avoid foods in the gr…" at bounding box center [54, 151] width 68 height 5
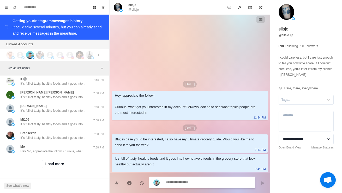
scroll to position [3523, 0]
click at [52, 166] on button "Load more" at bounding box center [55, 164] width 26 height 8
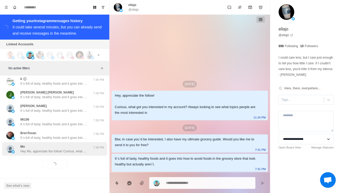
click at [40, 152] on p "Hey Mo, appreciate the follow! Curious, what got you interested in my account? …" at bounding box center [54, 151] width 68 height 5
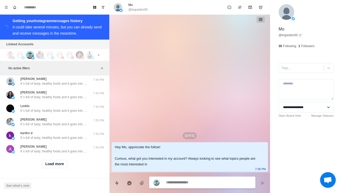
scroll to position [3800, 0]
click at [51, 166] on button "Load more" at bounding box center [55, 164] width 26 height 8
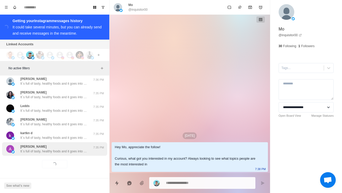
click at [39, 155] on div "[PERSON_NAME] It´s full of tasty, healthy foods and it goes into how to avoid f…" at bounding box center [54, 150] width 105 height 14
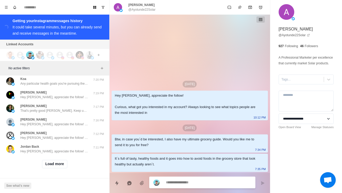
scroll to position [4061, 0]
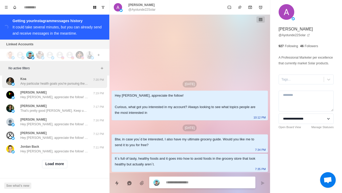
click at [14, 85] on img at bounding box center [10, 82] width 8 height 8
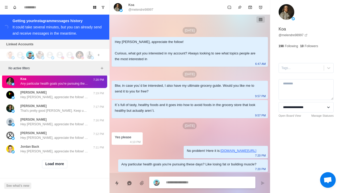
scroll to position [4077, 0]
click at [55, 168] on button "Load more" at bounding box center [55, 164] width 26 height 8
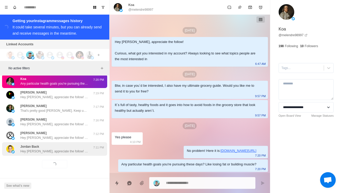
click at [32, 153] on p "Hey [PERSON_NAME], appreciate the follow! Curious, what got you interested in m…" at bounding box center [54, 151] width 68 height 5
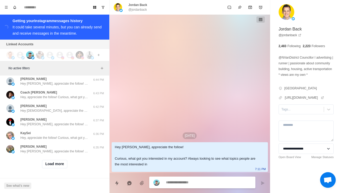
scroll to position [4353, 0]
click at [50, 167] on button "Load more" at bounding box center [55, 164] width 26 height 8
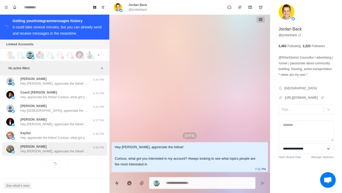
click at [33, 155] on div "[PERSON_NAME] Hey [PERSON_NAME], appreciate the follow! Curious, what got you i…" at bounding box center [54, 150] width 105 height 14
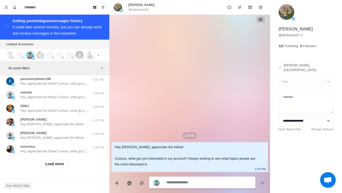
scroll to position [4630, 0]
click at [49, 166] on button "Load more" at bounding box center [55, 164] width 26 height 8
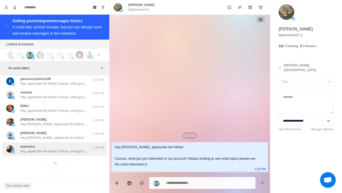
click at [37, 153] on p "Hey, appreciate the follow! Curious, what got you interested in my account? Alw…" at bounding box center [54, 151] width 68 height 5
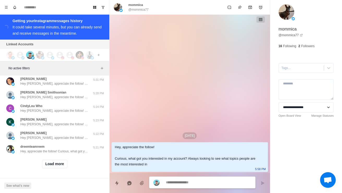
scroll to position [4907, 0]
click at [51, 167] on button "Load more" at bounding box center [55, 164] width 26 height 8
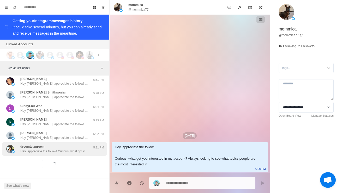
click at [42, 151] on p "Hey, appreciate the follow! Curious, what got you interested in my account? Alw…" at bounding box center [54, 151] width 68 height 5
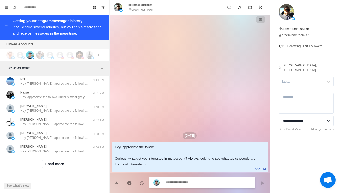
scroll to position [5183, 0]
click at [57, 168] on button "Load more" at bounding box center [55, 164] width 26 height 8
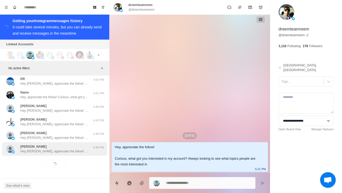
click at [67, 156] on div "[PERSON_NAME] Hey [PERSON_NAME], appreciate the follow! Curious, what got you i…" at bounding box center [54, 150] width 105 height 14
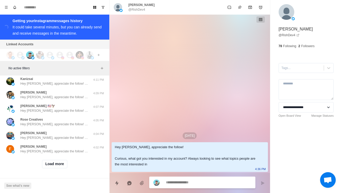
scroll to position [5460, 0]
click at [56, 168] on button "Load more" at bounding box center [55, 164] width 26 height 8
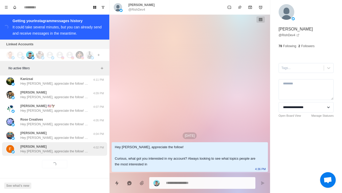
click at [71, 153] on p "Hey [PERSON_NAME], appreciate the follow! Curious, what got you interested in m…" at bounding box center [54, 151] width 68 height 5
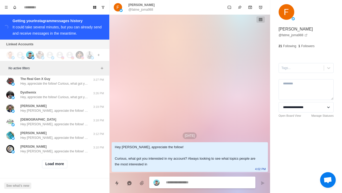
scroll to position [5737, 0]
click at [55, 171] on div "Load more" at bounding box center [54, 164] width 105 height 17
click at [51, 166] on button "Load more" at bounding box center [55, 164] width 26 height 8
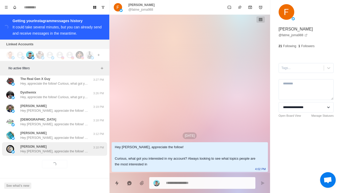
click at [40, 153] on p "Hey [PERSON_NAME], appreciate the follow! Curious, what got you interested in m…" at bounding box center [54, 151] width 68 height 5
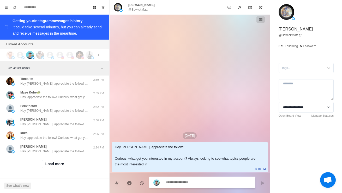
scroll to position [6013, 0]
click at [50, 165] on button "Load more" at bounding box center [55, 164] width 26 height 8
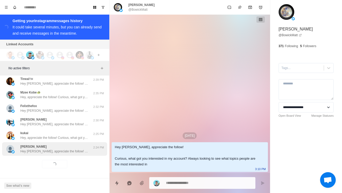
click at [33, 151] on p "Hey [PERSON_NAME], appreciate the follow! Curious, what got you interested in m…" at bounding box center [54, 151] width 68 height 5
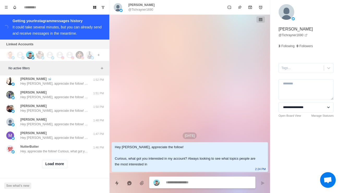
scroll to position [6290, 0]
click at [53, 166] on button "Load more" at bounding box center [55, 164] width 26 height 8
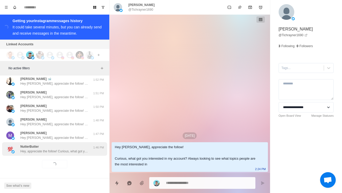
click at [41, 152] on p "Hey, appreciate the follow! Curious, what got you interested in my account? Alw…" at bounding box center [54, 151] width 68 height 5
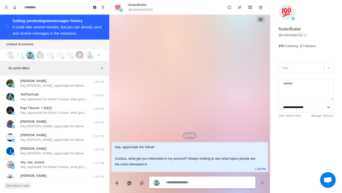
scroll to position [6386, 0]
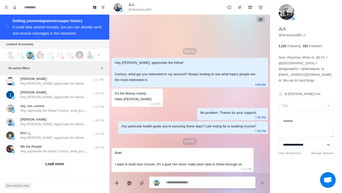
scroll to position [6567, 0]
click at [50, 168] on button "Load more" at bounding box center [55, 164] width 26 height 8
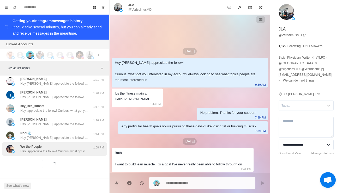
click at [31, 151] on p "Hey, appreciate the follow! Curious, what got you interested in my account? Alw…" at bounding box center [54, 151] width 68 height 5
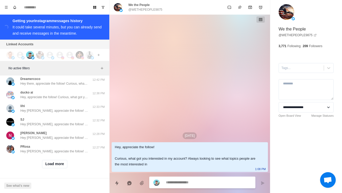
scroll to position [6843, 0]
click at [50, 165] on button "Load more" at bounding box center [55, 164] width 26 height 8
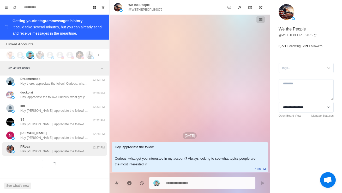
click at [31, 155] on div "PRosa Hey [PERSON_NAME], appreciate the follow! Curious, what got you intereste…" at bounding box center [54, 150] width 105 height 14
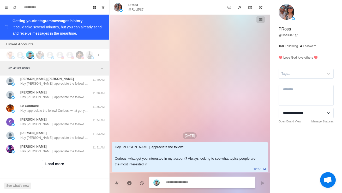
scroll to position [7120, 0]
click at [51, 168] on button "Load more" at bounding box center [55, 164] width 26 height 8
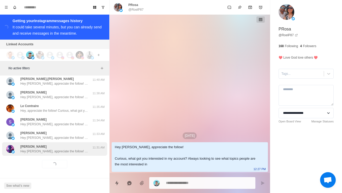
click at [36, 153] on p "Hey [PERSON_NAME], appreciate the follow! Curious, what got you interested in m…" at bounding box center [54, 151] width 68 height 5
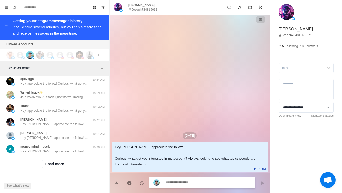
scroll to position [7401, 0]
click at [54, 167] on button "Load more" at bounding box center [55, 164] width 26 height 8
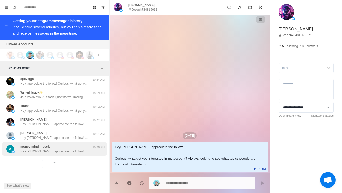
click at [38, 151] on p "Hey [PERSON_NAME], appreciate the follow! Curious, what got you interested in m…" at bounding box center [54, 151] width 68 height 5
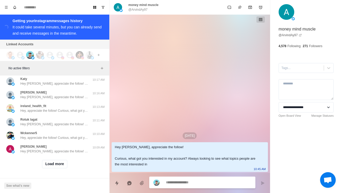
scroll to position [7678, 0]
click at [51, 166] on button "Load more" at bounding box center [55, 164] width 26 height 8
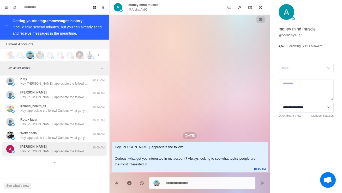
click at [41, 150] on p "Hey [PERSON_NAME], appreciate the follow! Curious, what got you interested in m…" at bounding box center [54, 151] width 68 height 5
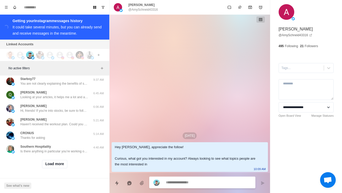
scroll to position [7955, 0]
click at [51, 167] on button "Load more" at bounding box center [55, 164] width 26 height 8
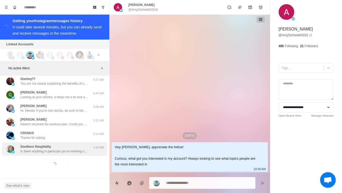
click at [34, 153] on p "Is there anything in particular you’re working on nowadays to get even healthie…" at bounding box center [54, 151] width 68 height 5
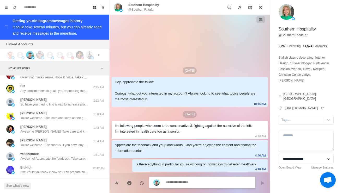
scroll to position [8041, 0]
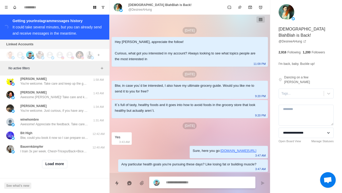
scroll to position [8231, 0]
click at [54, 172] on div "Load more" at bounding box center [54, 164] width 105 height 17
click at [51, 168] on button "Load more" at bounding box center [55, 164] width 26 height 8
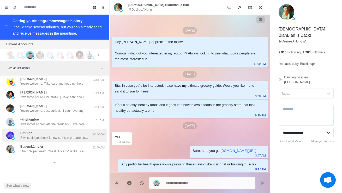
click at [27, 137] on p "Btw, could you book it now so I can prepare some stuff beforehand? Should only …" at bounding box center [54, 138] width 68 height 5
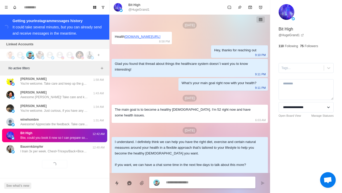
scroll to position [346, 0]
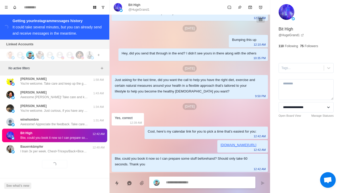
type textarea "*"
type textarea "**********"
type textarea "*"
type textarea "**********"
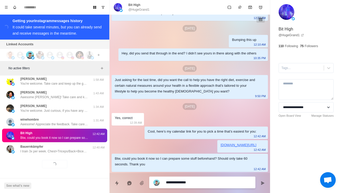
type textarea "*"
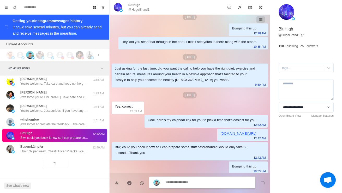
scroll to position [360, 0]
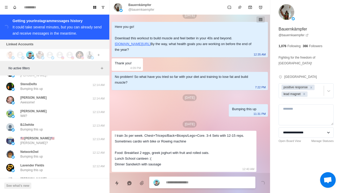
scroll to position [8288, 0]
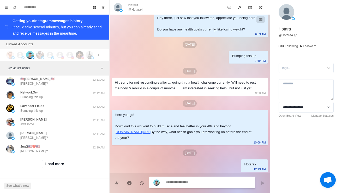
scroll to position [8508, 0]
click at [51, 166] on button "Load more" at bounding box center [55, 164] width 26 height 8
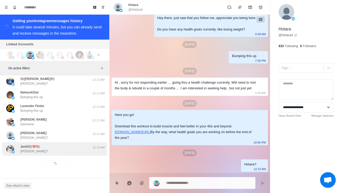
click at [36, 151] on div "JenG🇺🇸❤️🇺🇸 [PERSON_NAME]?" at bounding box center [33, 149] width 27 height 9
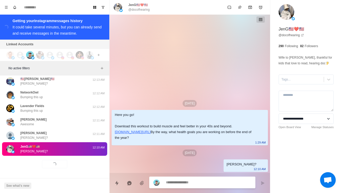
scroll to position [8381, 0]
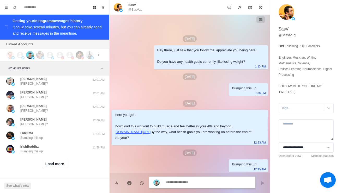
scroll to position [8785, 0]
click at [51, 168] on button "Load more" at bounding box center [55, 164] width 26 height 8
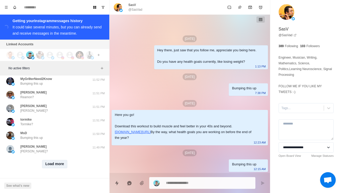
click at [51, 165] on button "Load more" at bounding box center [55, 164] width 26 height 8
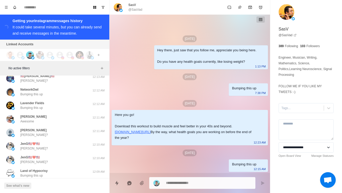
scroll to position [8349, 0]
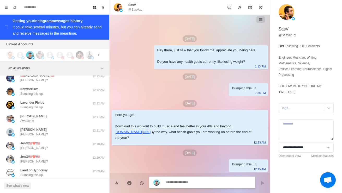
type textarea "*"
paste textarea "**********"
type textarea "**********"
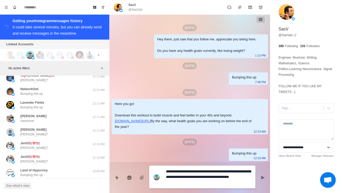
type textarea "*"
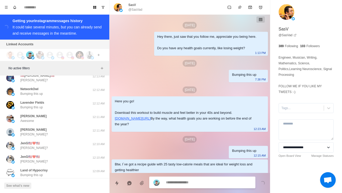
scroll to position [17, 0]
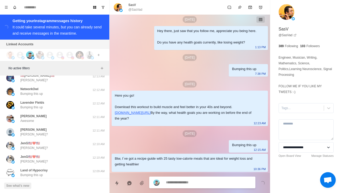
type textarea "*"
type textarea "**"
type textarea "*"
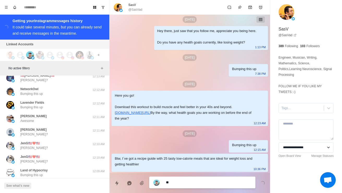
type textarea "***"
type textarea "*"
type textarea "****"
type textarea "*"
type textarea "**********"
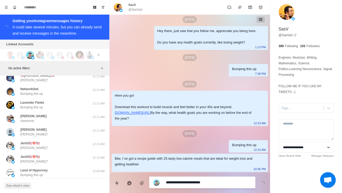
type textarea "*"
type textarea "**********"
type textarea "*"
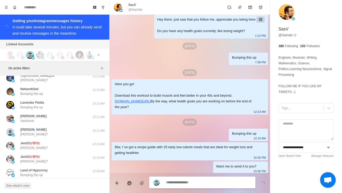
scroll to position [31, 0]
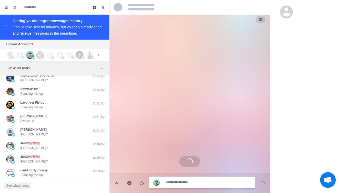
scroll to position [0, 0]
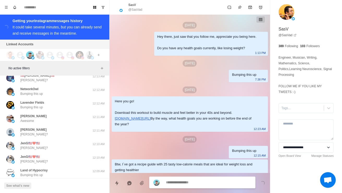
scroll to position [31, 0]
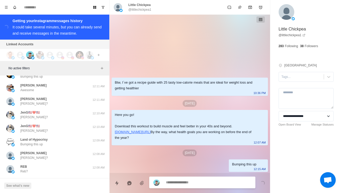
scroll to position [8383, 0]
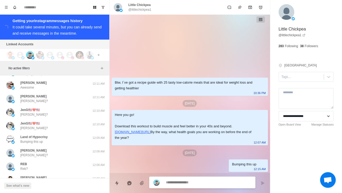
type textarea "*"
paste textarea "**********"
type textarea "**********"
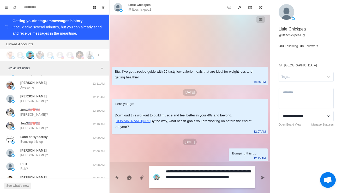
type textarea "*"
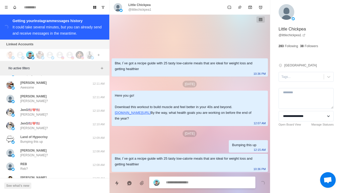
type textarea "*"
type textarea "**"
type textarea "*"
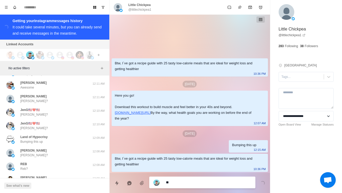
type textarea "***"
type textarea "*"
type textarea "****"
type textarea "*"
type textarea "**********"
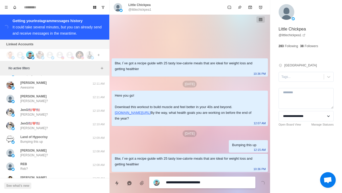
type textarea "*"
type textarea "**********"
type textarea "*"
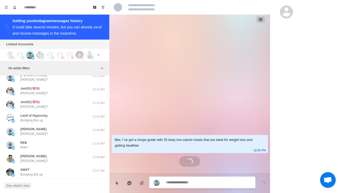
scroll to position [8404, 0]
type textarea "*"
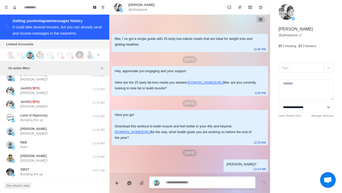
paste textarea "**********"
type textarea "**********"
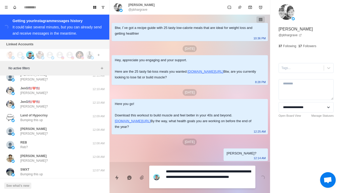
type textarea "*"
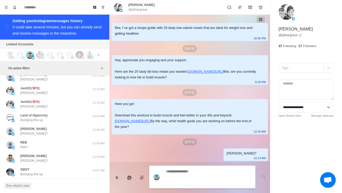
scroll to position [33, 0]
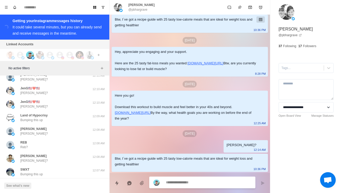
type textarea "*"
type textarea "**"
type textarea "*"
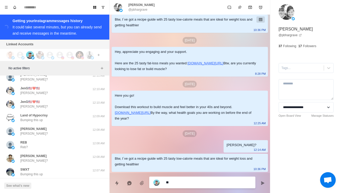
type textarea "***"
type textarea "*"
type textarea "****"
type textarea "*"
type textarea "**********"
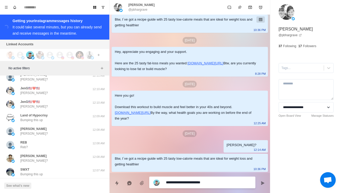
type textarea "*"
type textarea "**********"
type textarea "*"
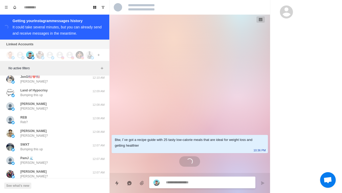
scroll to position [8431, 0]
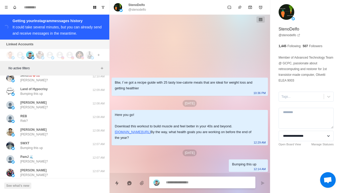
type textarea "*"
paste textarea "**********"
type textarea "**********"
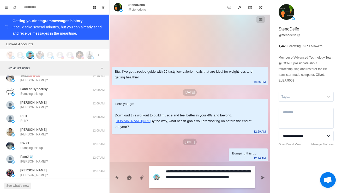
type textarea "*"
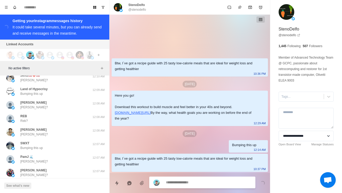
type textarea "*"
type textarea "**"
type textarea "*"
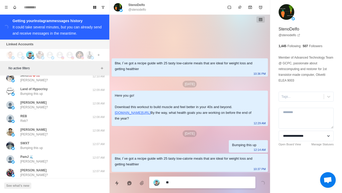
type textarea "***"
type textarea "*"
type textarea "****"
type textarea "*"
type textarea "**********"
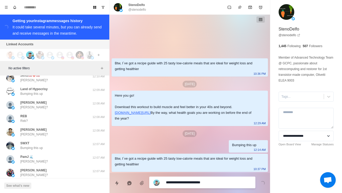
type textarea "*"
type textarea "**********"
type textarea "*"
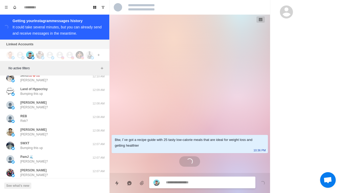
type textarea "*"
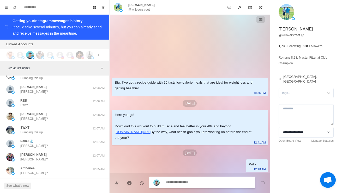
scroll to position [8447, 0]
paste textarea "**********"
type textarea "**********"
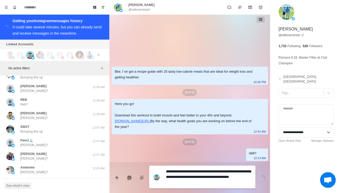
type textarea "*"
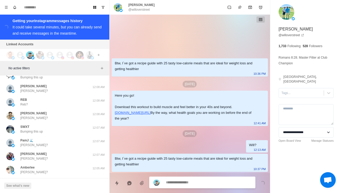
type textarea "*"
type textarea "**"
type textarea "*"
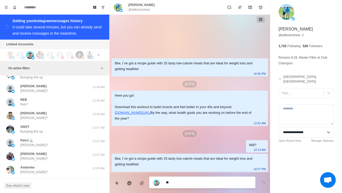
type textarea "***"
type textarea "*"
type textarea "****"
type textarea "*"
type textarea "**********"
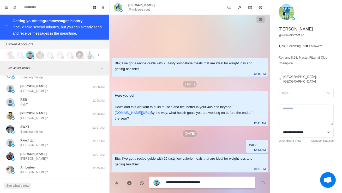
type textarea "*"
type textarea "**********"
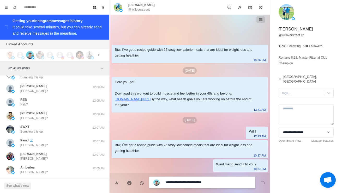
type textarea "*"
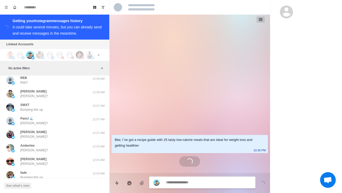
scroll to position [8469, 0]
type textarea "*"
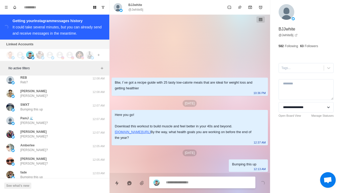
paste textarea "**********"
type textarea "**********"
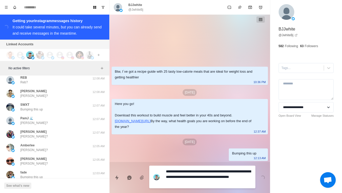
type textarea "*"
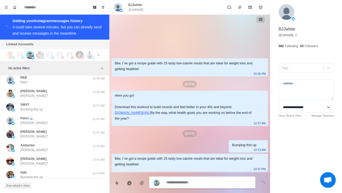
type textarea "*"
type textarea "**"
type textarea "*"
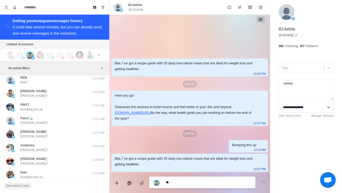
type textarea "***"
type textarea "*"
type textarea "****"
type textarea "*"
type textarea "**********"
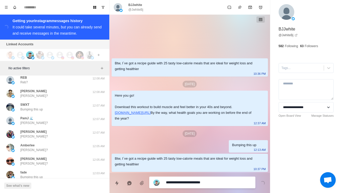
type textarea "*"
type textarea "**********"
type textarea "*"
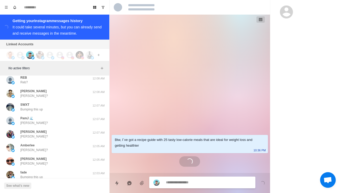
scroll to position [46, 0]
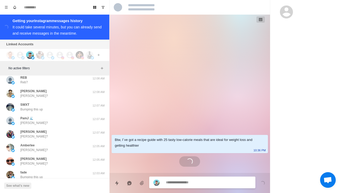
scroll to position [0, 0]
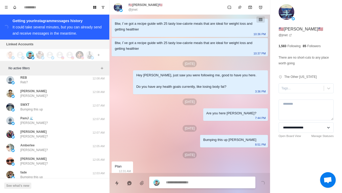
scroll to position [65, 0]
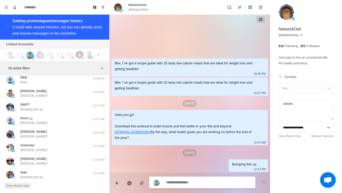
scroll to position [0, 0]
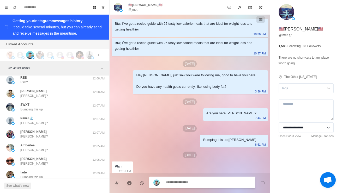
scroll to position [65, 0]
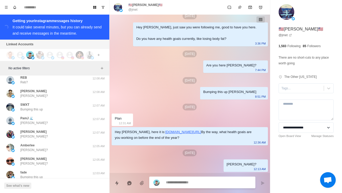
type textarea "*"
type textarea "**"
type textarea "*"
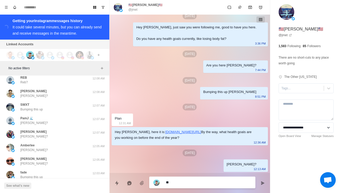
type textarea "***"
type textarea "*"
type textarea "****"
type textarea "*"
type textarea "*****"
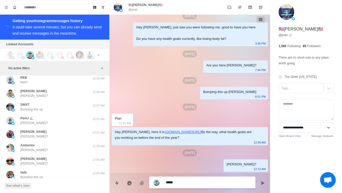
type textarea "*"
type textarea "**********"
type textarea "*"
type textarea "**********"
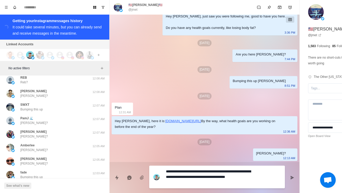
type textarea "*"
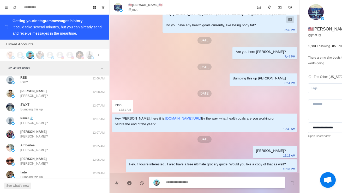
scroll to position [85, 0]
type textarea "*"
type textarea "**"
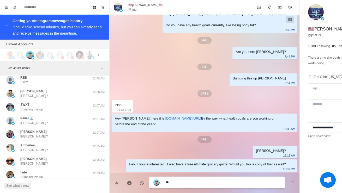
type textarea "*"
type textarea "***"
type textarea "*"
type textarea "****"
type textarea "*"
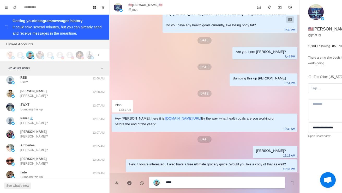
type textarea "*****"
type textarea "*"
type textarea "**********"
type textarea "*"
type textarea "**********"
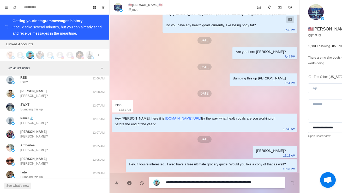
scroll to position [0, 0]
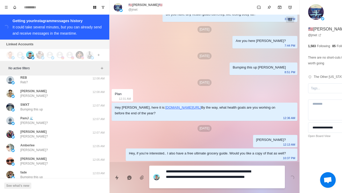
type textarea "*"
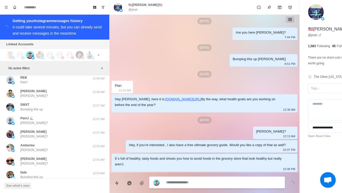
scroll to position [104, 0]
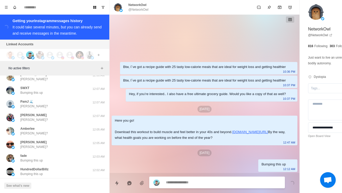
scroll to position [8486, 0]
type textarea "*"
paste textarea "**********"
type textarea "**********"
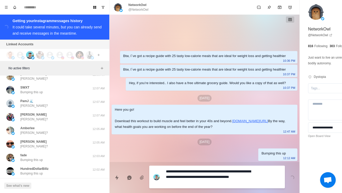
type textarea "*"
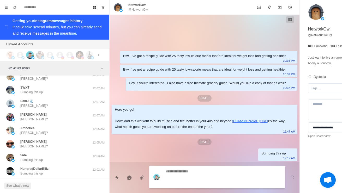
scroll to position [10, 0]
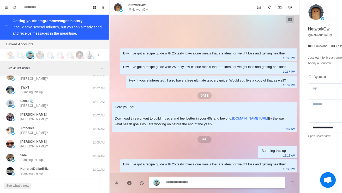
type textarea "*"
type textarea "**"
type textarea "*"
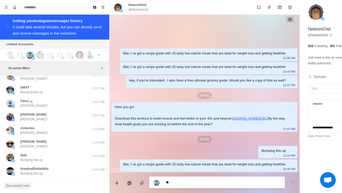
type textarea "***"
type textarea "*"
type textarea "****"
type textarea "*"
type textarea "**********"
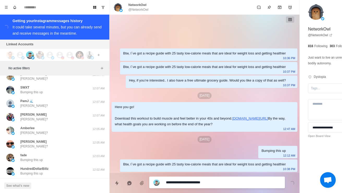
type textarea "*"
type textarea "**********"
type textarea "*"
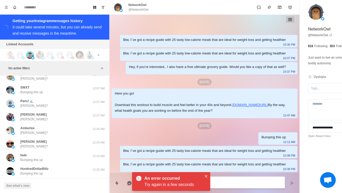
scroll to position [30, 0]
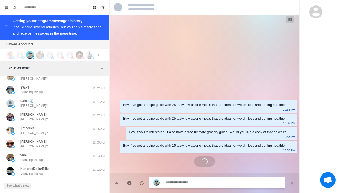
scroll to position [0, 0]
type textarea "*"
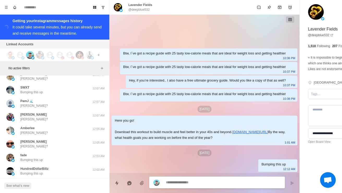
paste textarea "**********"
type textarea "**********"
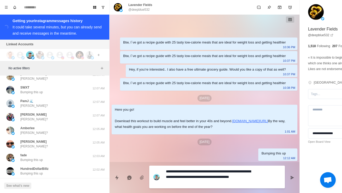
type textarea "*"
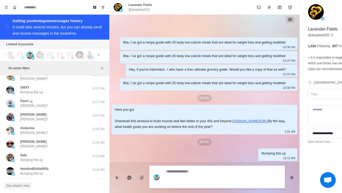
scroll to position [30, 0]
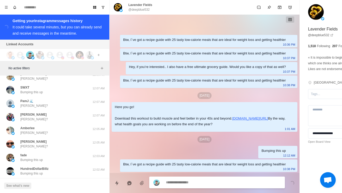
type textarea "*"
type textarea "**"
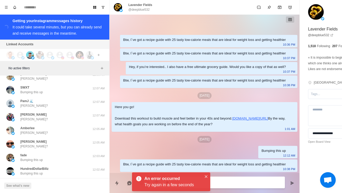
type textarea "*"
type textarea "***"
type textarea "*"
type textarea "****"
type textarea "*"
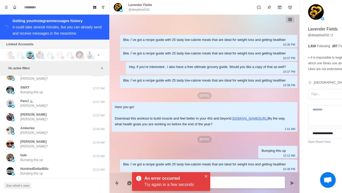
type textarea "**********"
type textarea "*"
type textarea "**********"
type textarea "*"
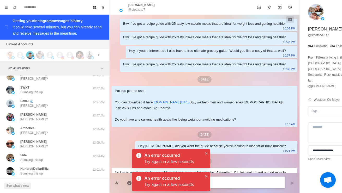
scroll to position [182, 0]
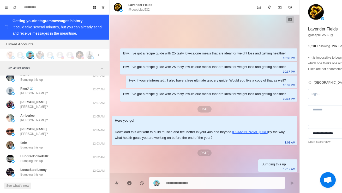
scroll to position [8500, 0]
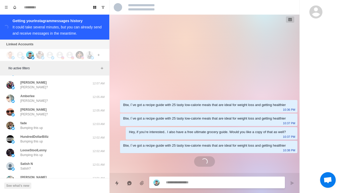
scroll to position [10, 0]
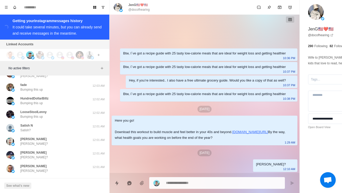
click at [187, 183] on textarea at bounding box center [208, 184] width 85 height 8
type textarea "*"
paste textarea "**********"
type textarea "**********"
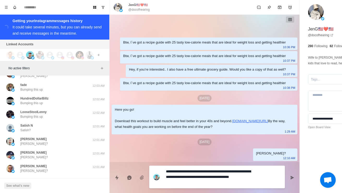
type textarea "*"
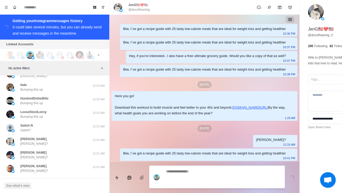
scroll to position [30, 0]
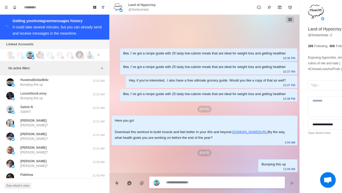
scroll to position [8580, 0]
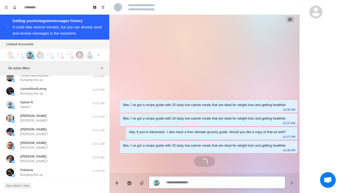
scroll to position [10, 0]
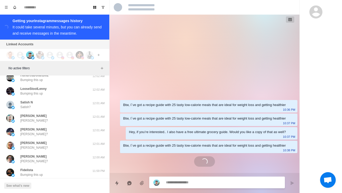
scroll to position [75, 0]
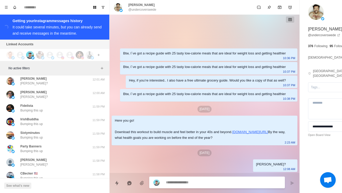
scroll to position [10, 0]
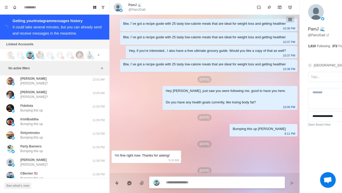
scroll to position [102, 0]
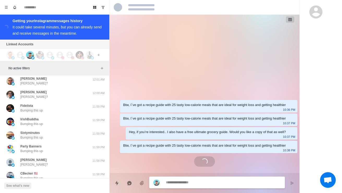
scroll to position [10, 0]
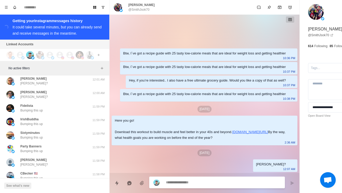
paste textarea "**********"
type textarea "*"
type textarea "**********"
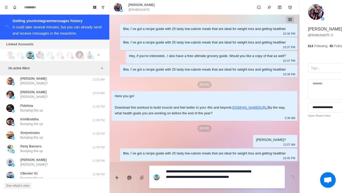
type textarea "*"
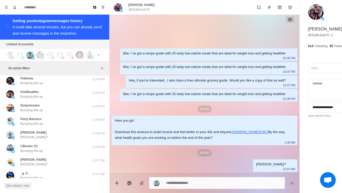
scroll to position [9135, 0]
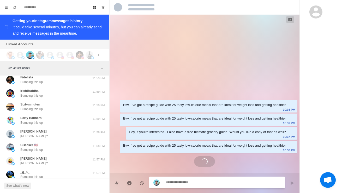
scroll to position [140, 0]
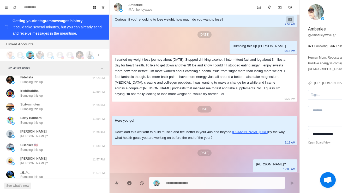
click at [215, 186] on textarea at bounding box center [208, 184] width 85 height 8
type textarea "*"
paste textarea "**********"
type textarea "**********"
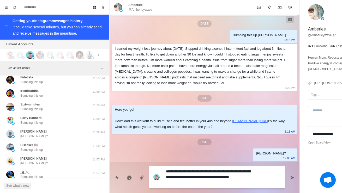
type textarea "*"
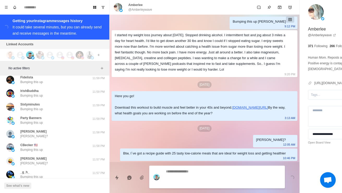
scroll to position [160, 0]
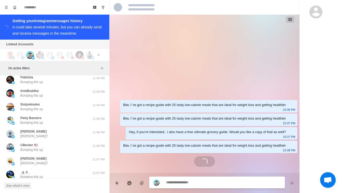
scroll to position [10, 0]
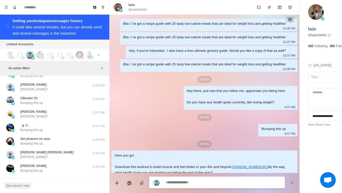
scroll to position [75, 0]
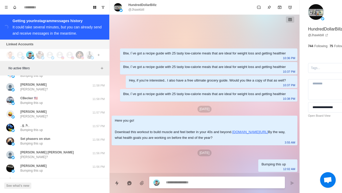
scroll to position [10, 0]
type textarea "*"
click at [215, 185] on textarea at bounding box center [208, 183] width 85 height 8
paste textarea "**********"
type textarea "**********"
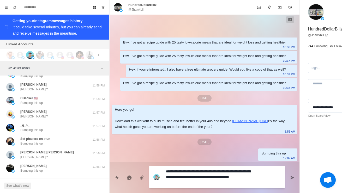
type textarea "*"
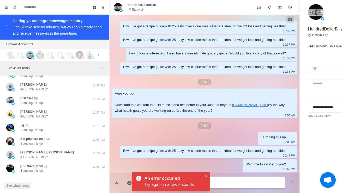
scroll to position [43, 0]
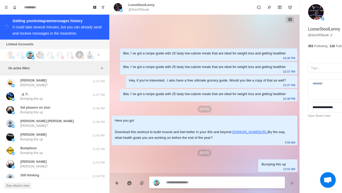
scroll to position [10, 0]
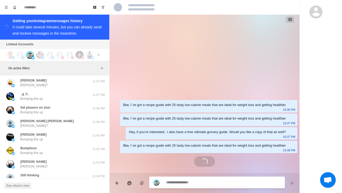
scroll to position [75, 0]
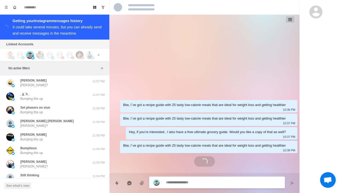
scroll to position [10, 0]
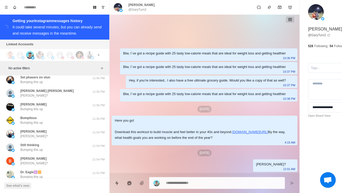
scroll to position [4, 0]
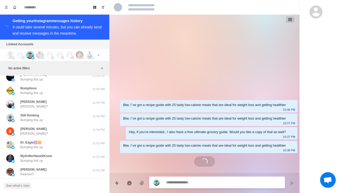
scroll to position [10, 0]
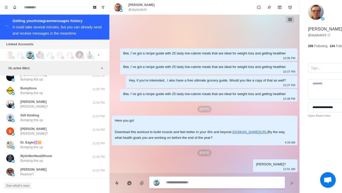
paste textarea "**********"
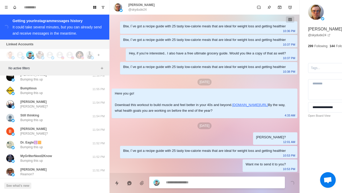
scroll to position [43, 0]
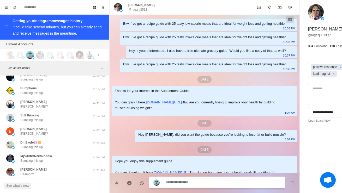
scroll to position [649, 0]
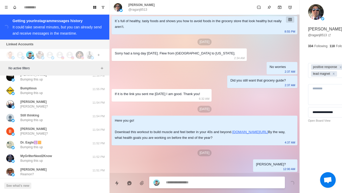
click at [213, 182] on textarea at bounding box center [208, 183] width 85 height 8
paste textarea "**********"
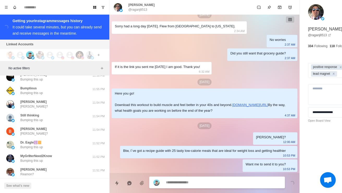
scroll to position [682, 0]
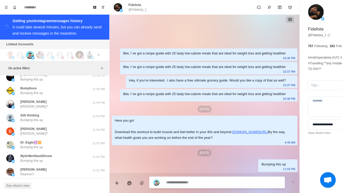
scroll to position [10, 0]
paste textarea "**********"
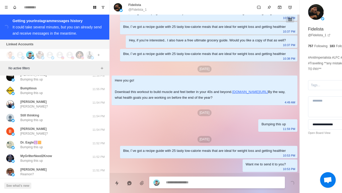
scroll to position [56, 0]
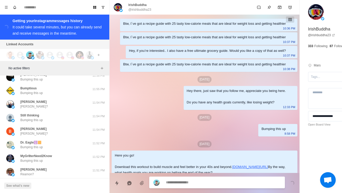
scroll to position [75, 0]
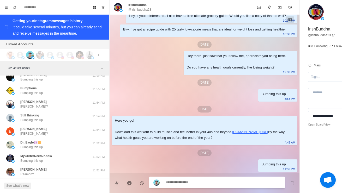
paste textarea "**********"
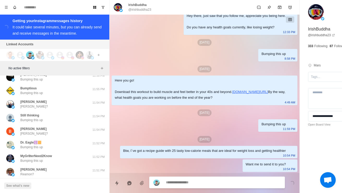
scroll to position [121, 0]
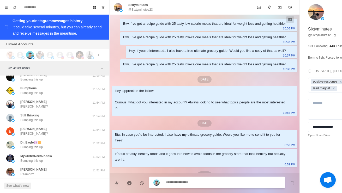
scroll to position [106, 0]
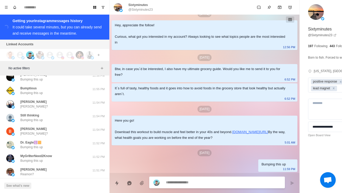
paste textarea "**********"
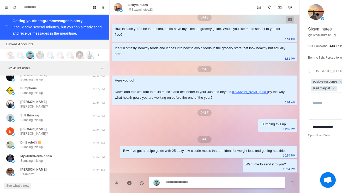
scroll to position [152, 0]
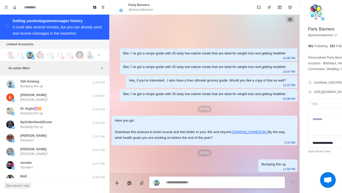
scroll to position [10, 0]
paste textarea "**********"
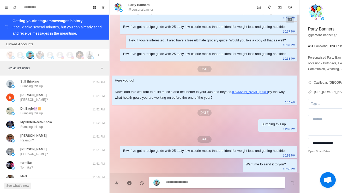
scroll to position [56, 0]
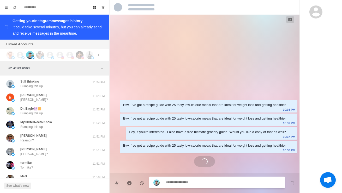
scroll to position [10, 0]
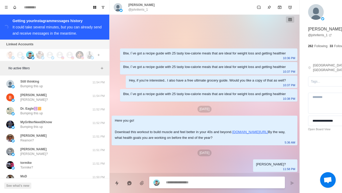
paste textarea "**********"
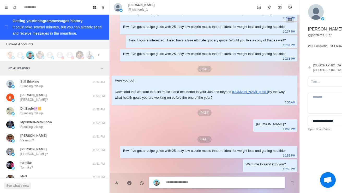
scroll to position [56, 0]
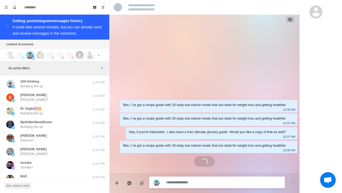
scroll to position [10, 0]
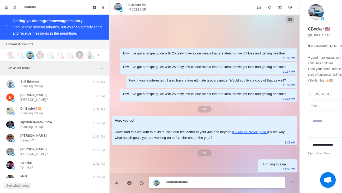
paste textarea "**********"
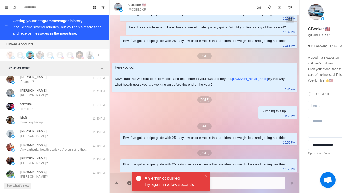
scroll to position [75, 0]
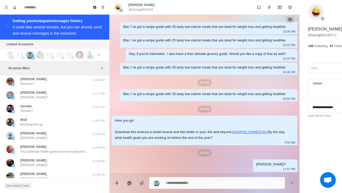
scroll to position [9719, 0]
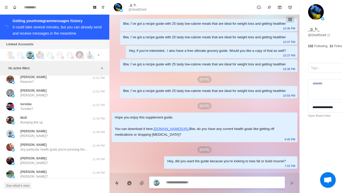
scroll to position [163, 0]
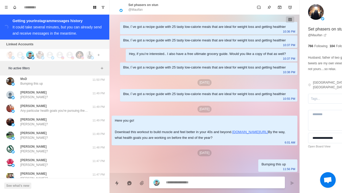
scroll to position [43, 0]
paste textarea "**********"
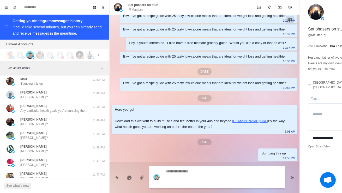
scroll to position [75, 0]
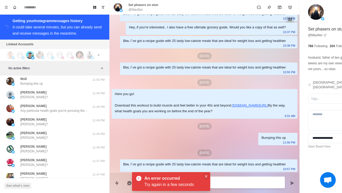
click at [206, 179] on button "Close" at bounding box center [206, 177] width 6 height 6
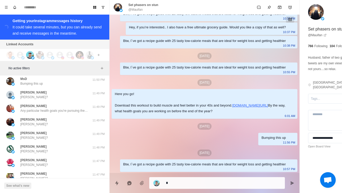
click at [195, 180] on textarea "*" at bounding box center [208, 184] width 85 height 8
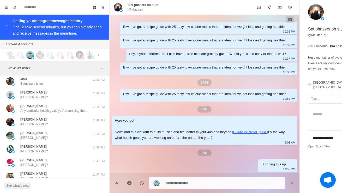
scroll to position [43, 0]
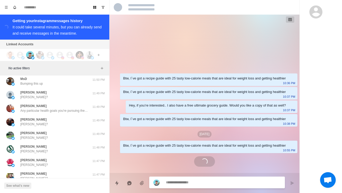
scroll to position [113, 0]
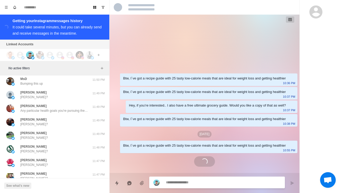
scroll to position [43, 0]
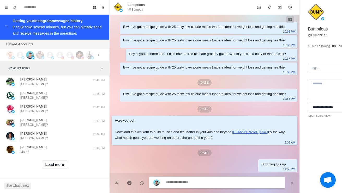
click at [308, 26] on p "Bumptious" at bounding box center [318, 29] width 20 height 6
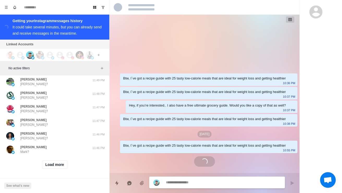
scroll to position [108, 0]
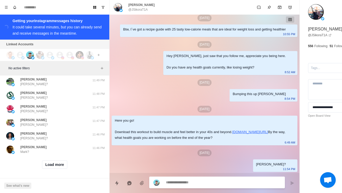
paste textarea "**********"
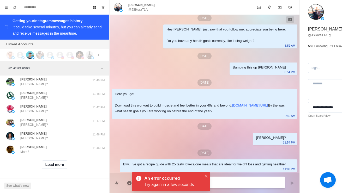
scroll to position [4, 0]
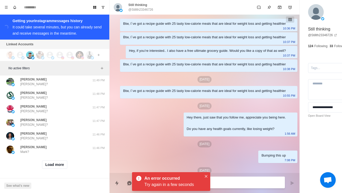
scroll to position [258, 0]
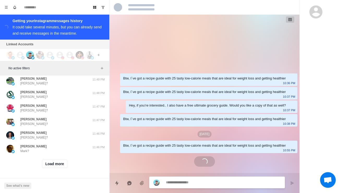
scroll to position [138, 0]
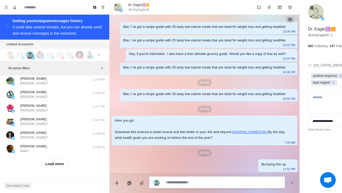
scroll to position [43, 0]
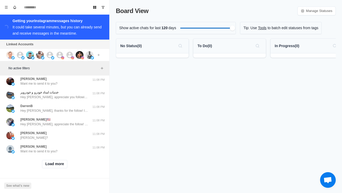
scroll to position [199, 0]
click at [61, 164] on button "Load more" at bounding box center [55, 164] width 26 height 8
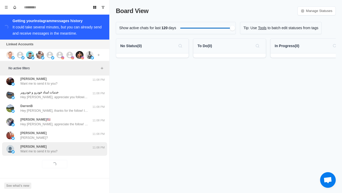
click at [82, 152] on div "[PERSON_NAME] Want me to send it to you?" at bounding box center [49, 149] width 86 height 9
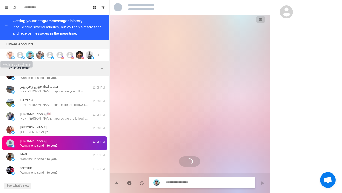
click at [11, 54] on img at bounding box center [10, 55] width 8 height 8
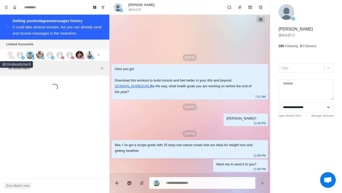
scroll to position [0, 0]
click at [20, 56] on icon at bounding box center [20, 55] width 8 height 8
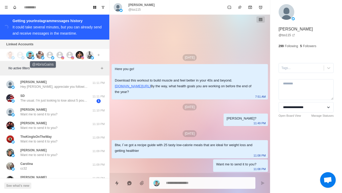
click at [41, 56] on img at bounding box center [40, 55] width 8 height 8
click at [29, 54] on img at bounding box center [30, 55] width 8 height 8
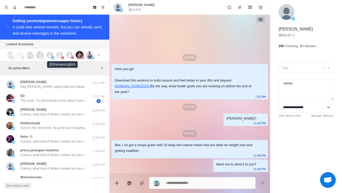
click at [60, 56] on icon at bounding box center [60, 55] width 8 height 8
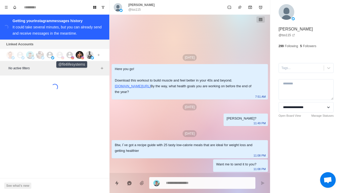
click at [70, 55] on icon at bounding box center [70, 55] width 8 height 8
click at [76, 53] on img at bounding box center [80, 55] width 8 height 8
click at [88, 55] on img at bounding box center [90, 55] width 8 height 8
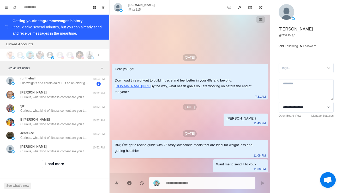
scroll to position [204, 0]
click at [61, 164] on button "Load more" at bounding box center [55, 164] width 26 height 8
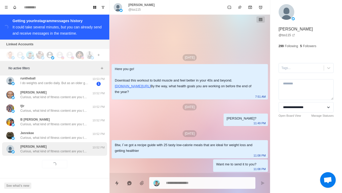
click at [69, 151] on p "Curious, what kind of fitness content are you the most interested in? Always lo…" at bounding box center [54, 151] width 68 height 5
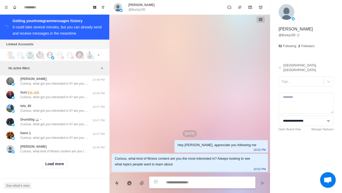
scroll to position [481, 0]
click at [58, 166] on button "Load more" at bounding box center [55, 164] width 26 height 8
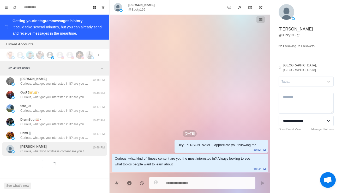
click at [72, 153] on p "Curious, what kind of fitness content are you the most interested in? Always lo…" at bounding box center [54, 151] width 68 height 5
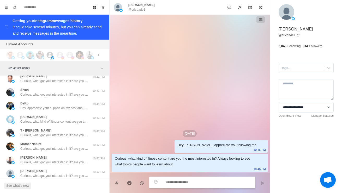
scroll to position [722, 0]
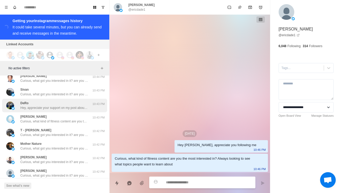
click at [91, 110] on div "DeRo Hey, appreciate your support on my post about how to lose weight without d…" at bounding box center [49, 105] width 86 height 9
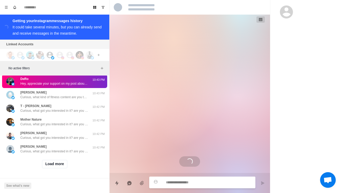
scroll to position [15, 0]
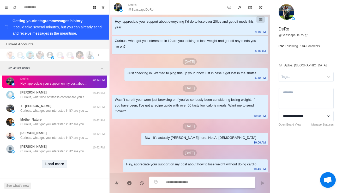
click at [63, 167] on button "Load more" at bounding box center [55, 164] width 26 height 8
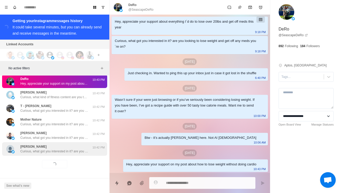
click at [75, 152] on p "Curious, what got you interested in it? are you looking to lose weight without …" at bounding box center [54, 151] width 68 height 5
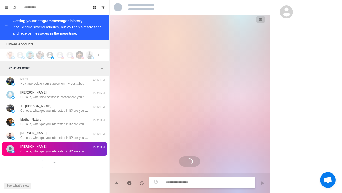
scroll to position [0, 0]
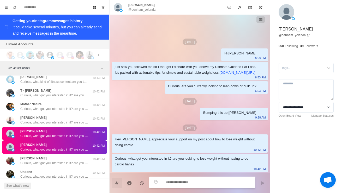
click at [115, 186] on icon "Quick replies" at bounding box center [116, 183] width 5 height 5
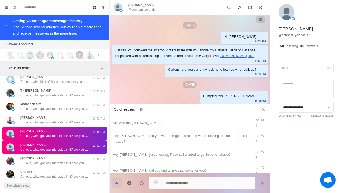
type textarea "*"
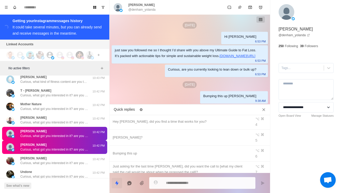
scroll to position [49, 0]
click at [162, 191] on div "Hey [PERSON_NAME], did you send that through in the end? I didn’t see yours in …" at bounding box center [190, 196] width 154 height 11
type textarea "**********"
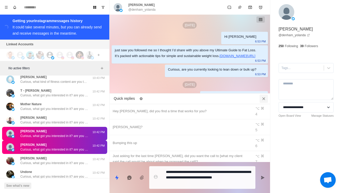
click at [264, 97] on icon "Close quick replies" at bounding box center [263, 98] width 3 height 3
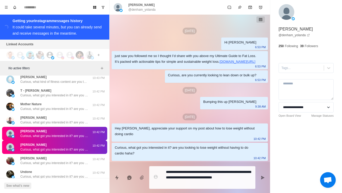
click at [205, 182] on textarea "**********" at bounding box center [208, 178] width 85 height 19
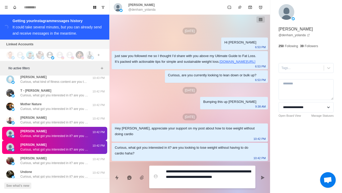
type textarea "*"
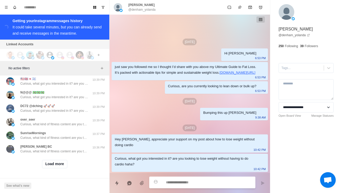
scroll to position [1066, 0]
type textarea "*"
click at [60, 166] on button "Load more" at bounding box center [55, 164] width 26 height 8
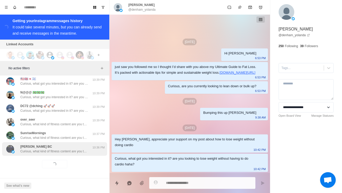
click at [74, 152] on p "Curious, what kind of fitness content are you the most interested in? Always lo…" at bounding box center [54, 151] width 68 height 5
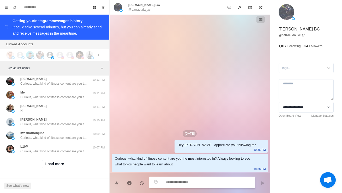
scroll to position [1343, 0]
click at [63, 167] on button "Load more" at bounding box center [55, 164] width 26 height 8
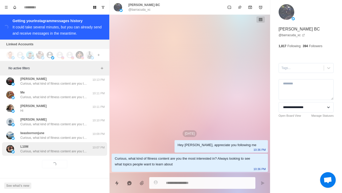
click at [76, 149] on p "Curious, what kind of fitness content are you the most interested in? Always lo…" at bounding box center [54, 151] width 68 height 5
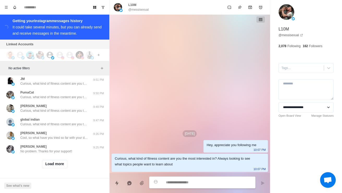
scroll to position [1647, 0]
click at [60, 168] on button "Load more" at bounding box center [55, 164] width 26 height 8
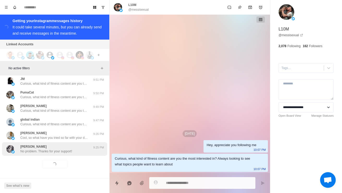
click at [76, 155] on div "[PERSON_NAME] No problem. Thanks for your support! 9:25 PM" at bounding box center [54, 150] width 105 height 14
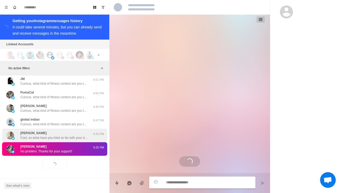
click at [83, 139] on p "Cool, so what have you tried so far with your diet and training to lose body fa…" at bounding box center [54, 138] width 68 height 5
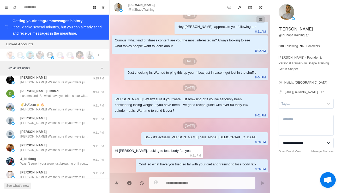
scroll to position [1744, 0]
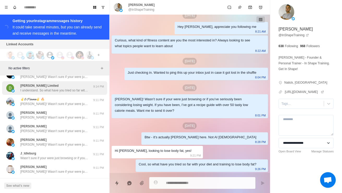
click at [82, 93] on p "I understand. So what have you tried so far with your diet and training to lose…" at bounding box center [54, 90] width 68 height 5
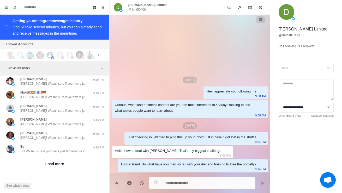
scroll to position [1924, 0]
click at [63, 165] on button "Load more" at bounding box center [55, 164] width 26 height 8
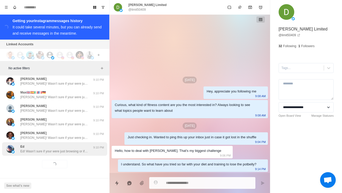
click at [77, 153] on p "Ed! Wasn’t sure if your were just browsing or if you’ve seriously been consider…" at bounding box center [54, 151] width 68 height 5
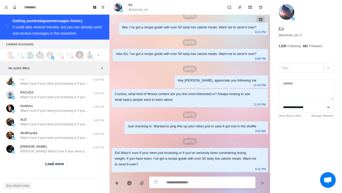
scroll to position [2201, 0]
click at [62, 168] on button "Load more" at bounding box center [55, 164] width 26 height 8
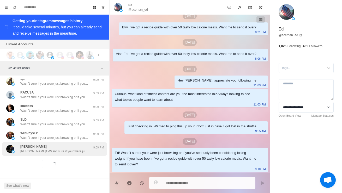
click at [76, 151] on p "[PERSON_NAME]! Wasn’t sure if your were just browsing or if you’ve seriously be…" at bounding box center [54, 151] width 68 height 5
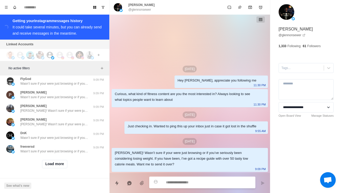
scroll to position [2477, 0]
click at [63, 167] on button "Load more" at bounding box center [55, 164] width 26 height 8
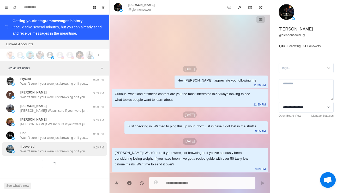
click at [81, 151] on p "Wasn’t sure if your were just browsing or if you’ve seriously been considering …" at bounding box center [54, 151] width 68 height 5
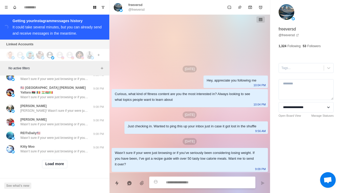
scroll to position [2754, 0]
click at [61, 167] on button "Load more" at bounding box center [55, 164] width 26 height 8
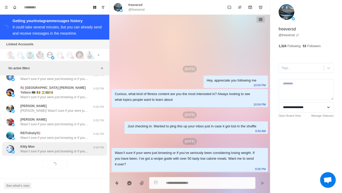
click at [74, 150] on p "Wasn’t sure if your were just browsing or if you’ve seriously been considering …" at bounding box center [54, 151] width 68 height 5
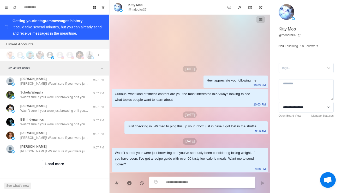
scroll to position [3025, 0]
click at [60, 169] on button "Load more" at bounding box center [55, 164] width 26 height 8
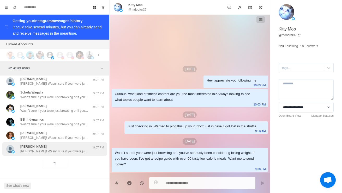
click at [71, 154] on p "[PERSON_NAME]! Wasn’t sure if your were just browsing or if you’ve seriously be…" at bounding box center [54, 151] width 68 height 5
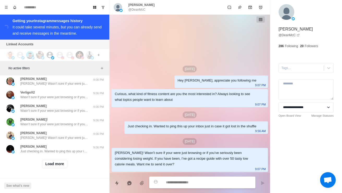
scroll to position [3307, 0]
click at [63, 168] on button "Load more" at bounding box center [55, 164] width 26 height 8
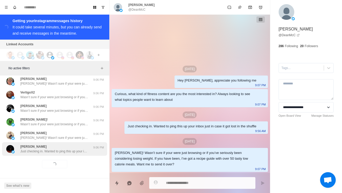
click at [84, 150] on p "Just checking in. Wanted to ping this up your inbox just in case it got lost in…" at bounding box center [54, 151] width 68 height 5
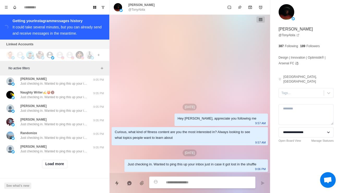
scroll to position [3584, 0]
click at [62, 167] on button "Load more" at bounding box center [55, 164] width 26 height 8
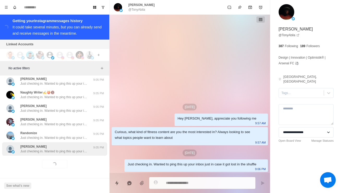
click at [80, 152] on p "Just checking in. Wanted to ping this up your inbox just in case it got lost in…" at bounding box center [54, 151] width 68 height 5
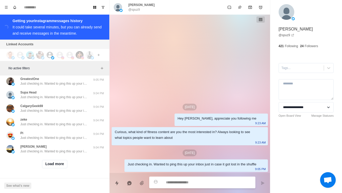
scroll to position [3861, 0]
click at [58, 168] on button "Load more" at bounding box center [55, 164] width 26 height 8
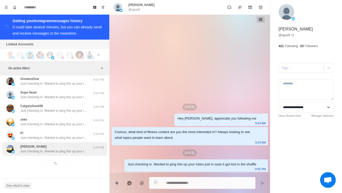
click at [76, 150] on p "Just checking in. Wanted to ping this up your inbox just in case it got lost in…" at bounding box center [54, 151] width 68 height 5
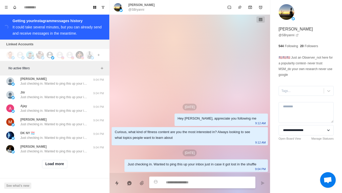
scroll to position [4137, 0]
click at [59, 163] on button "Load more" at bounding box center [55, 164] width 26 height 8
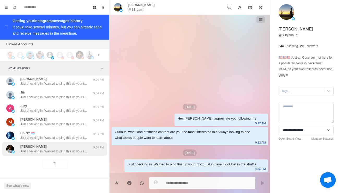
click at [71, 155] on div "[PERSON_NAME] Just checking in. Wanted to ping this up your inbox just in case …" at bounding box center [54, 150] width 105 height 14
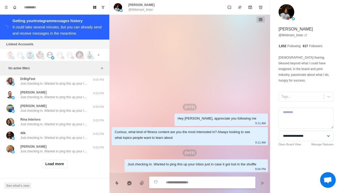
scroll to position [4414, 0]
click at [61, 166] on button "Load more" at bounding box center [55, 164] width 26 height 8
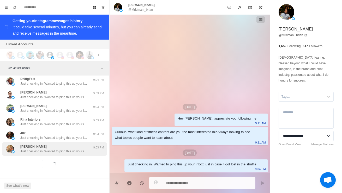
click at [76, 149] on p "Just checking in. Wanted to ping this up your inbox just in case it got lost in…" at bounding box center [54, 151] width 68 height 5
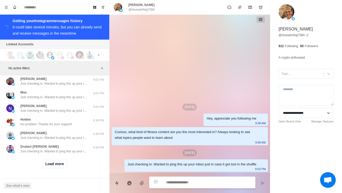
scroll to position [4691, 0]
click at [47, 165] on button "Load more" at bounding box center [55, 164] width 26 height 8
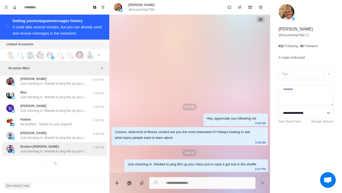
click at [32, 152] on p "Just checking in. Wanted to ping this up your inbox just in case it got lost in…" at bounding box center [54, 151] width 68 height 5
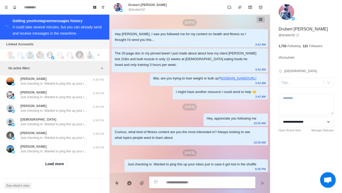
scroll to position [4967, 0]
click at [51, 168] on button "Load more" at bounding box center [55, 164] width 26 height 8
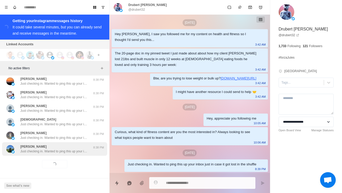
click at [38, 150] on p "Just checking in. Wanted to ping this up your inbox just in case it got lost in…" at bounding box center [54, 151] width 68 height 5
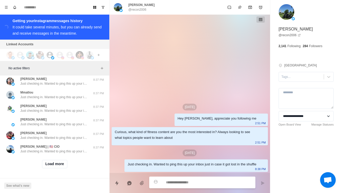
scroll to position [5244, 0]
click at [47, 165] on button "Load more" at bounding box center [55, 164] width 26 height 8
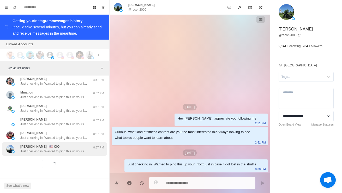
click at [38, 154] on div "[PERSON_NAME] | 🇺🇸 CIO Just checking in. Wanted to ping this up your inbox just…" at bounding box center [54, 150] width 105 height 14
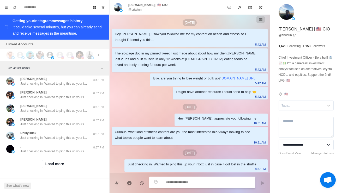
scroll to position [5521, 0]
click at [46, 167] on button "Load more" at bounding box center [55, 164] width 26 height 8
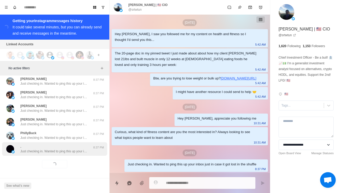
click at [39, 153] on p "Just checking in. Wanted to ping this up your inbox just in case it got lost in…" at bounding box center [54, 151] width 68 height 5
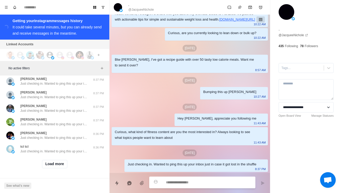
scroll to position [5797, 0]
click at [46, 168] on button "Load more" at bounding box center [55, 164] width 26 height 8
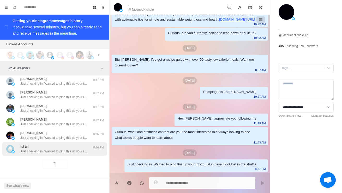
click at [28, 153] on p "Just checking in. Wanted to ping this up your inbox just in case it got lost in…" at bounding box center [54, 151] width 68 height 5
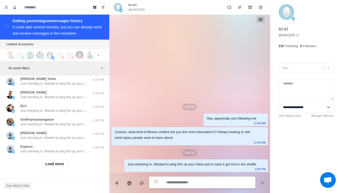
scroll to position [6074, 0]
click at [42, 165] on button "Load more" at bounding box center [55, 164] width 26 height 8
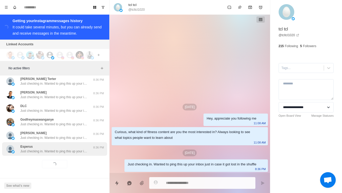
click at [35, 155] on div "Esperus Just checking in. Wanted to ping this up your inbox just in case it got…" at bounding box center [54, 150] width 105 height 14
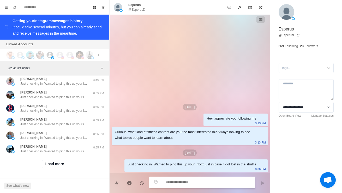
scroll to position [6351, 0]
click at [45, 166] on button "Load more" at bounding box center [55, 164] width 26 height 8
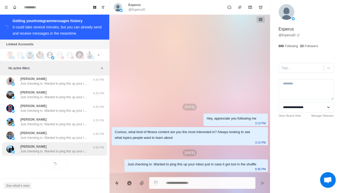
click at [38, 155] on div "[PERSON_NAME] Just checking in. Wanted to ping this up your inbox just in case …" at bounding box center [54, 150] width 105 height 14
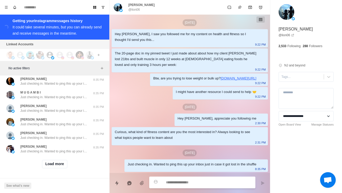
scroll to position [6627, 0]
click at [44, 167] on button "Load more" at bounding box center [55, 164] width 26 height 8
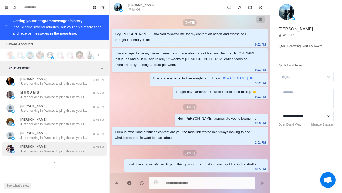
click at [37, 154] on div "[PERSON_NAME] Just checking in. Wanted to ping this up your inbox just in case …" at bounding box center [54, 150] width 105 height 14
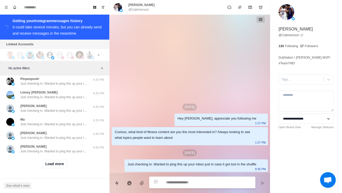
scroll to position [6904, 0]
click at [44, 167] on button "Load more" at bounding box center [55, 164] width 26 height 8
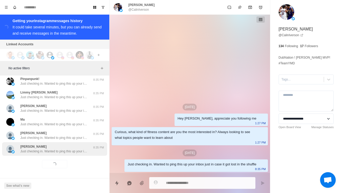
click at [33, 155] on div "[PERSON_NAME] Just checking in. Wanted to ping this up your inbox just in case …" at bounding box center [54, 150] width 105 height 14
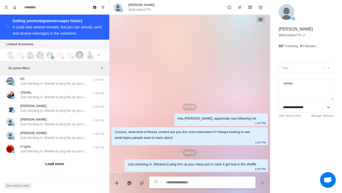
scroll to position [7181, 0]
click at [47, 165] on button "Load more" at bounding box center [55, 164] width 26 height 8
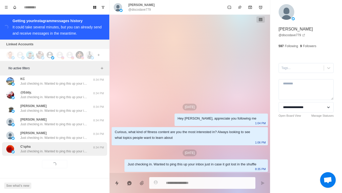
click at [34, 155] on div "C'spha Just checking in. Wanted to ping this up your inbox just in case it got …" at bounding box center [54, 150] width 105 height 14
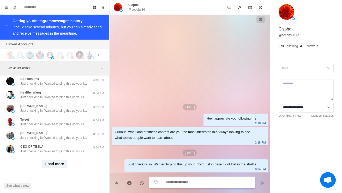
click at [47, 164] on button "Load more" at bounding box center [55, 164] width 26 height 8
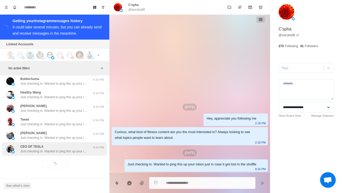
click at [37, 150] on p "Just checking in. Wanted to ping this up your inbox just in case it got lost in…" at bounding box center [54, 151] width 68 height 5
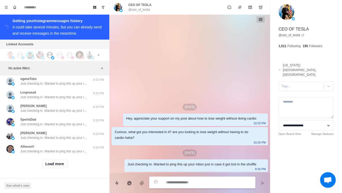
scroll to position [7730, 0]
click at [42, 173] on div "Load more" at bounding box center [54, 164] width 105 height 17
click at [43, 169] on button "Load more" at bounding box center [55, 164] width 26 height 8
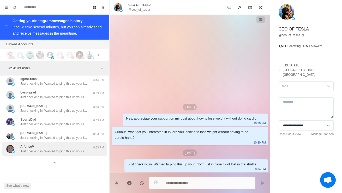
click at [35, 156] on div "AlfonsoV Just checking in. Wanted to ping this up your inbox just in case it go…" at bounding box center [54, 150] width 105 height 14
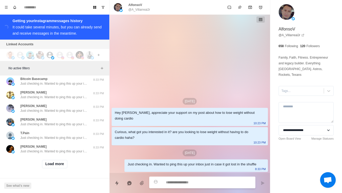
scroll to position [8011, 0]
click at [47, 167] on button "Load more" at bounding box center [55, 164] width 26 height 8
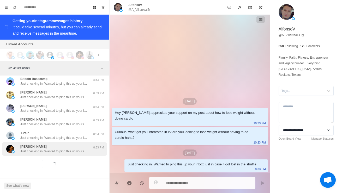
click at [35, 155] on div "[PERSON_NAME] Just checking in. Wanted to ping this up your inbox just in case …" at bounding box center [54, 150] width 105 height 14
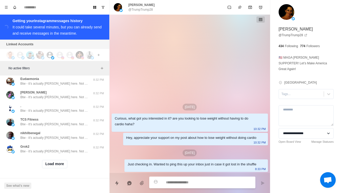
scroll to position [8287, 0]
click at [44, 165] on button "Load more" at bounding box center [55, 164] width 26 height 8
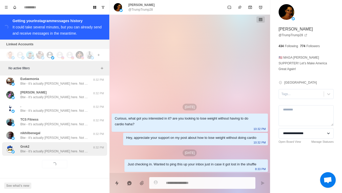
click at [33, 155] on div "Grok2 Btw - it’s actually [PERSON_NAME] here. Not AI haha 8:32 PM" at bounding box center [54, 150] width 105 height 14
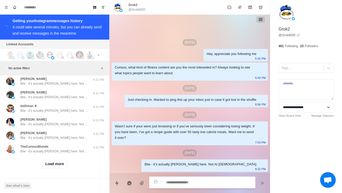
scroll to position [8564, 0]
click at [42, 166] on button "Load more" at bounding box center [55, 164] width 26 height 8
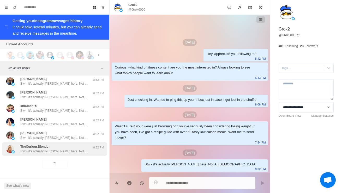
click at [34, 154] on div "TheCuriousBlonde Btw - it’s actually [PERSON_NAME] here. Not AI haha 8:32 PM" at bounding box center [54, 150] width 105 height 14
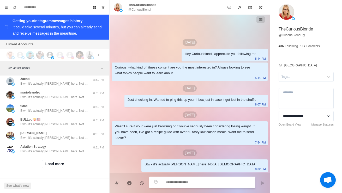
scroll to position [8841, 0]
click at [47, 167] on button "Load more" at bounding box center [55, 164] width 26 height 8
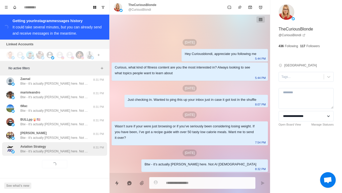
click at [35, 155] on div "Aviation Strategy Btw - it’s actually [PERSON_NAME] here. Not AI haha 8:31 PM" at bounding box center [54, 150] width 105 height 14
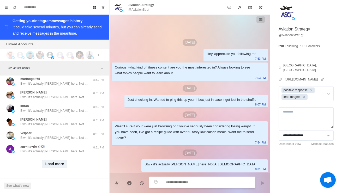
click at [44, 168] on button "Load more" at bounding box center [55, 164] width 26 height 8
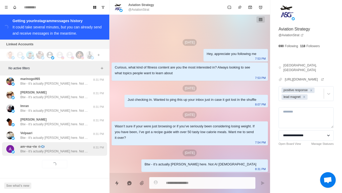
click at [32, 156] on div "am~ma~rie ☆🏴󠁧󠁢󠁳󠁣󠁴󠁿 Btw - it’s actually [PERSON_NAME] here. Not AI haha 8:31 PM" at bounding box center [54, 150] width 105 height 14
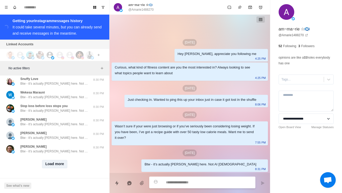
click at [47, 165] on button "Load more" at bounding box center [55, 164] width 26 height 8
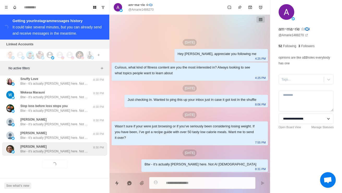
click at [30, 155] on div "[PERSON_NAME] Btw - it’s actually [PERSON_NAME] here. Not AI haha 8:30 PM" at bounding box center [54, 150] width 105 height 14
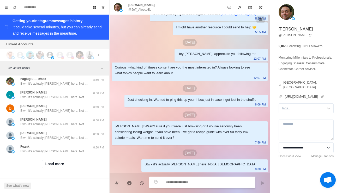
scroll to position [9671, 0]
click at [48, 165] on button "Load more" at bounding box center [55, 164] width 26 height 8
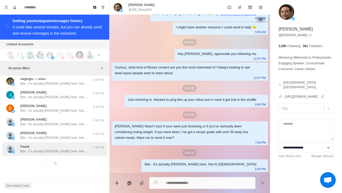
click at [38, 151] on p "Btw - it’s actually [PERSON_NAME] here. Not AI [DEMOGRAPHIC_DATA]" at bounding box center [54, 151] width 68 height 5
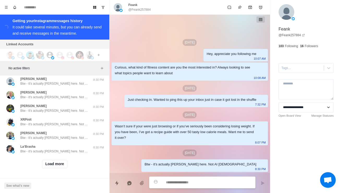
scroll to position [9947, 0]
click at [47, 166] on button "Load more" at bounding box center [55, 164] width 26 height 8
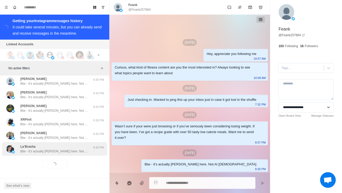
click at [37, 152] on p "Btw - it’s actually [PERSON_NAME] here. Not AI [DEMOGRAPHIC_DATA]" at bounding box center [54, 151] width 68 height 5
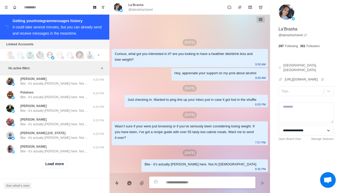
scroll to position [10224, 0]
click at [46, 167] on button "Load more" at bounding box center [55, 164] width 26 height 8
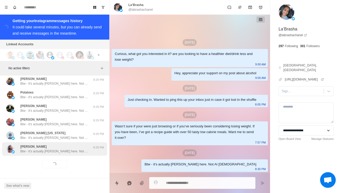
click at [35, 155] on div "[PERSON_NAME] Btw - it’s actually [PERSON_NAME] here. Not AI haha 8:29 PM" at bounding box center [54, 150] width 105 height 14
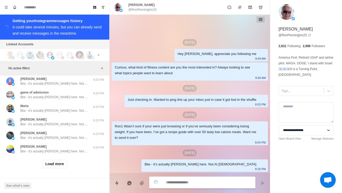
scroll to position [10501, 0]
click at [42, 166] on button "Load more" at bounding box center [55, 164] width 26 height 8
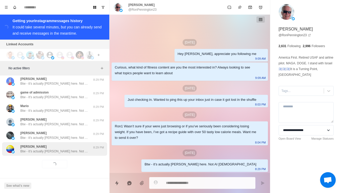
click at [32, 154] on div "[PERSON_NAME] - it’s actually [PERSON_NAME] here. Not AI haha 8:29 PM" at bounding box center [54, 150] width 105 height 14
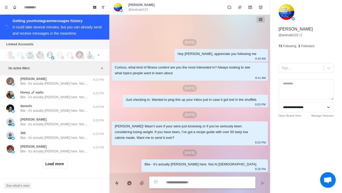
scroll to position [10777, 0]
click at [47, 167] on button "Load more" at bounding box center [55, 164] width 26 height 8
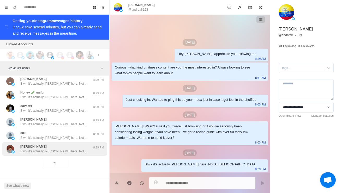
click at [38, 155] on div "[PERSON_NAME] - it’s actually [PERSON_NAME] here. Not AI haha 8:29 PM" at bounding box center [54, 150] width 105 height 14
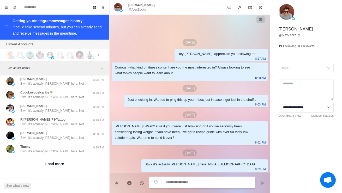
scroll to position [11054, 0]
click at [42, 166] on button "Load more" at bounding box center [55, 164] width 26 height 8
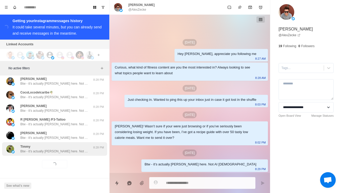
click at [37, 153] on p "Btw - it’s actually [PERSON_NAME] here. Not AI [DEMOGRAPHIC_DATA]" at bounding box center [54, 151] width 68 height 5
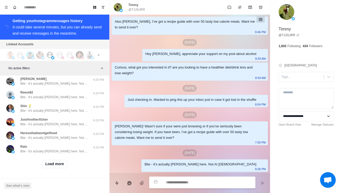
scroll to position [11331, 0]
click at [45, 166] on button "Load more" at bounding box center [55, 164] width 26 height 8
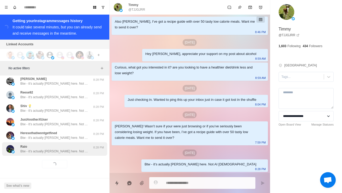
click at [37, 155] on div "Raio Btw - it’s actually [PERSON_NAME] here. Not AI haha 8:28 PM" at bounding box center [54, 150] width 105 height 14
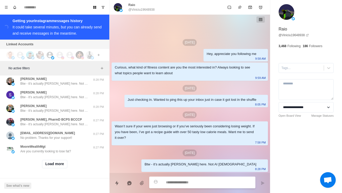
scroll to position [11607, 0]
click at [46, 168] on button "Load more" at bounding box center [55, 164] width 26 height 8
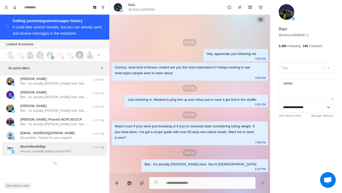
click at [31, 153] on p "Are you currently looking to lose fat?" at bounding box center [45, 151] width 51 height 5
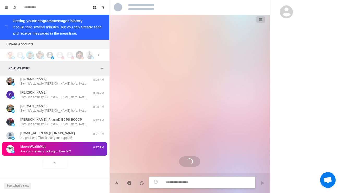
scroll to position [10, 0]
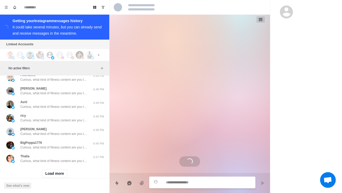
scroll to position [11668, 0]
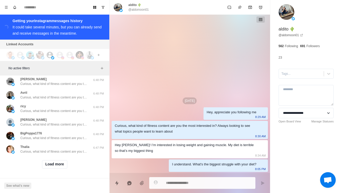
scroll to position [11697, 0]
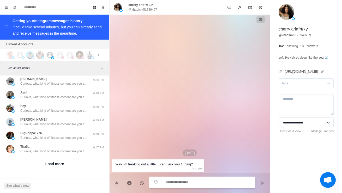
scroll to position [11710, 0]
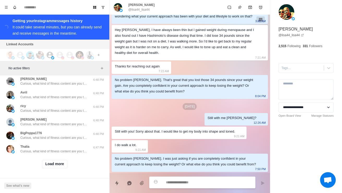
scroll to position [11725, 0]
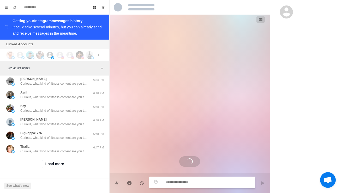
scroll to position [10, 0]
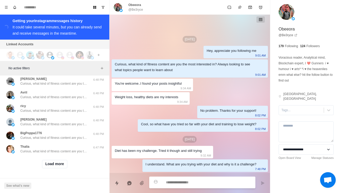
scroll to position [11789, 0]
click at [16, 45] on div "[PERSON_NAME] Fiber-rich foods like oats, pears, or flaxseed can help with cons…" at bounding box center [49, 40] width 86 height 9
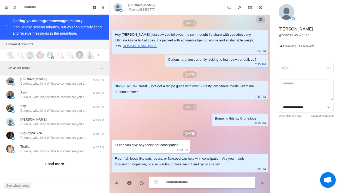
scroll to position [11884, 0]
click at [46, 168] on button "Load more" at bounding box center [55, 164] width 26 height 8
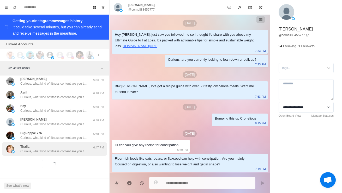
click at [29, 153] on p "Curious, what kind of fitness content are you the most interested in? Always lo…" at bounding box center [54, 151] width 68 height 5
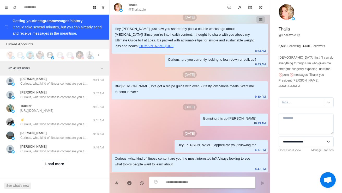
scroll to position [12160, 0]
click at [51, 166] on button "Load more" at bounding box center [55, 164] width 26 height 8
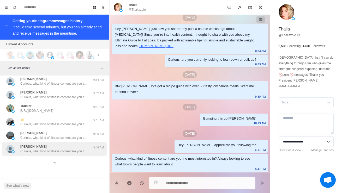
click at [35, 151] on p "Curious, what kind of fitness content are you the most interested in? Always lo…" at bounding box center [54, 151] width 68 height 5
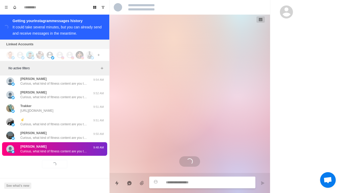
scroll to position [0, 0]
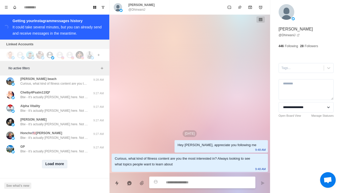
click at [51, 166] on button "Load more" at bounding box center [55, 164] width 26 height 8
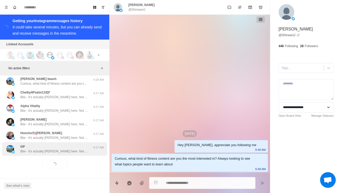
click at [35, 153] on p "Btw - it’s actually [PERSON_NAME] here. Not AI [DEMOGRAPHIC_DATA]" at bounding box center [54, 151] width 68 height 5
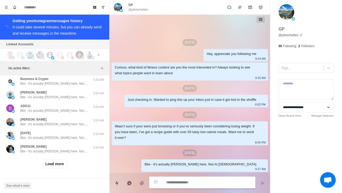
scroll to position [12714, 0]
click at [54, 166] on button "Load more" at bounding box center [55, 164] width 26 height 8
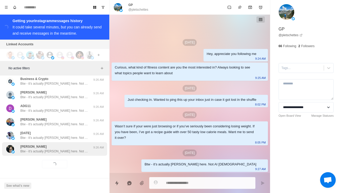
click at [37, 152] on p "Btw - it’s actually [PERSON_NAME] here. Not AI [DEMOGRAPHIC_DATA]" at bounding box center [54, 151] width 68 height 5
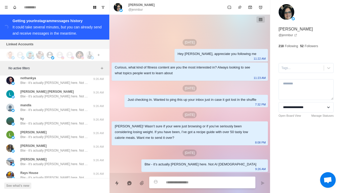
type textarea "*"
